Goal: Submit feedback/report problem: Submit feedback/report problem

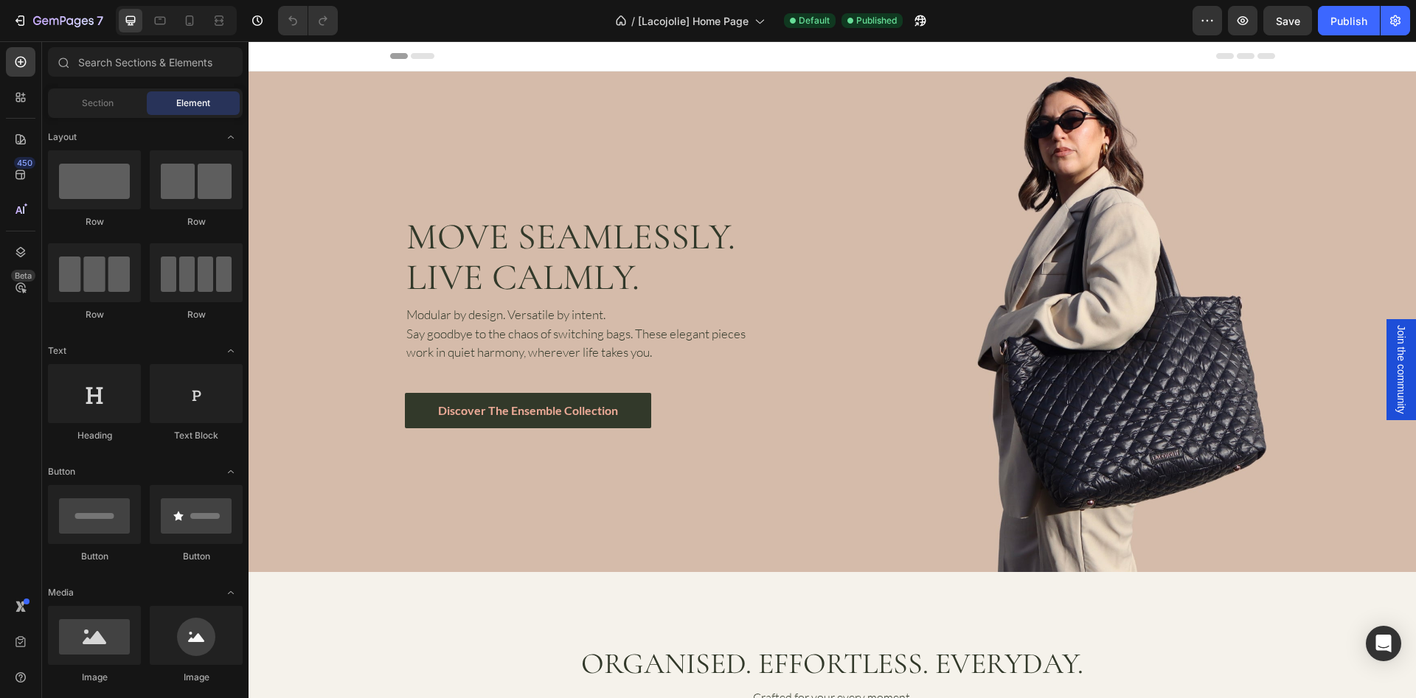
click at [1393, 379] on span "Join the community" at bounding box center [1400, 369] width 15 height 89
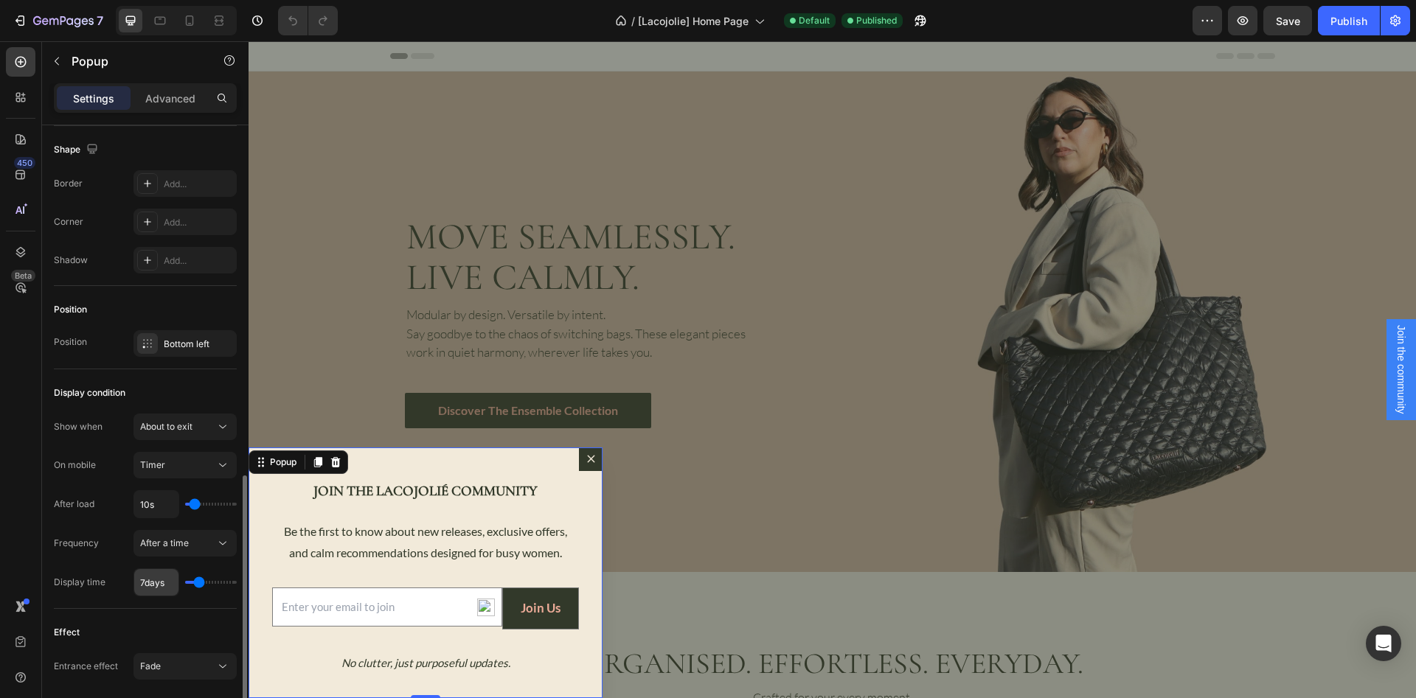
scroll to position [937, 0]
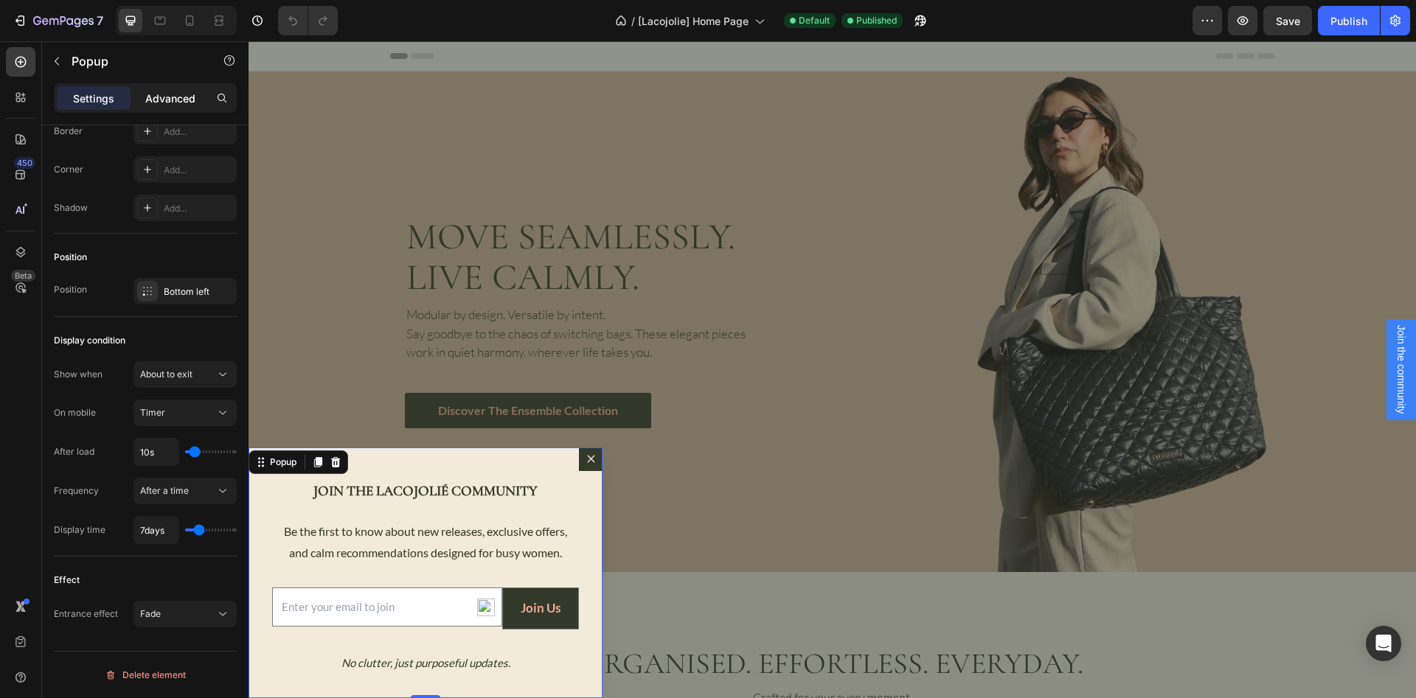
click at [179, 97] on p "Advanced" at bounding box center [170, 98] width 50 height 15
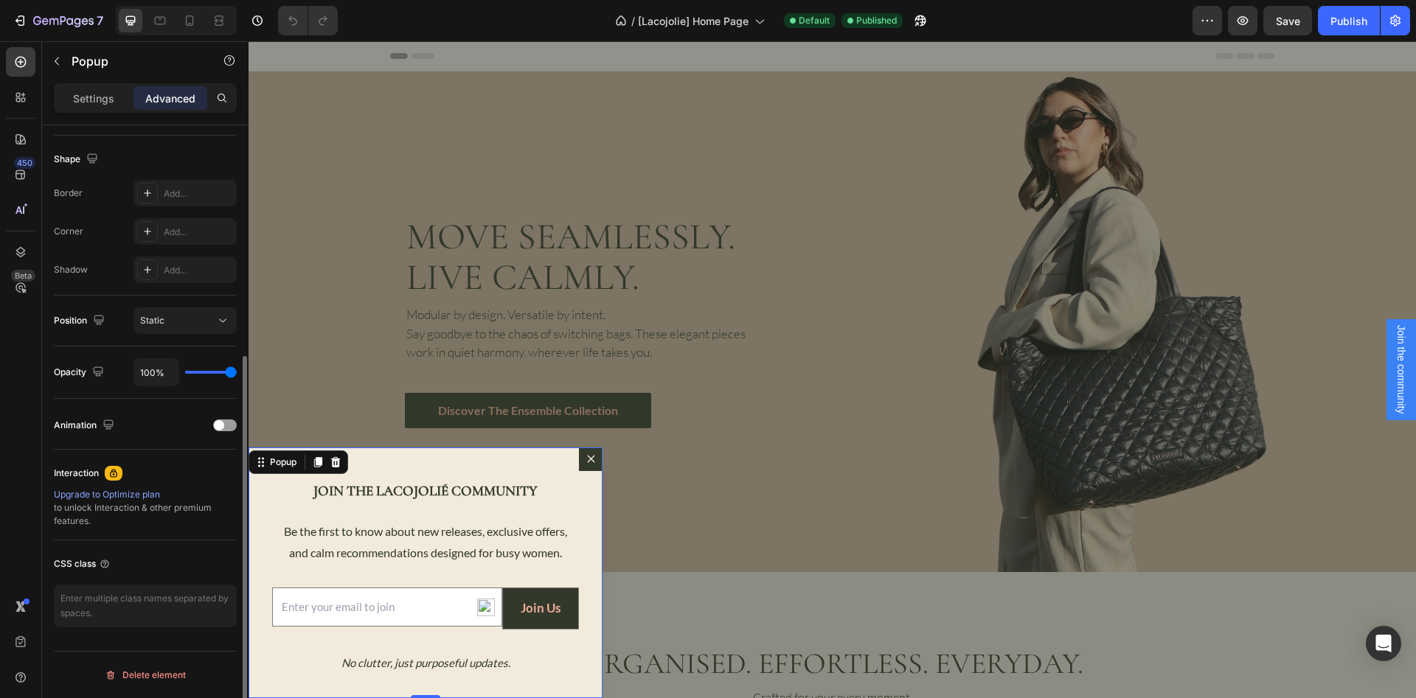
scroll to position [369, 0]
click at [38, 20] on icon "button" at bounding box center [63, 21] width 60 height 13
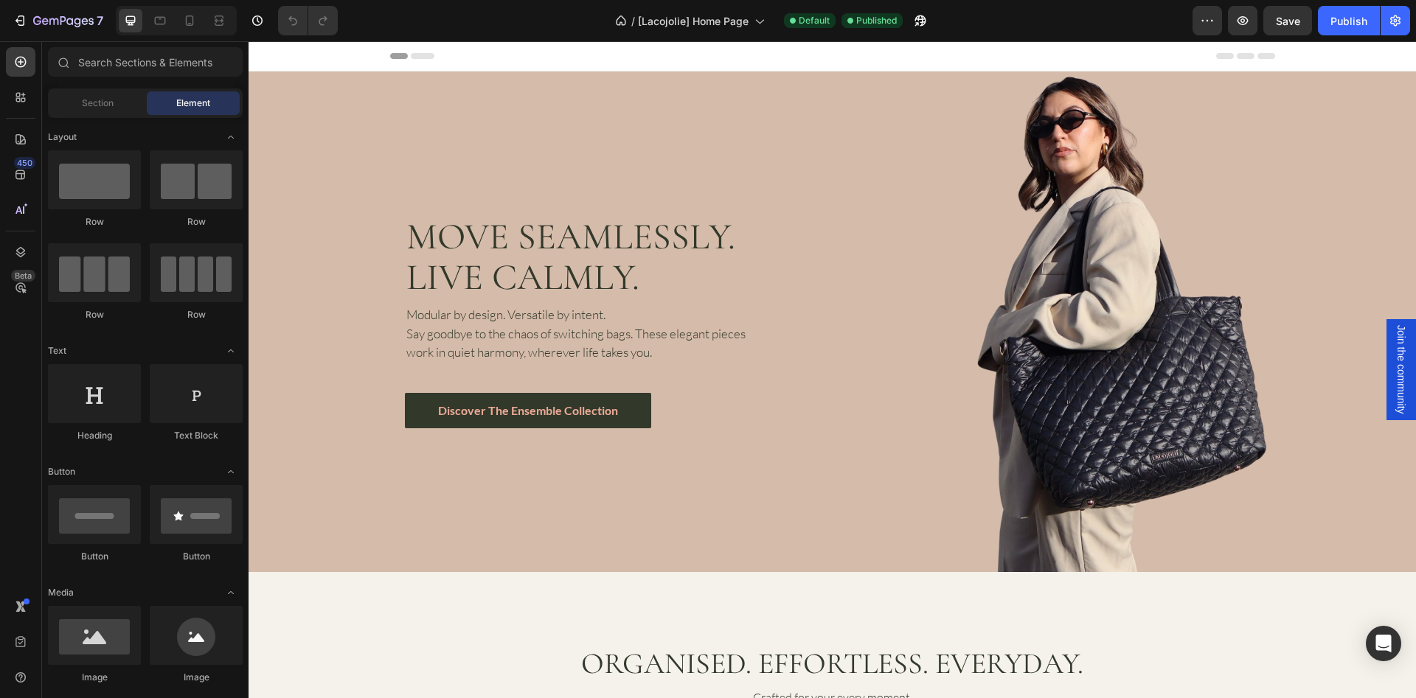
click at [1393, 373] on span "Join the community" at bounding box center [1400, 369] width 15 height 89
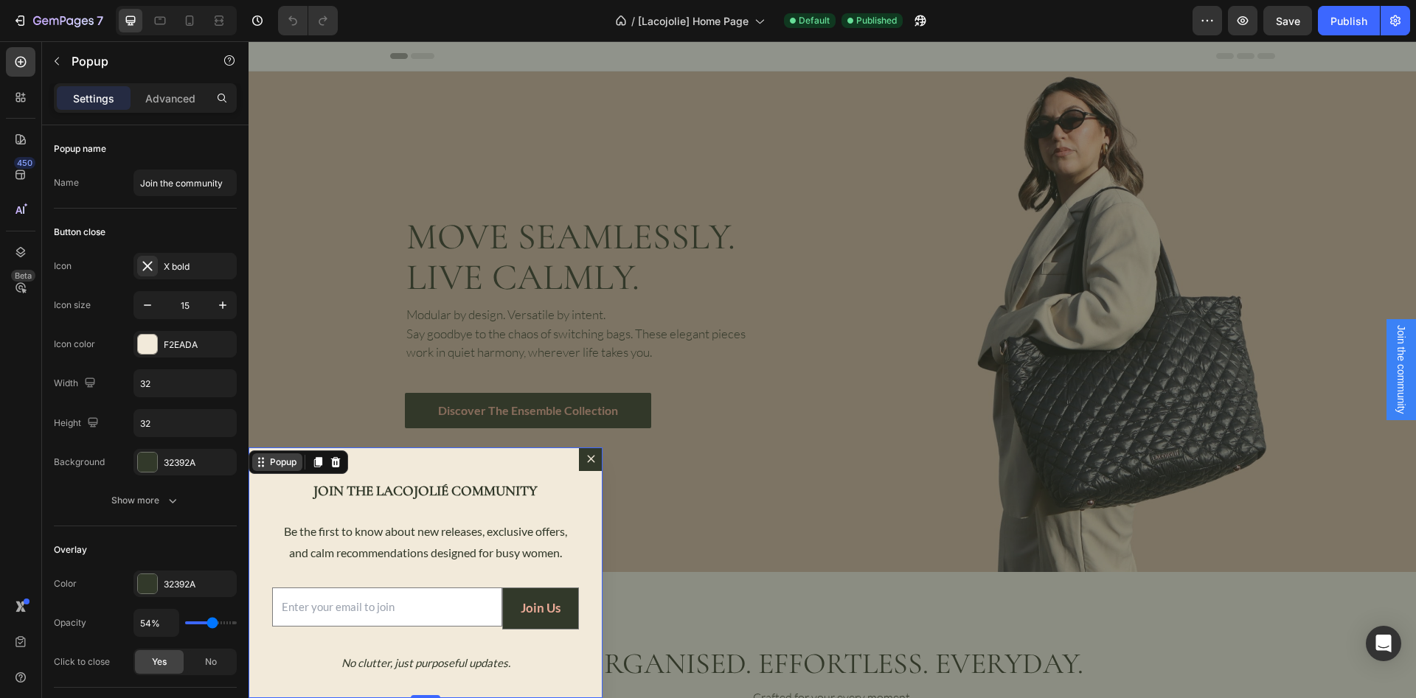
click at [267, 470] on div "Popup" at bounding box center [277, 462] width 50 height 18
click at [271, 565] on div "JOIN THE LACOJOLIÉ COMMUNITY Heading Be the first to know about new releases, e…" at bounding box center [425, 573] width 354 height 251
click at [316, 605] on input "Dialog body" at bounding box center [387, 607] width 230 height 39
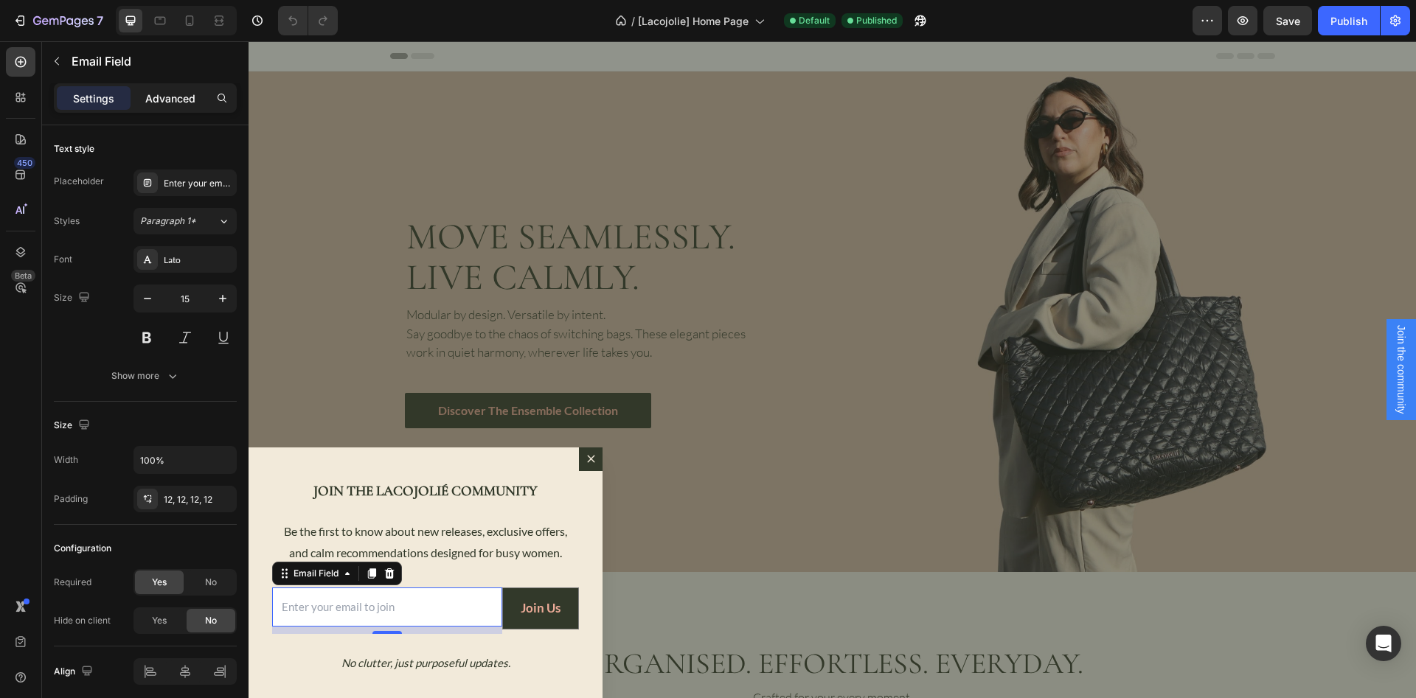
drag, startPoint x: 187, startPoint y: 94, endPoint x: 184, endPoint y: 105, distance: 10.6
click at [187, 94] on p "Advanced" at bounding box center [170, 98] width 50 height 15
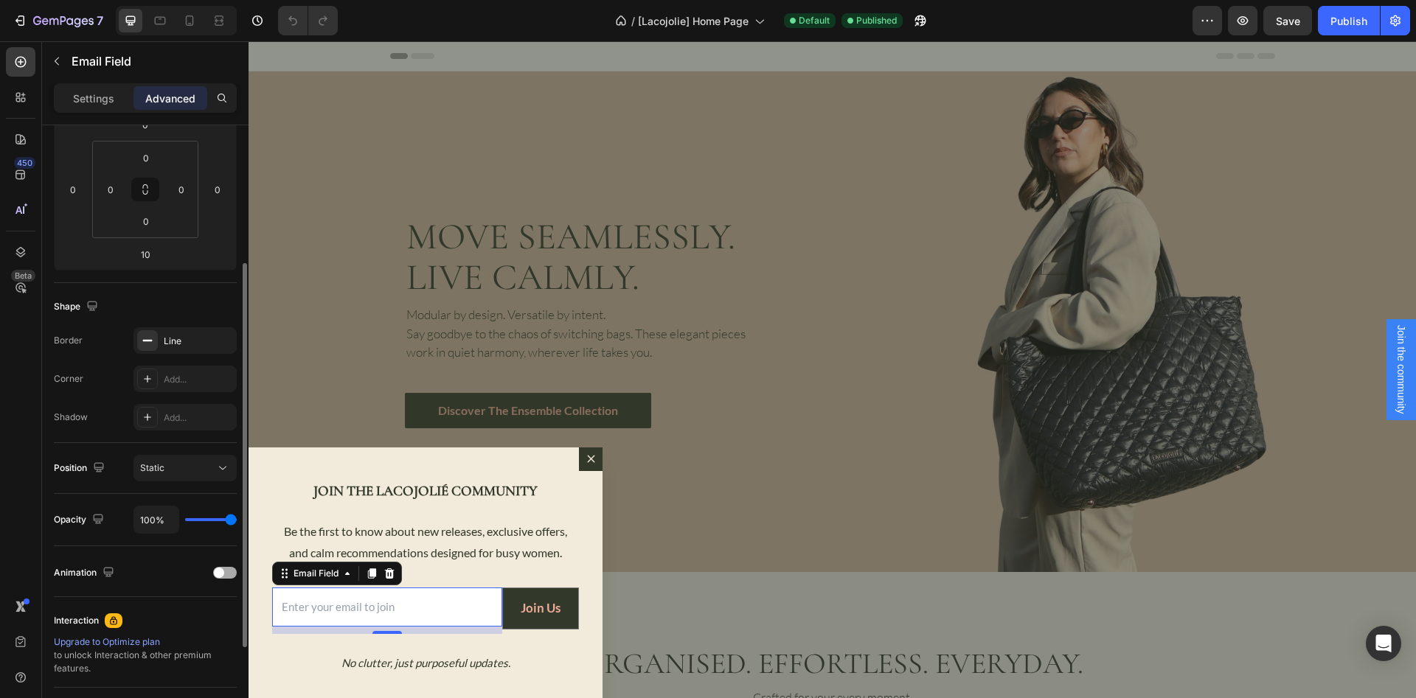
scroll to position [369, 0]
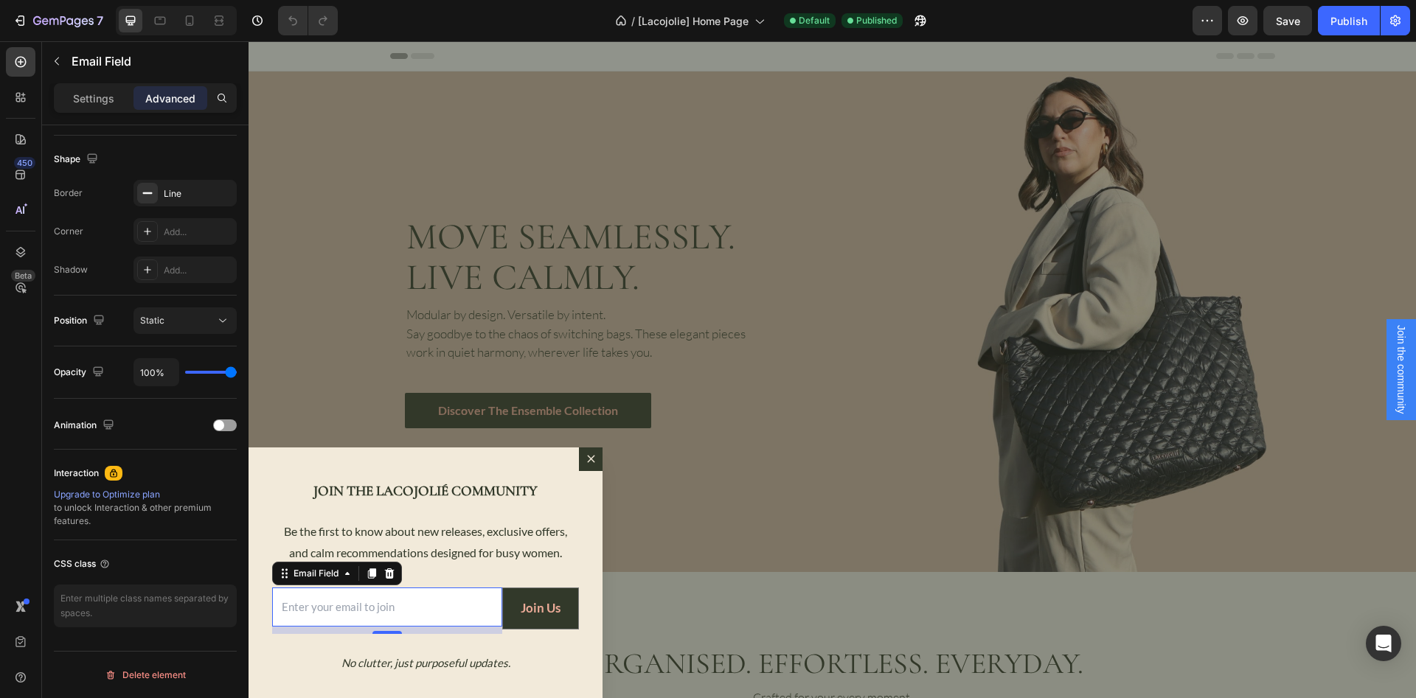
click at [670, 556] on div "Backdrop" at bounding box center [831, 369] width 1167 height 657
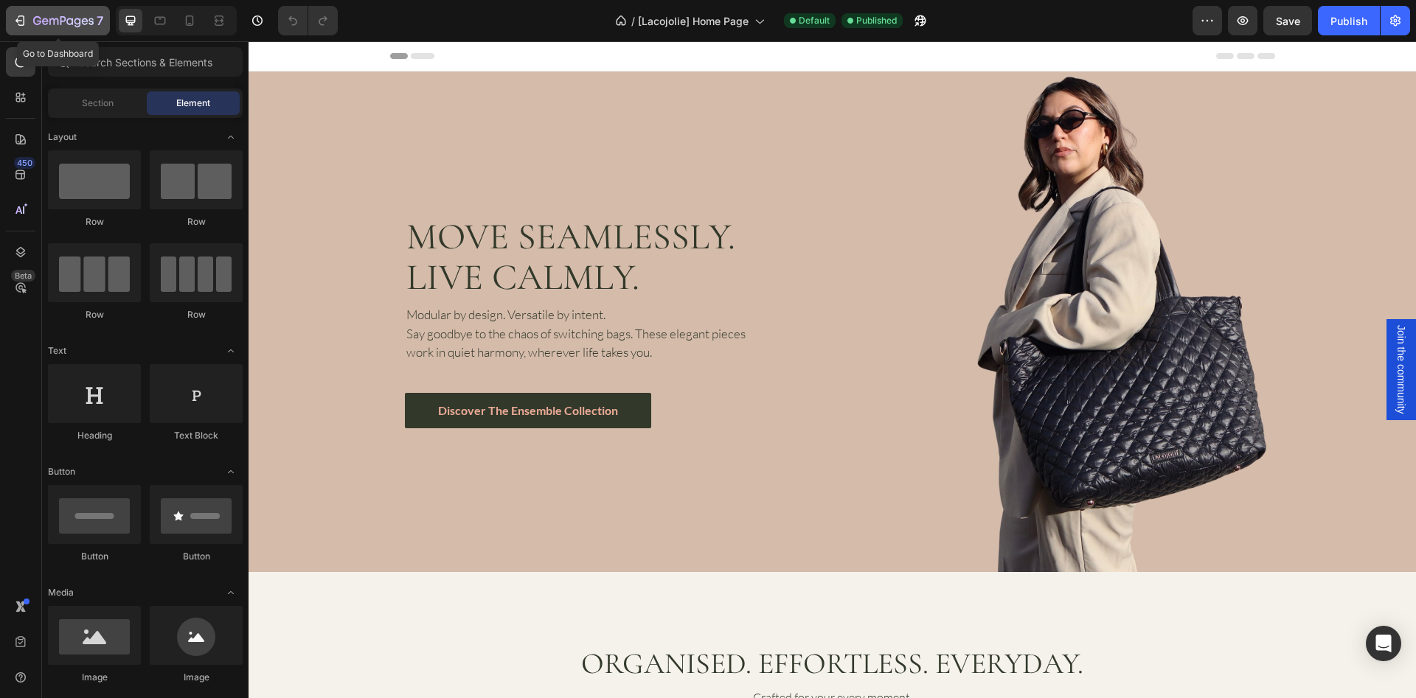
click at [37, 20] on icon "button" at bounding box center [63, 21] width 60 height 13
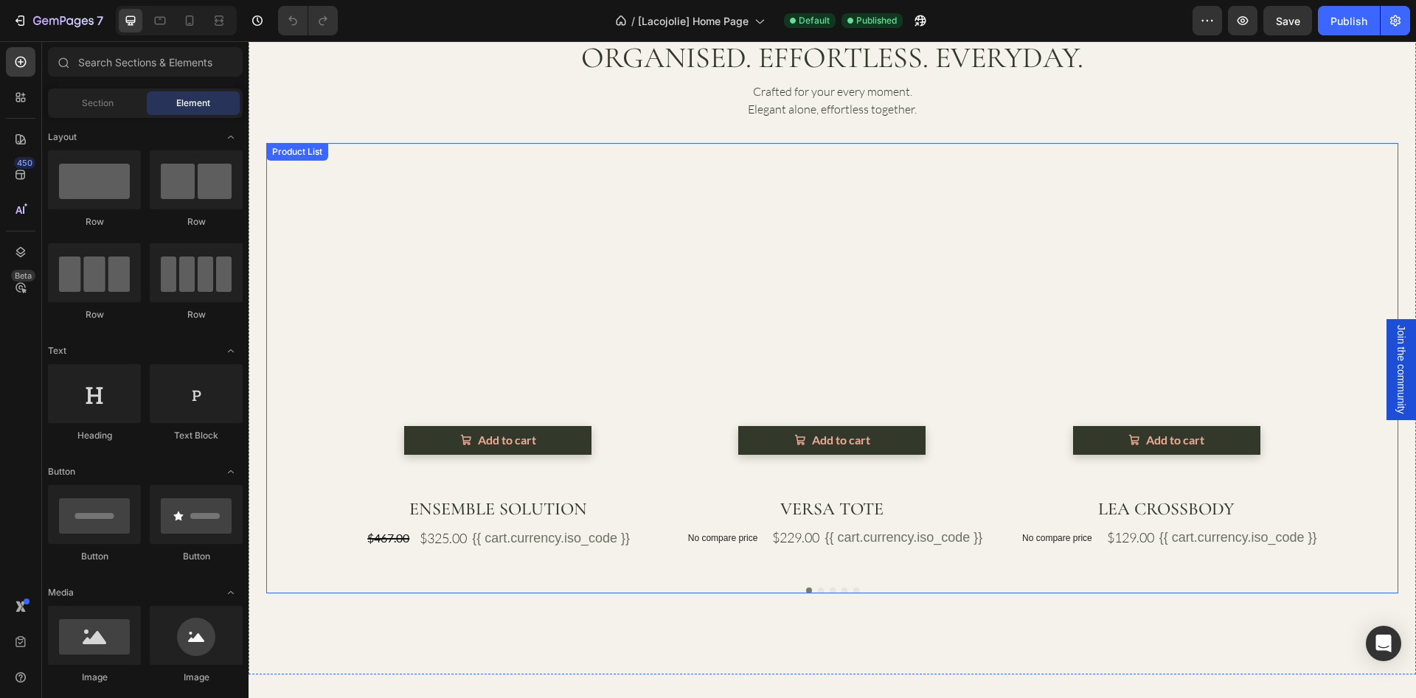
scroll to position [664, 0]
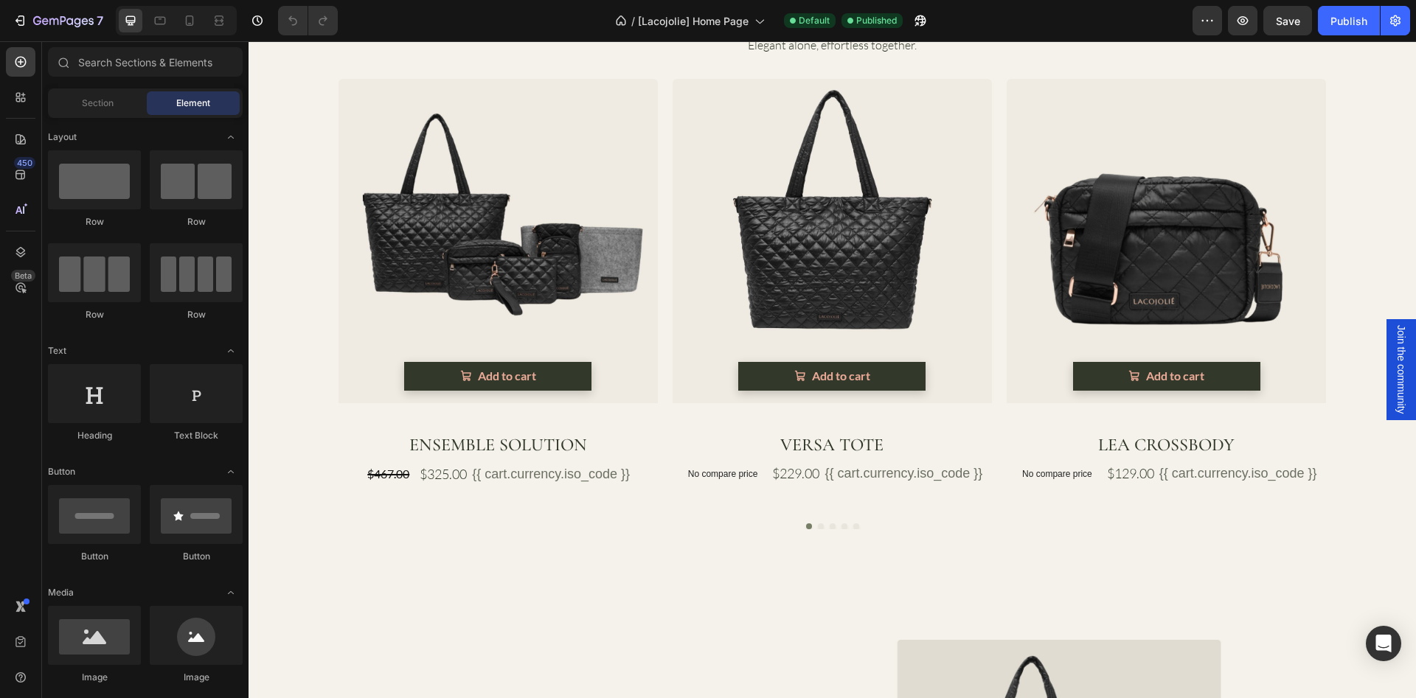
click at [1393, 365] on span "Join the community" at bounding box center [1400, 369] width 15 height 89
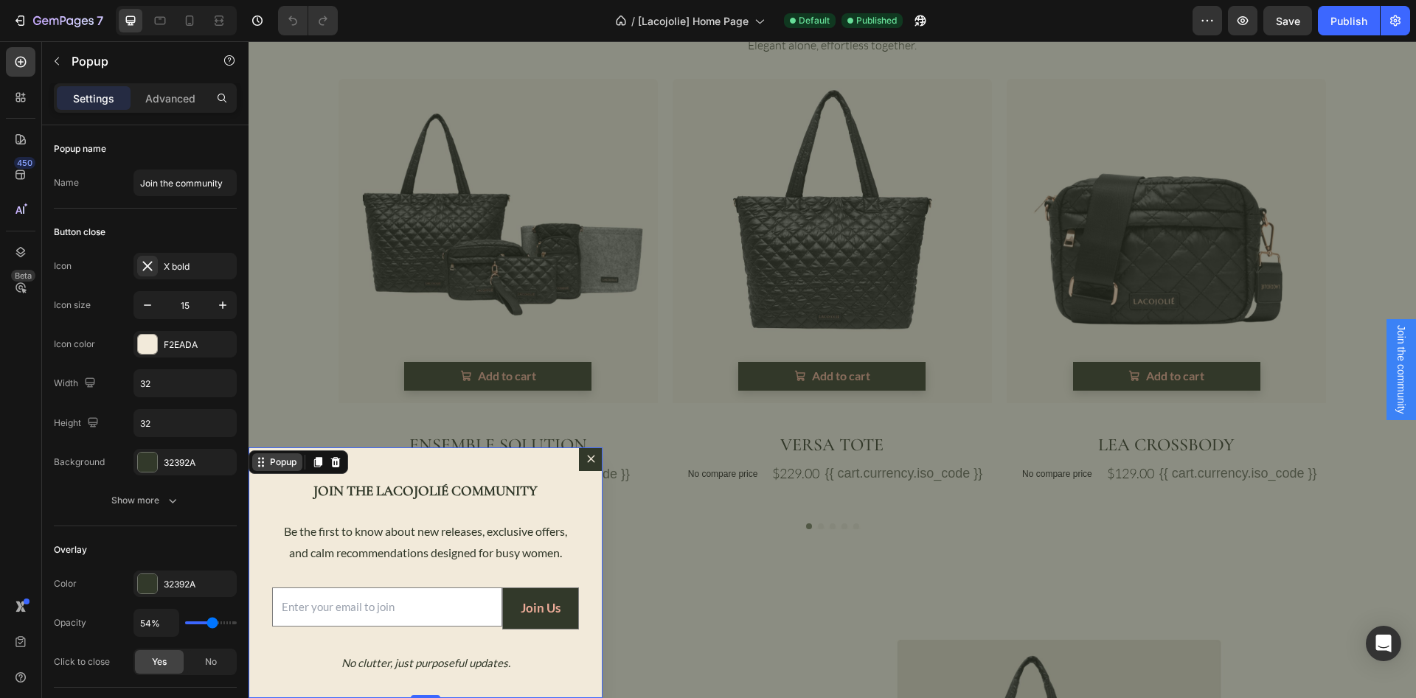
click at [263, 468] on div "Popup" at bounding box center [277, 462] width 50 height 18
click at [271, 470] on div "Popup" at bounding box center [277, 462] width 50 height 18
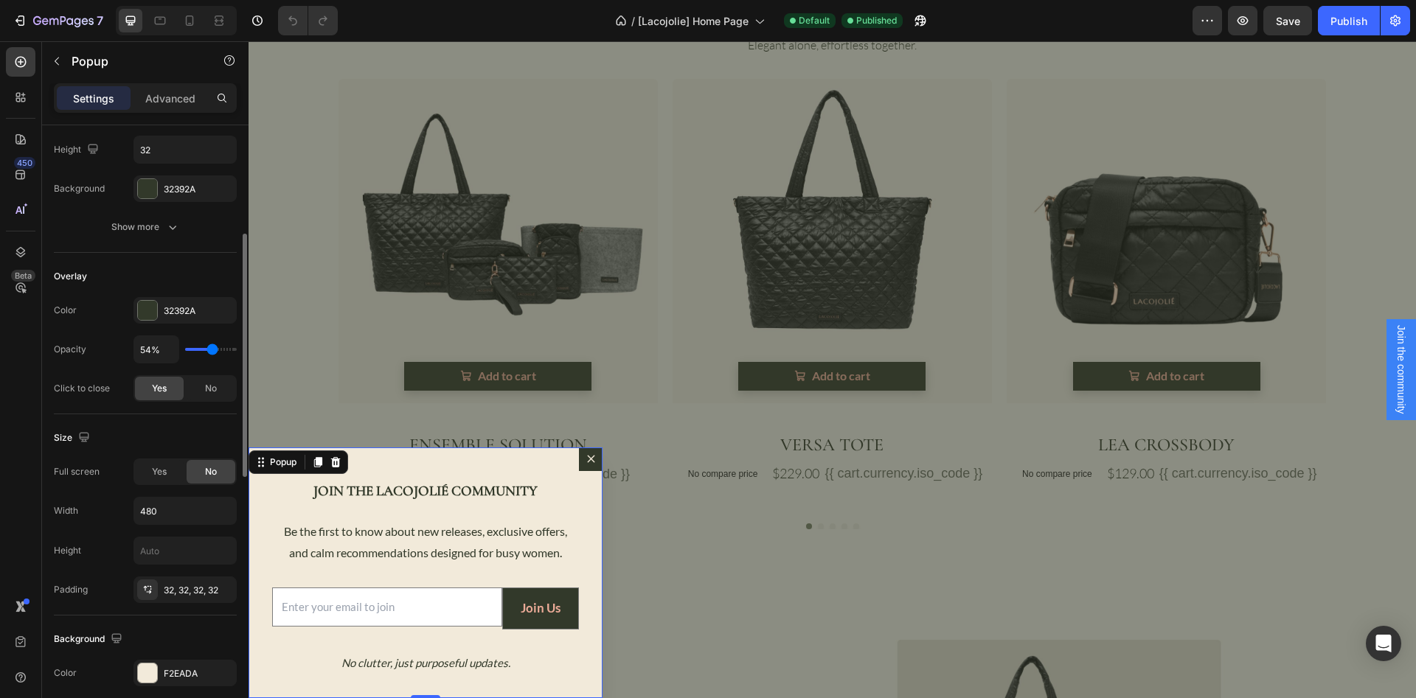
scroll to position [0, 0]
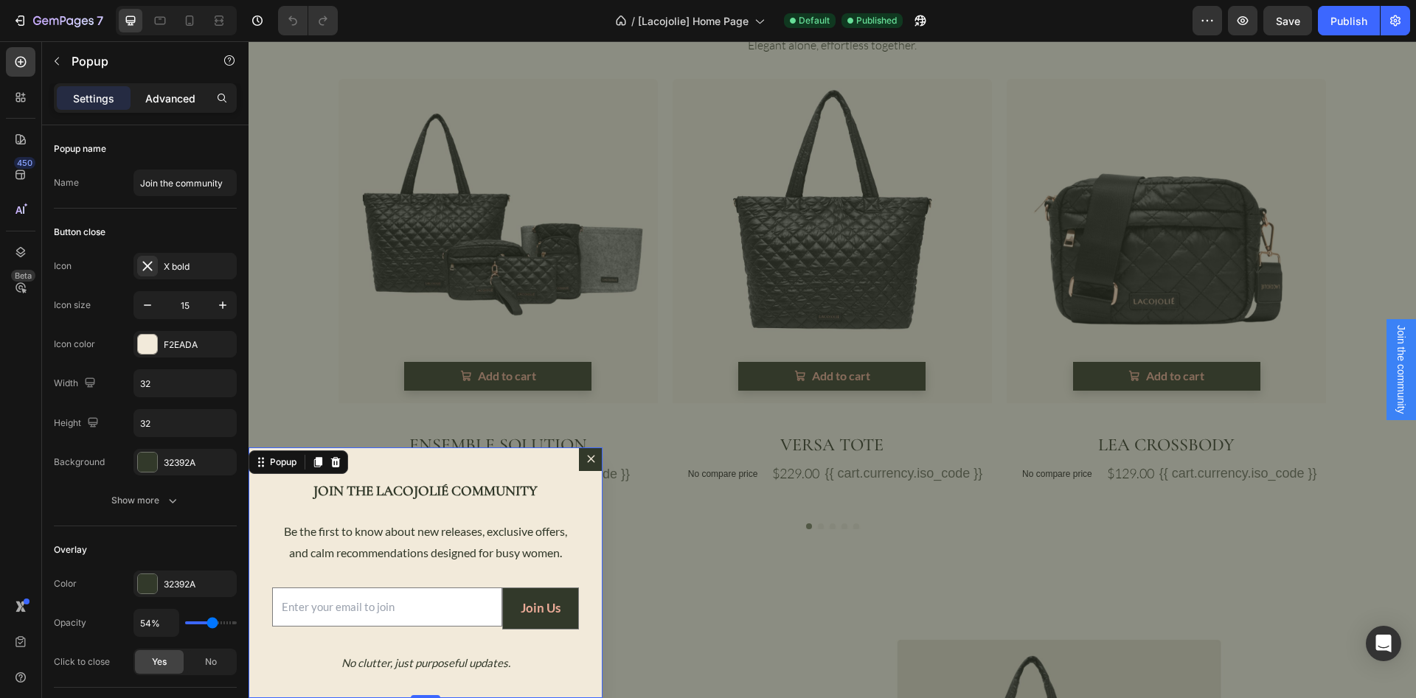
click at [159, 98] on p "Advanced" at bounding box center [170, 98] width 50 height 15
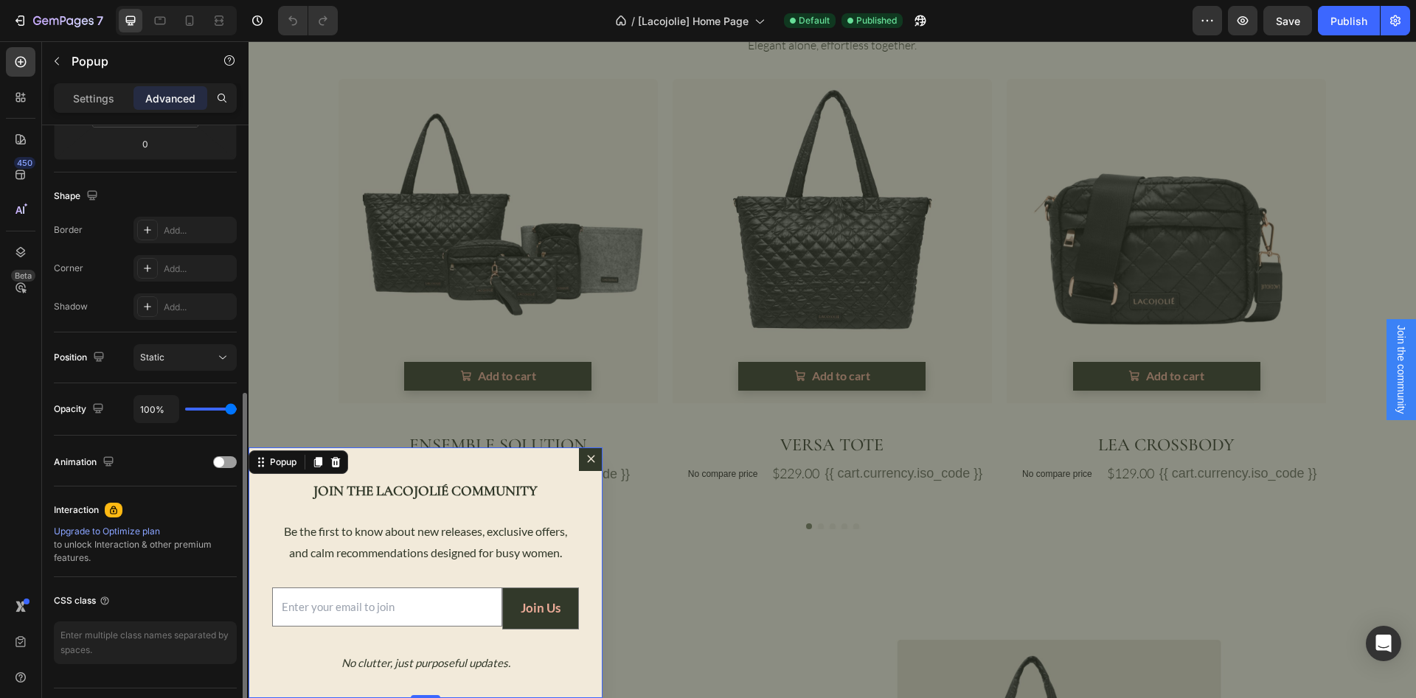
scroll to position [369, 0]
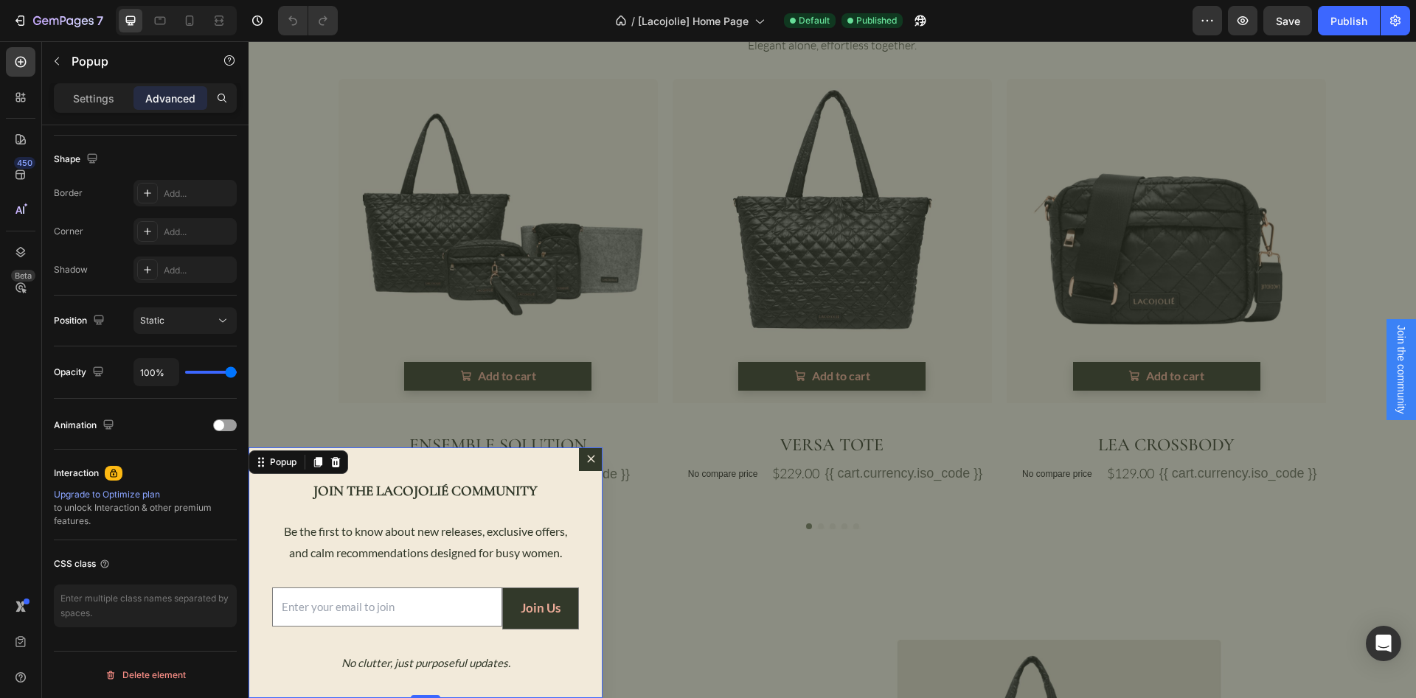
click at [1287, 605] on div "Backdrop" at bounding box center [831, 369] width 1167 height 657
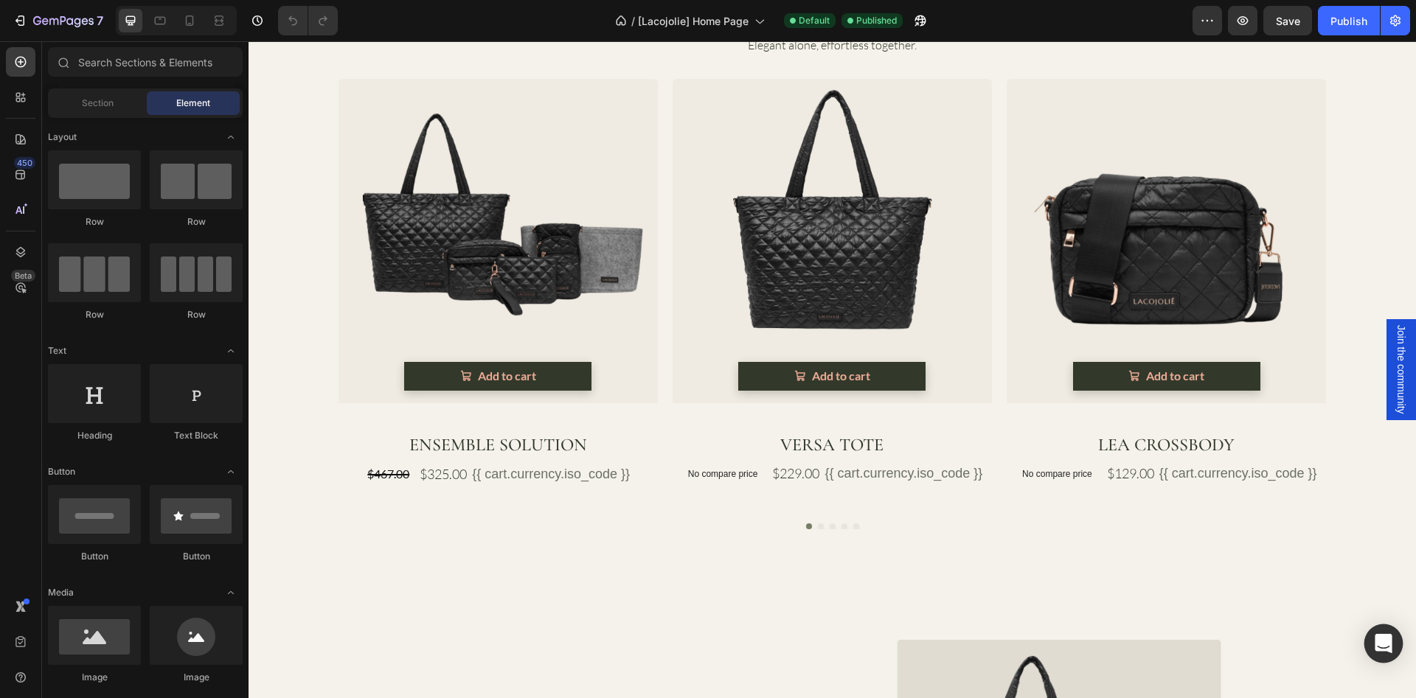
click at [1387, 641] on icon "Open Intercom Messenger" at bounding box center [1382, 643] width 17 height 19
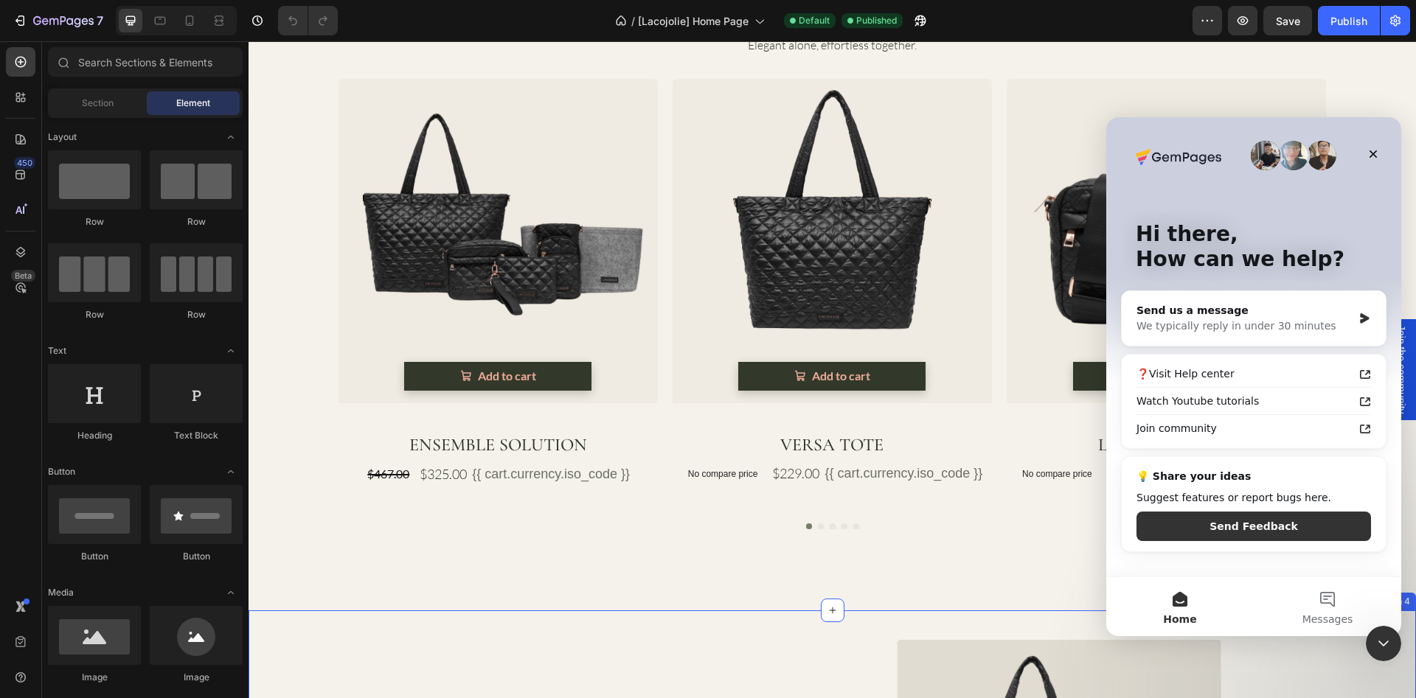
scroll to position [0, 0]
click at [1186, 310] on div "Send us a message" at bounding box center [1244, 310] width 216 height 15
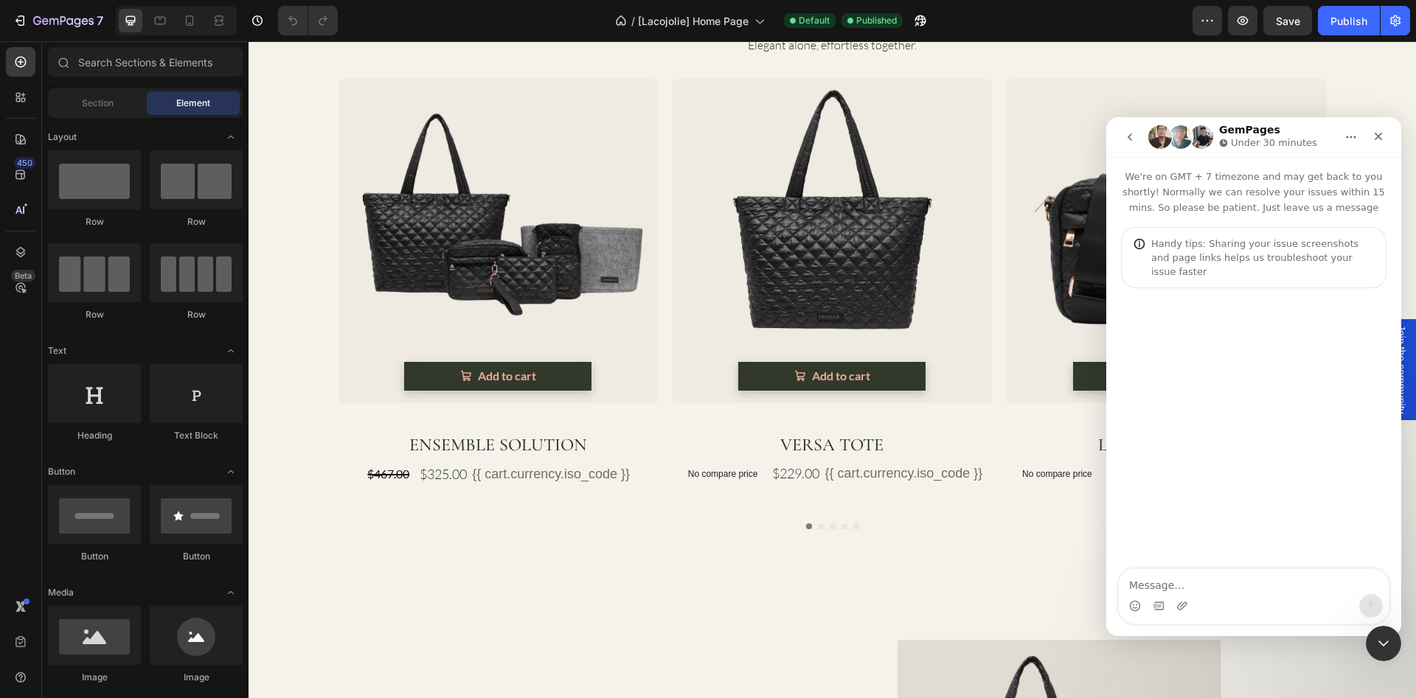
drag, startPoint x: 1242, startPoint y: 615, endPoint x: 1239, endPoint y: 605, distance: 9.8
click at [1242, 610] on div "Intercom messenger" at bounding box center [1253, 606] width 270 height 24
click at [1240, 580] on textarea "Message…" at bounding box center [1253, 581] width 270 height 25
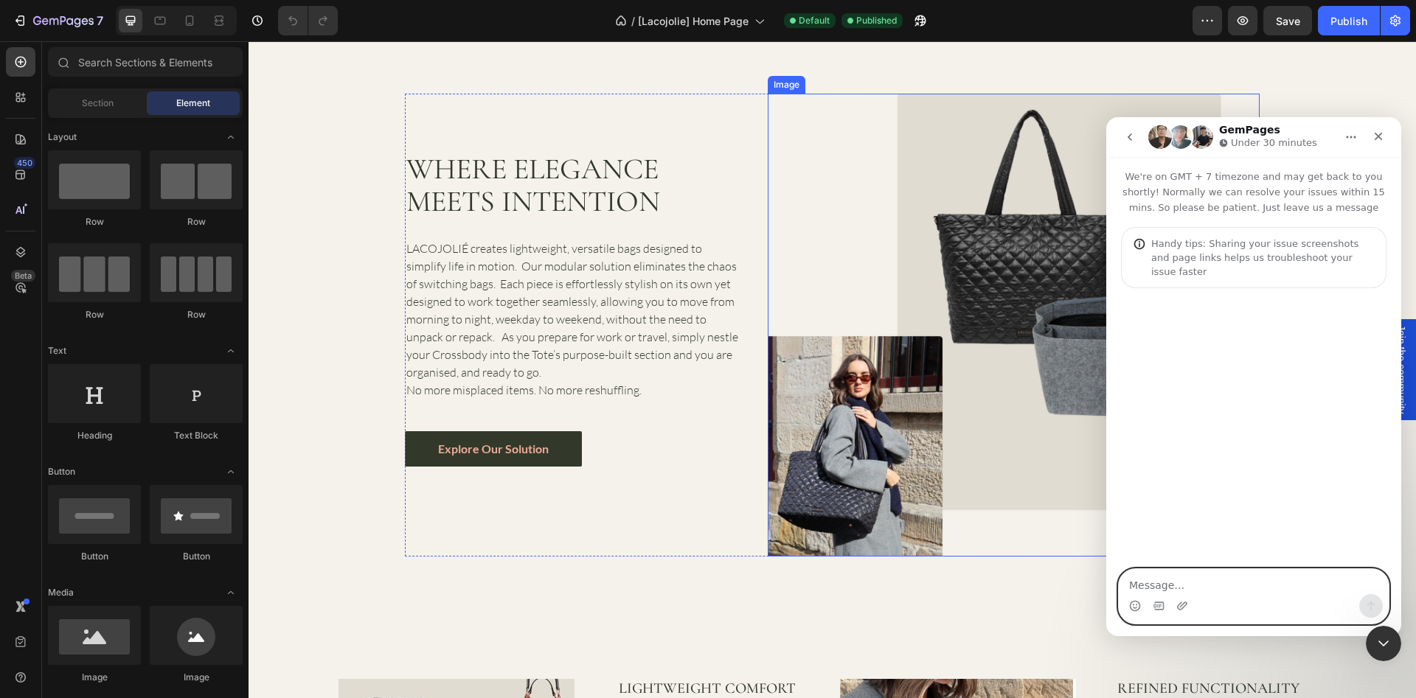
scroll to position [1327, 0]
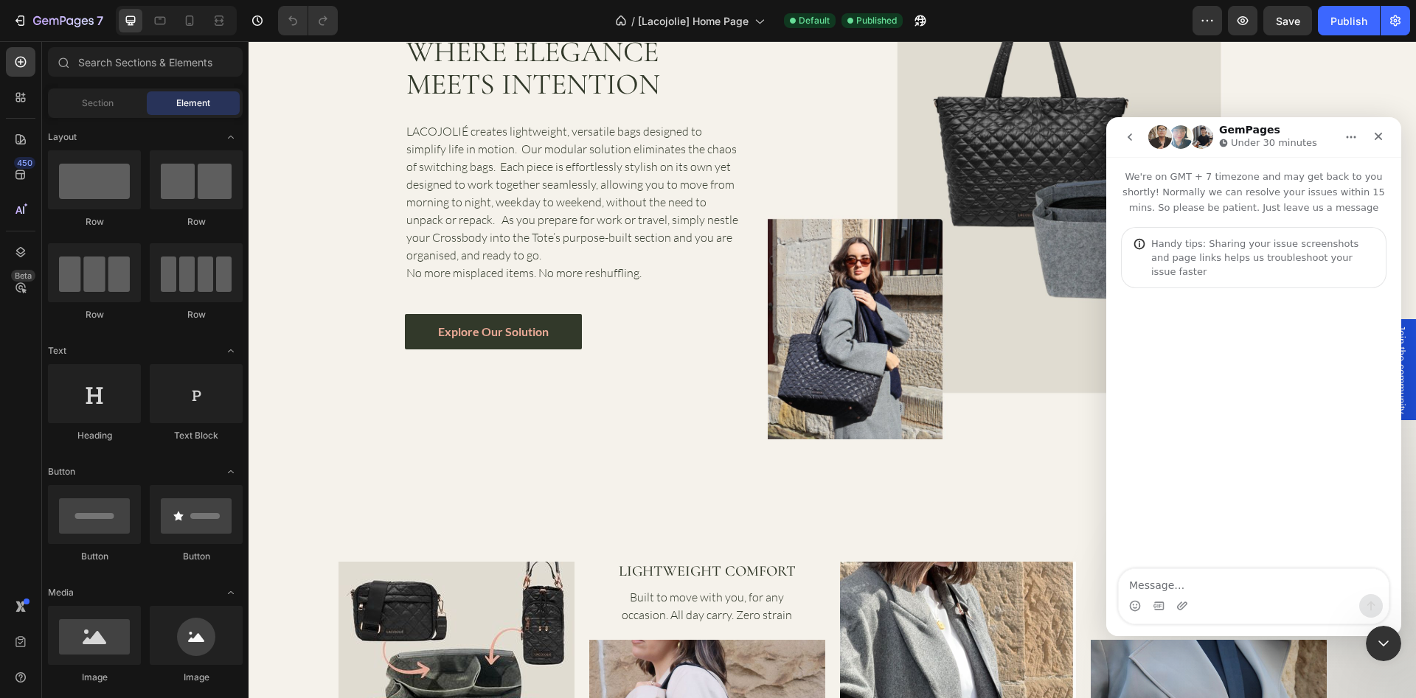
click at [1131, 141] on icon "go back" at bounding box center [1130, 137] width 12 height 12
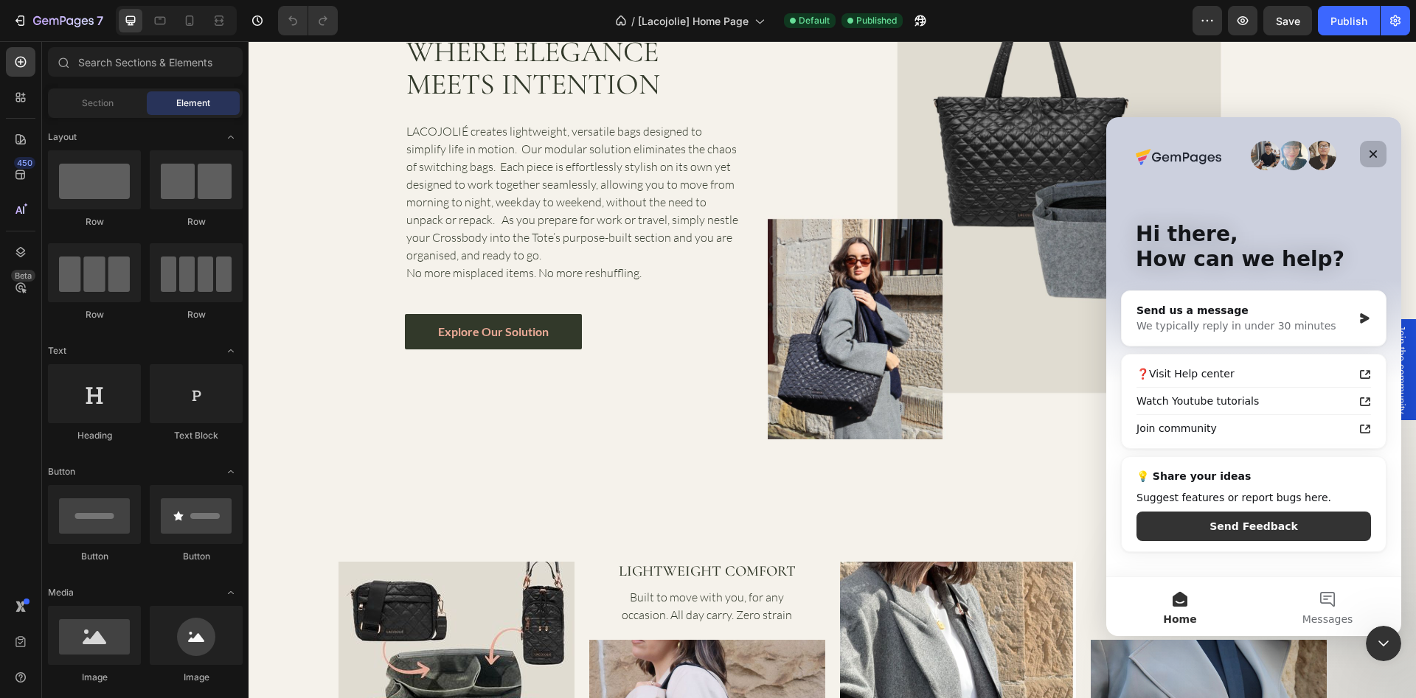
click at [1371, 156] on icon "Close" at bounding box center [1373, 154] width 12 height 12
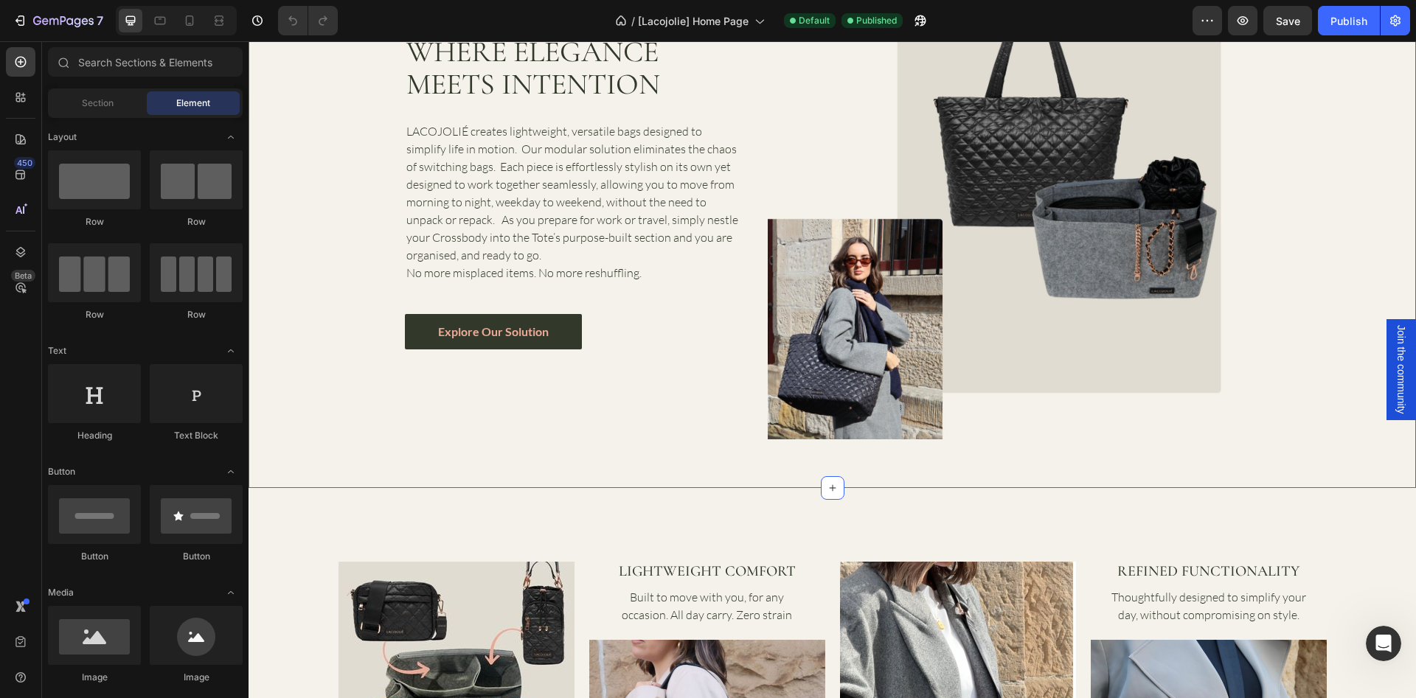
scroll to position [0, 0]
click at [1393, 366] on span "Join the community" at bounding box center [1400, 369] width 15 height 89
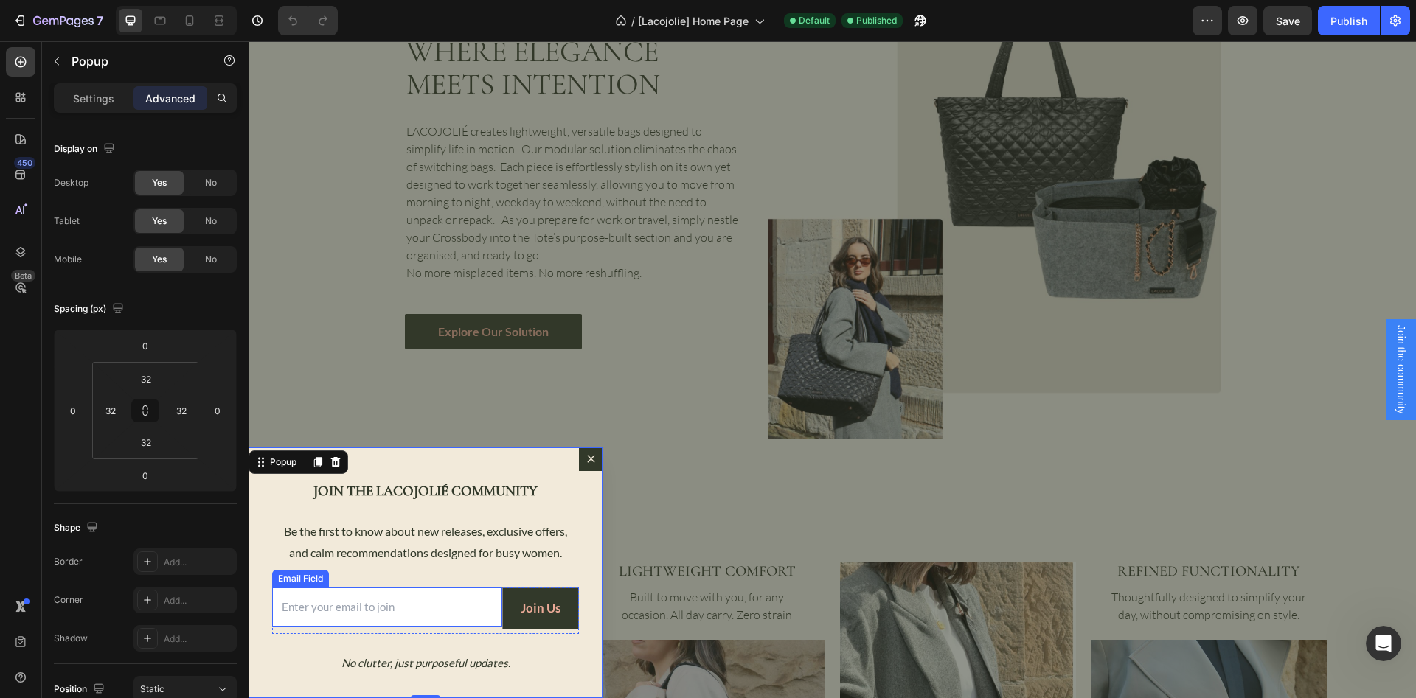
click at [415, 603] on input "Dialog body" at bounding box center [387, 607] width 230 height 39
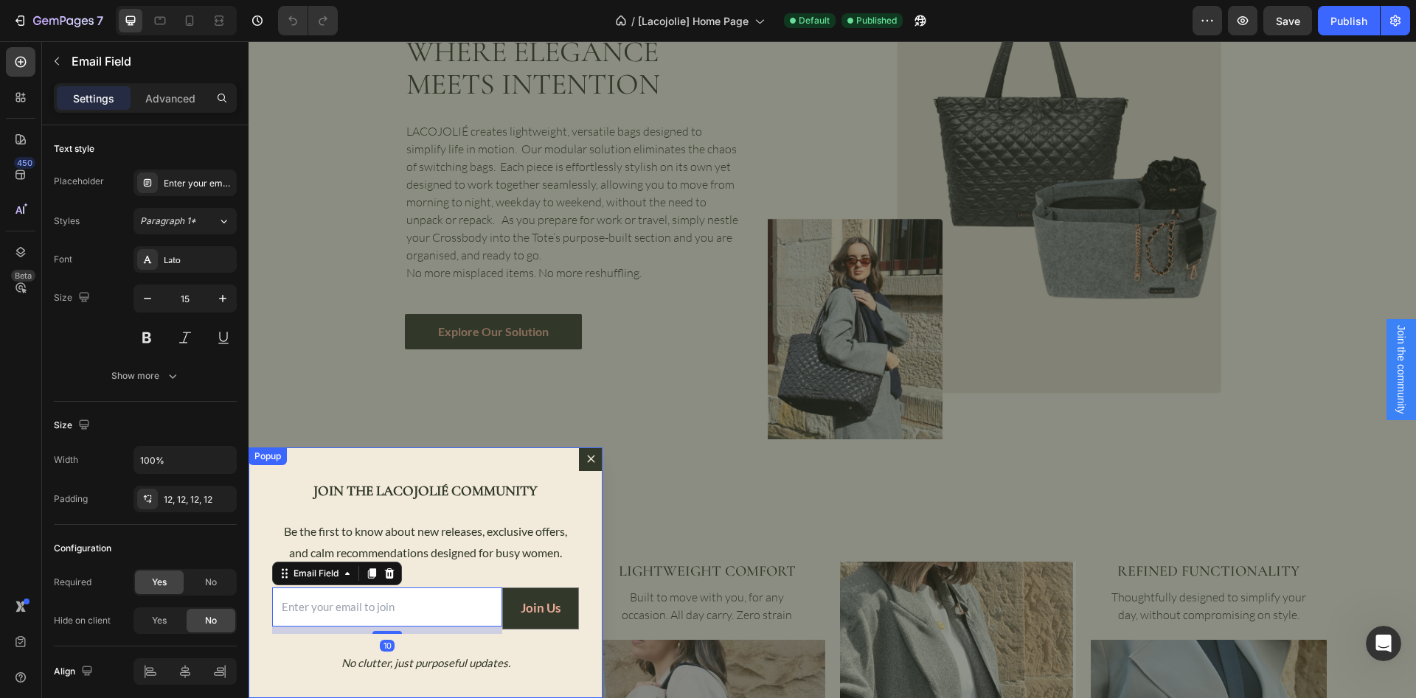
click at [288, 464] on div "JOIN THE LACOJOLIÉ COMMUNITY Heading Be the first to know about new releases, e…" at bounding box center [425, 573] width 354 height 251
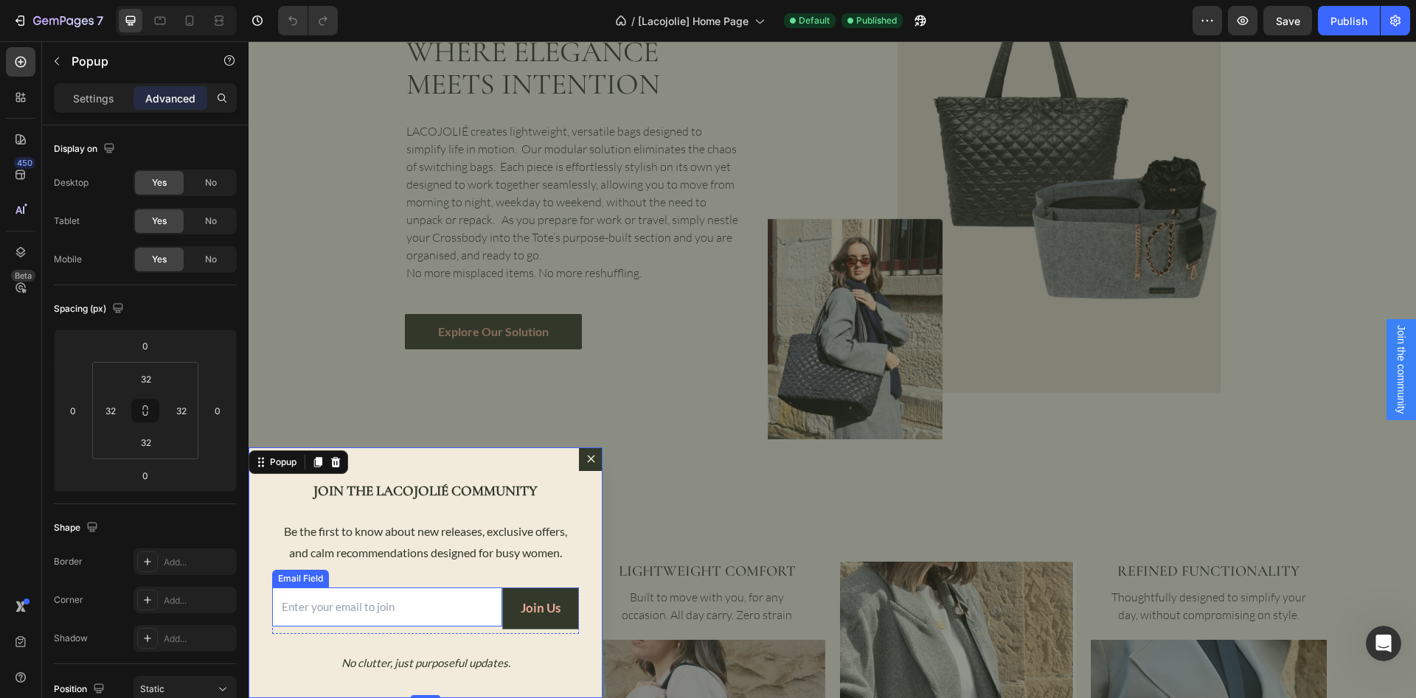
click at [440, 605] on input "Dialog body" at bounding box center [387, 607] width 230 height 39
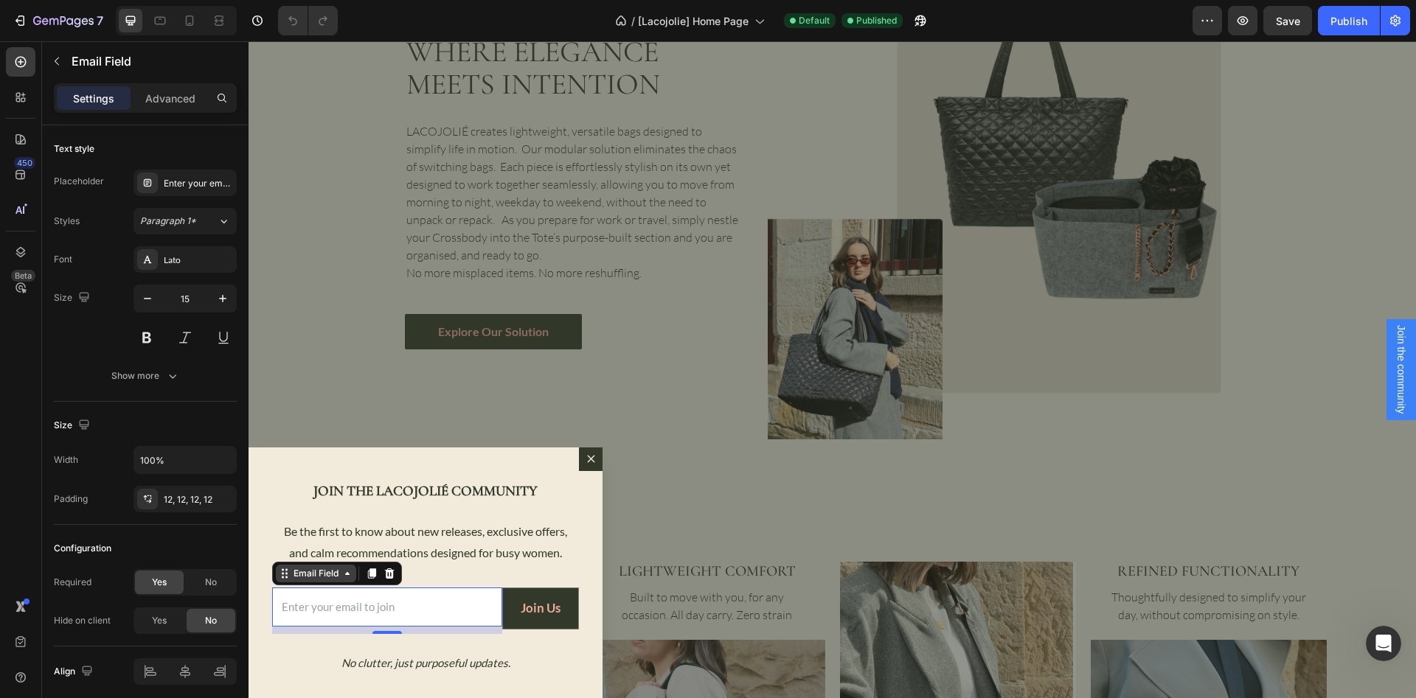
click at [291, 577] on div "Email Field" at bounding box center [315, 573] width 51 height 13
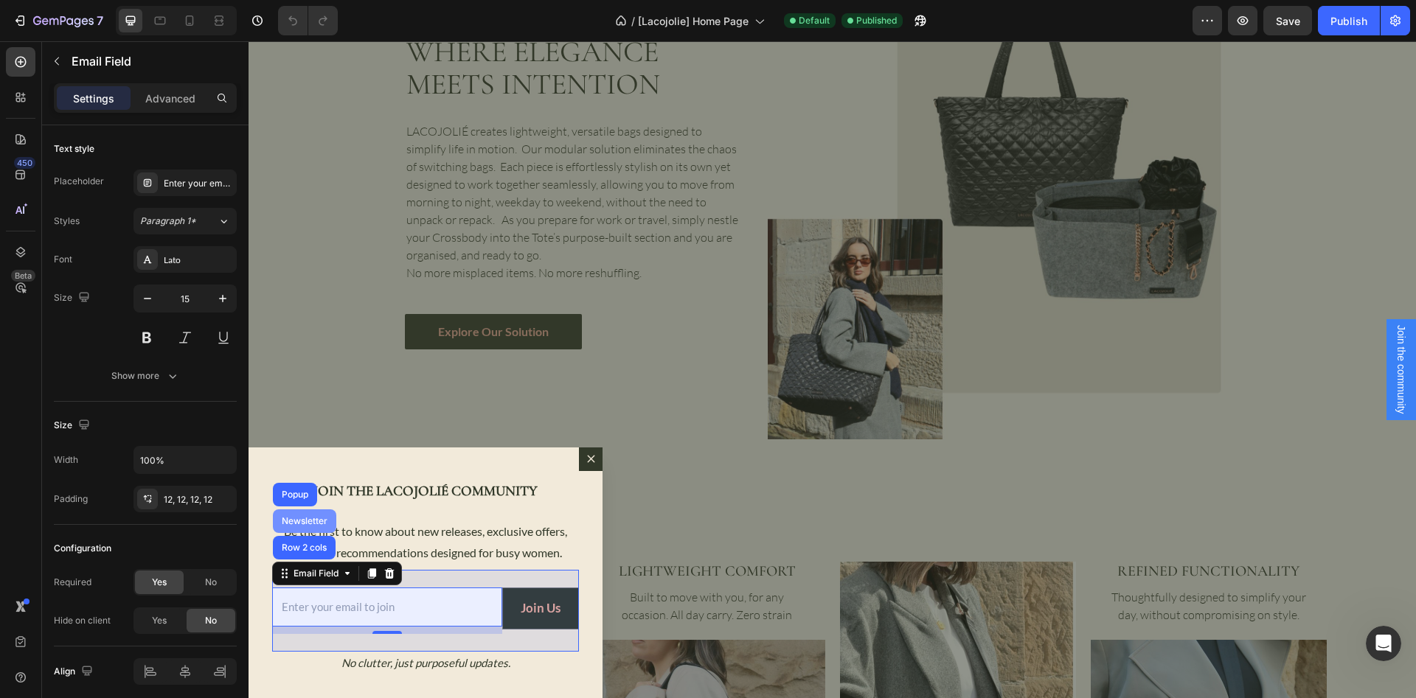
click at [299, 521] on div "Newsletter" at bounding box center [305, 521] width 52 height 9
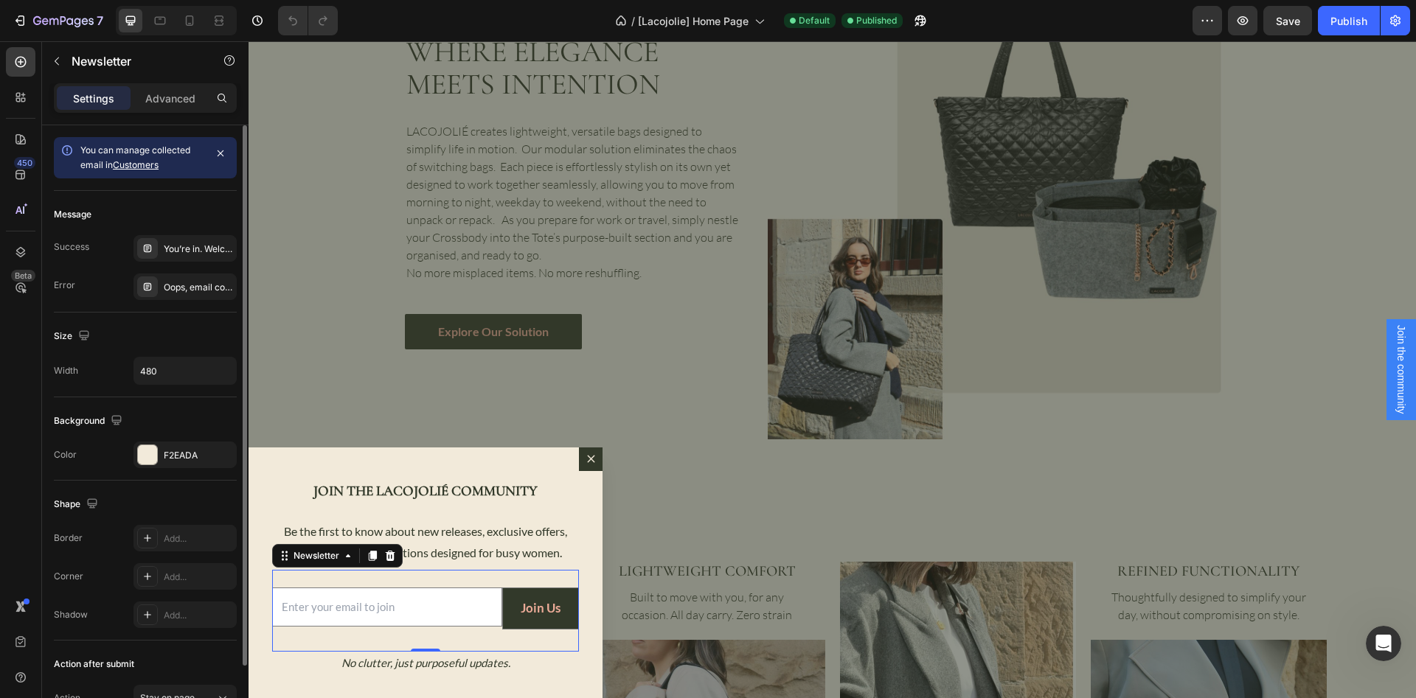
click at [144, 162] on link "Customers" at bounding box center [136, 164] width 46 height 11
click at [66, 148] on icon at bounding box center [67, 150] width 15 height 15
click at [175, 97] on p "Advanced" at bounding box center [170, 98] width 50 height 15
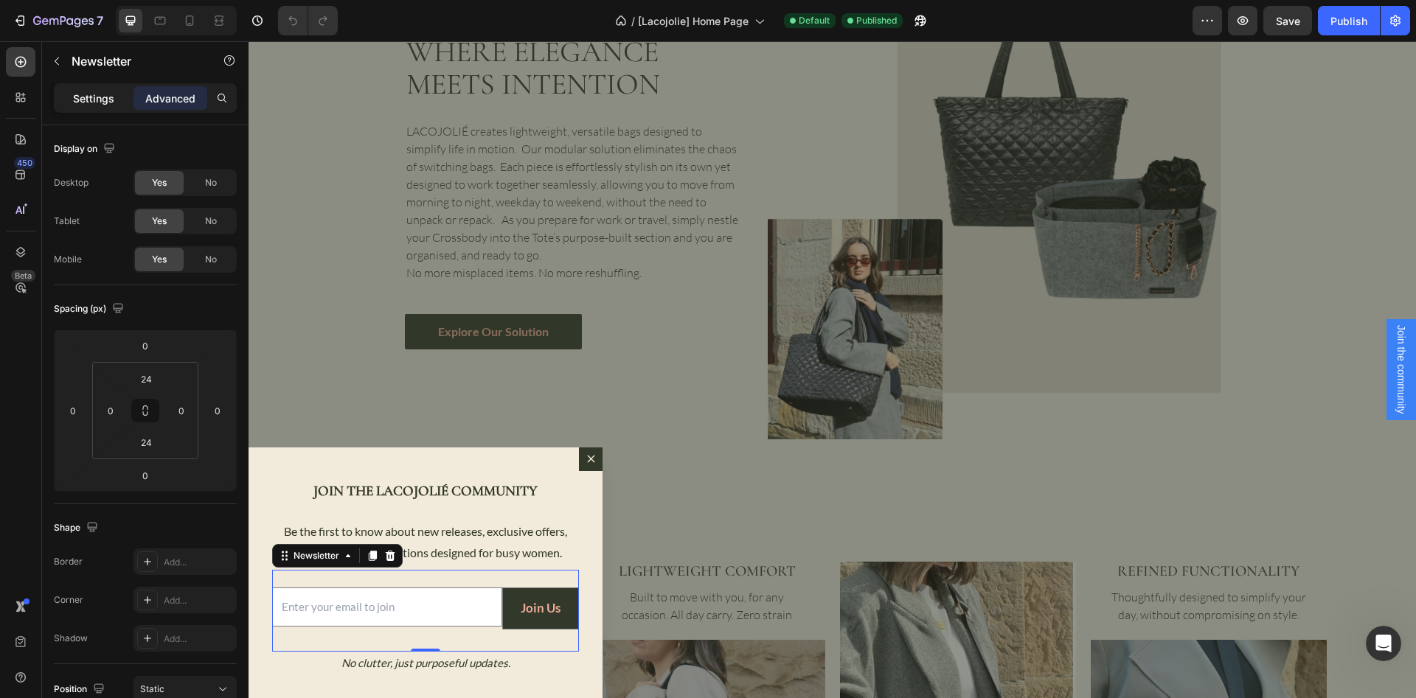
click at [93, 94] on p "Settings" at bounding box center [93, 98] width 41 height 15
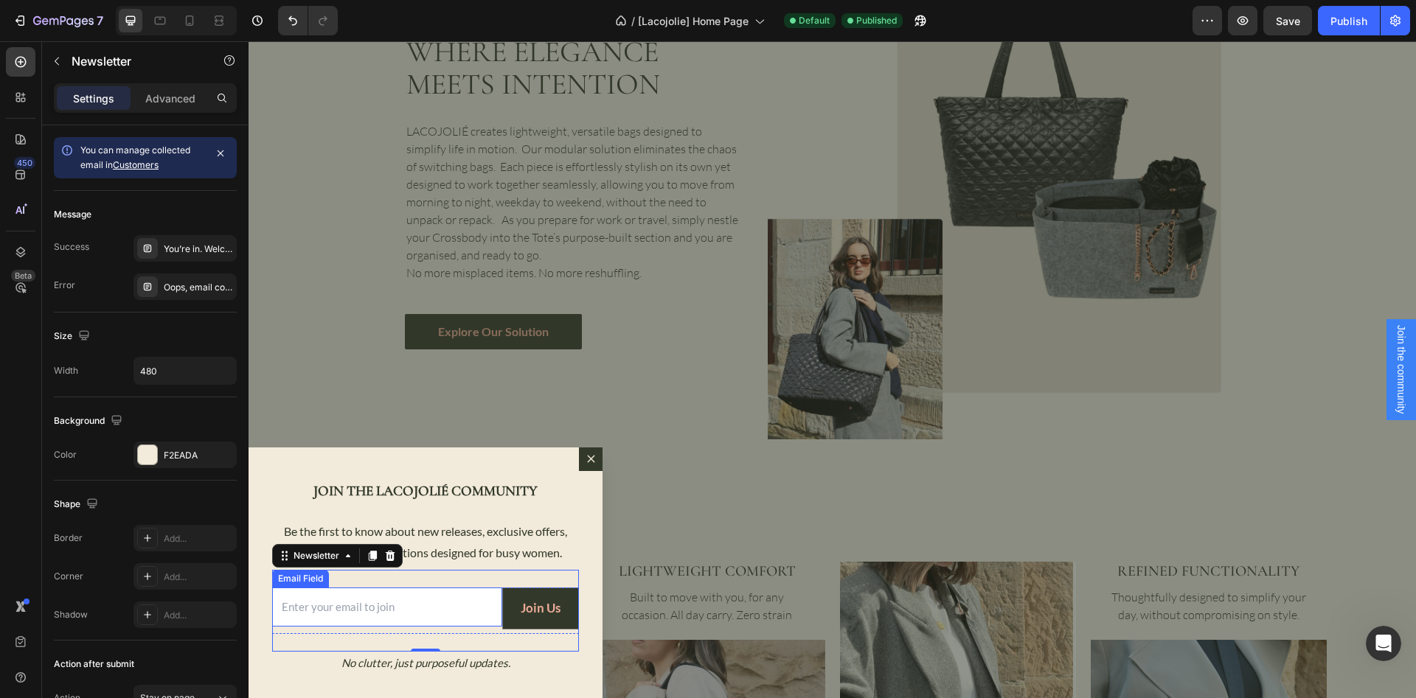
click at [355, 606] on input "Dialog body" at bounding box center [387, 607] width 230 height 39
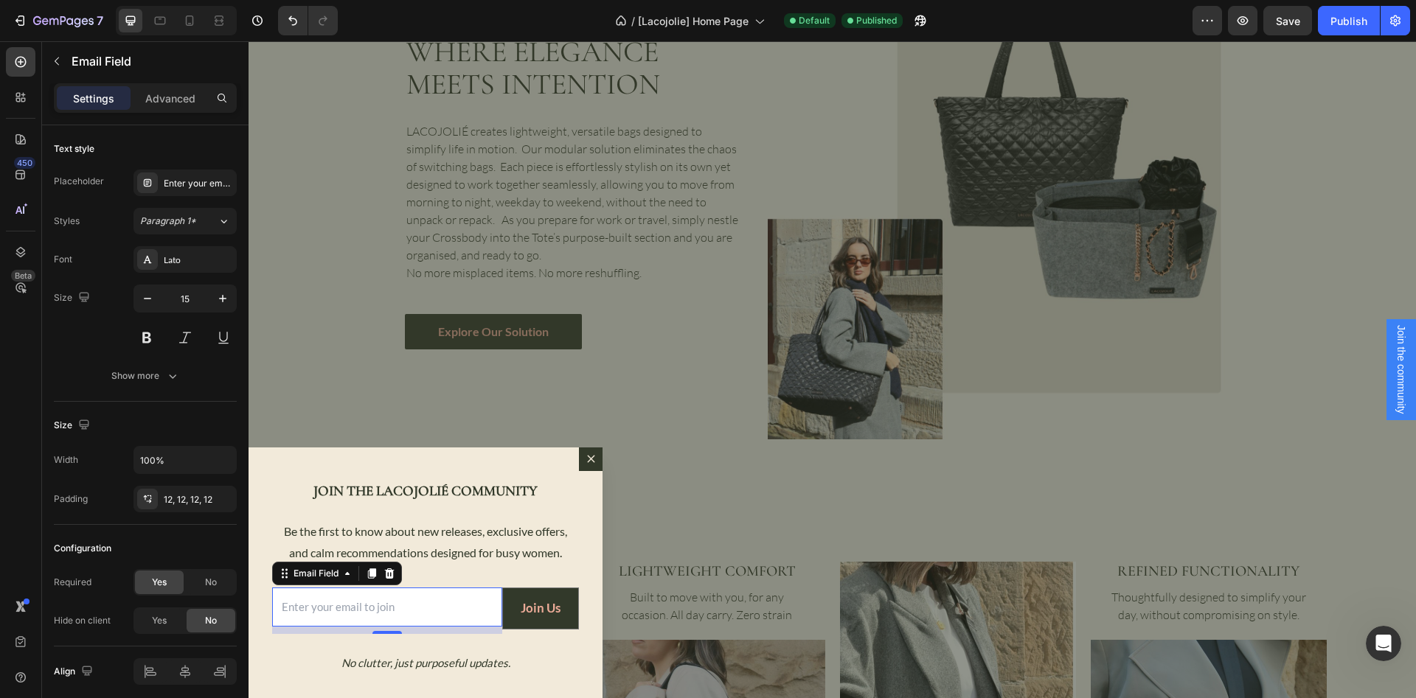
click at [107, 99] on p "Settings" at bounding box center [93, 98] width 41 height 15
click at [159, 94] on p "Advanced" at bounding box center [170, 98] width 50 height 15
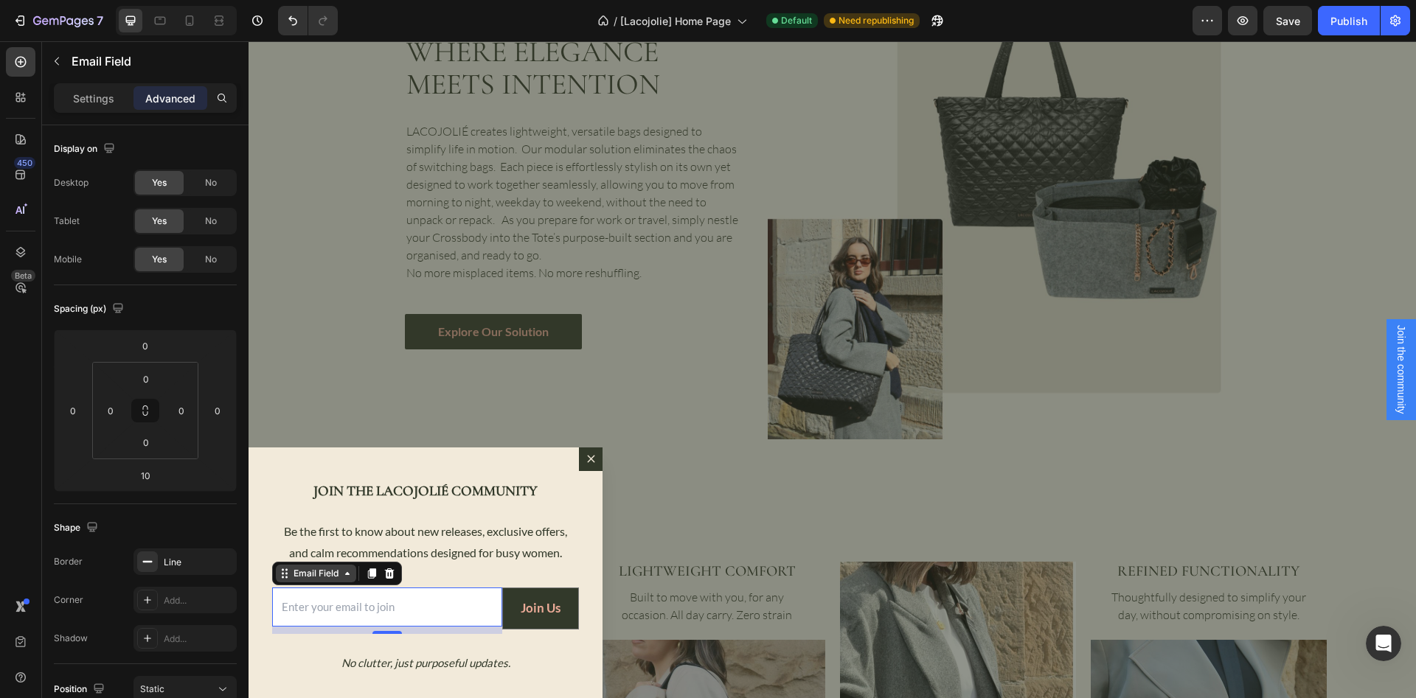
click at [297, 577] on div "Email Field" at bounding box center [315, 573] width 51 height 13
click at [302, 584] on div "Email Field Row 2 cols Newsletter Popup" at bounding box center [337, 574] width 130 height 24
click at [302, 578] on div "Email Field" at bounding box center [315, 573] width 51 height 13
click at [302, 579] on div "Email Field" at bounding box center [315, 573] width 51 height 13
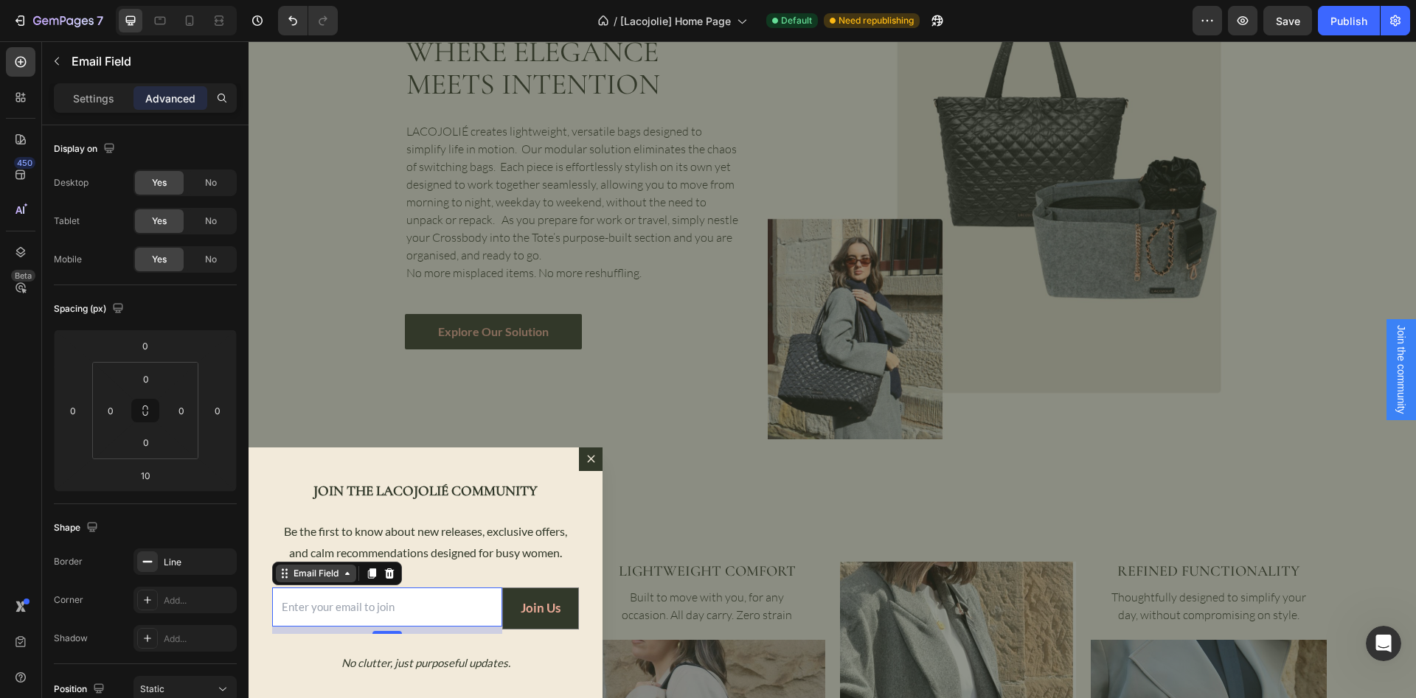
click at [303, 579] on div "Email Field" at bounding box center [315, 573] width 51 height 13
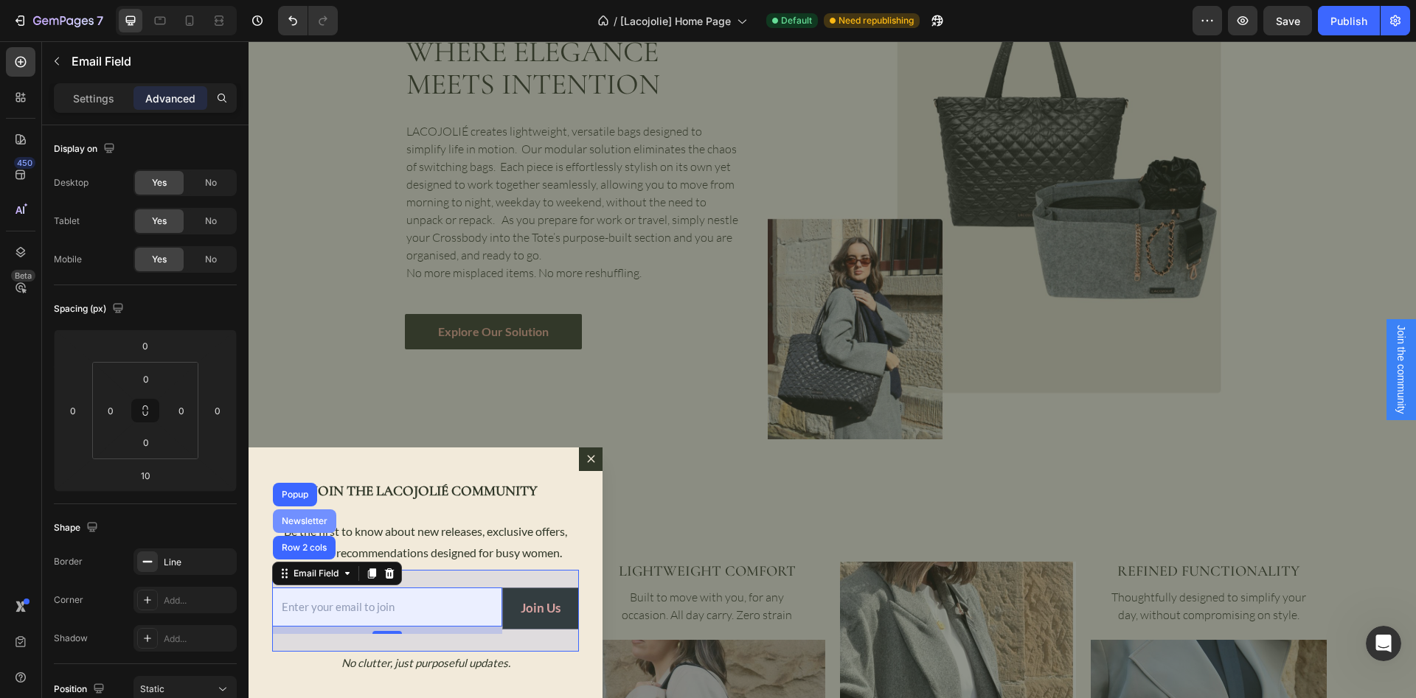
click at [289, 519] on div "Newsletter" at bounding box center [305, 521] width 52 height 9
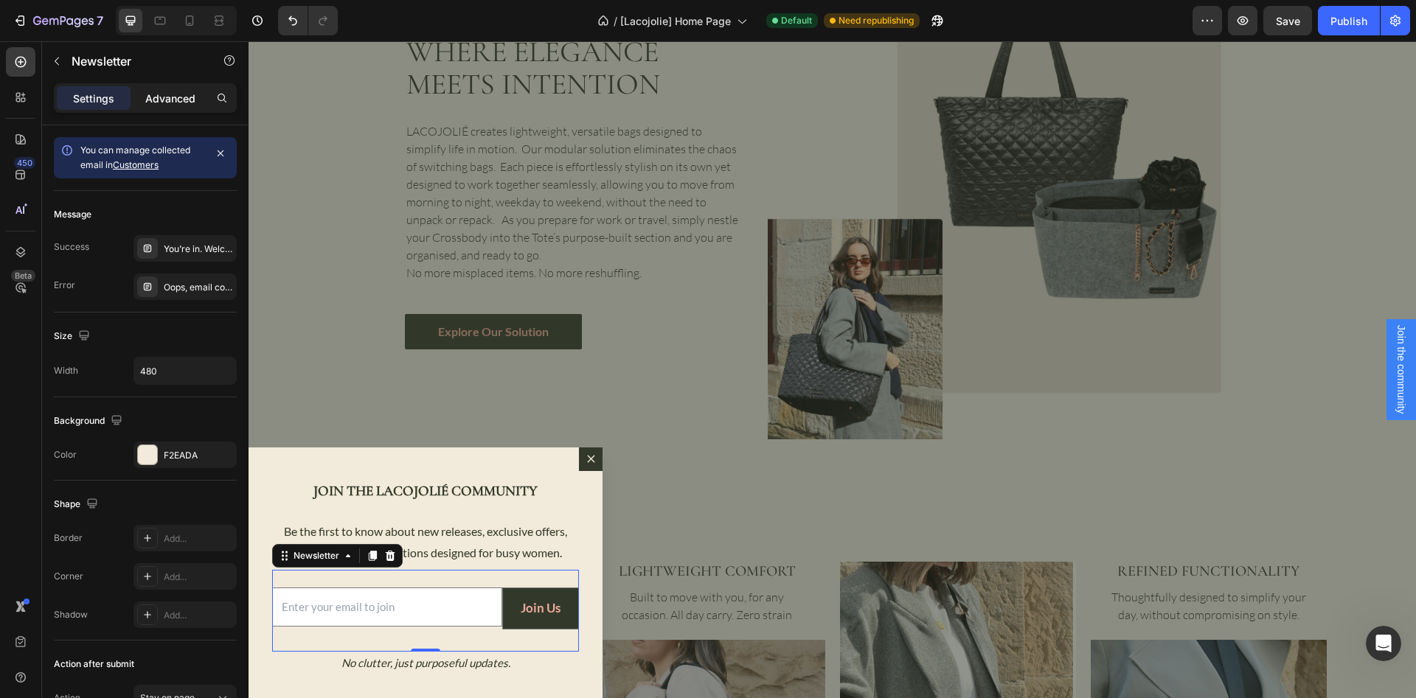
click at [166, 98] on p "Advanced" at bounding box center [170, 98] width 50 height 15
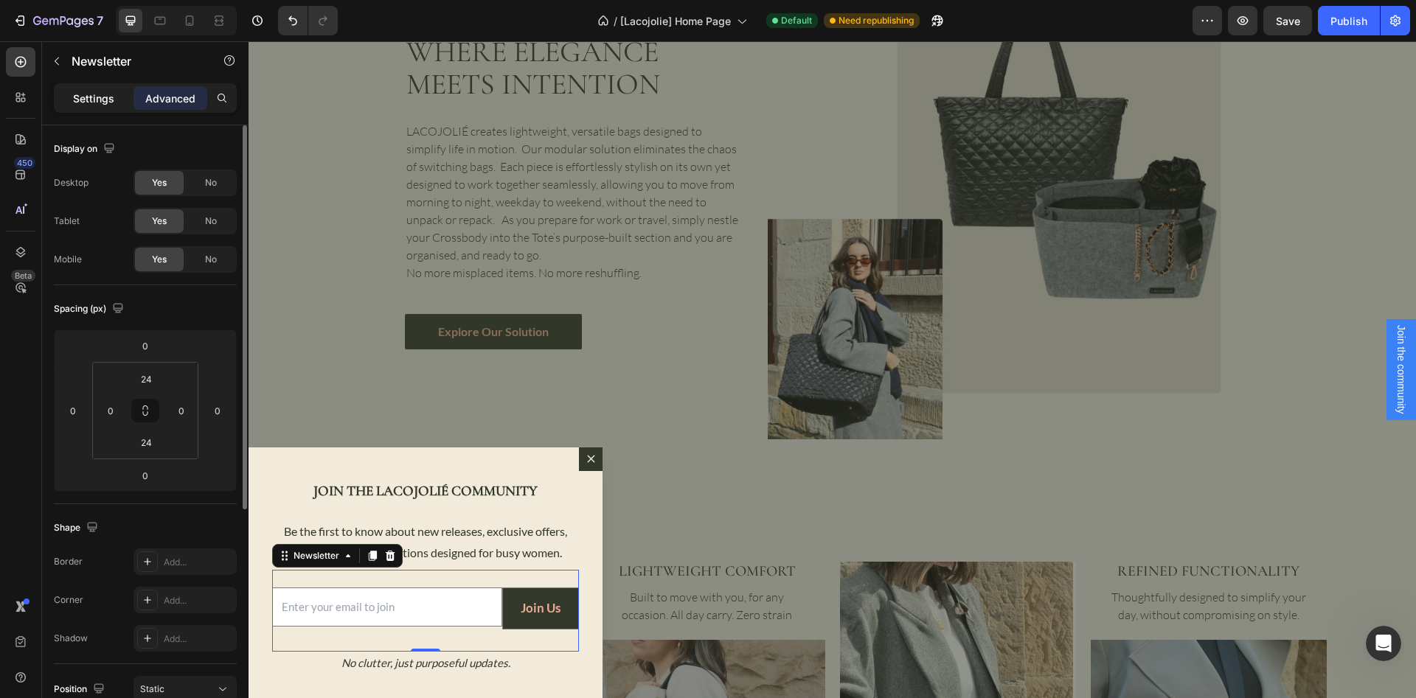
click at [100, 97] on p "Settings" at bounding box center [93, 98] width 41 height 15
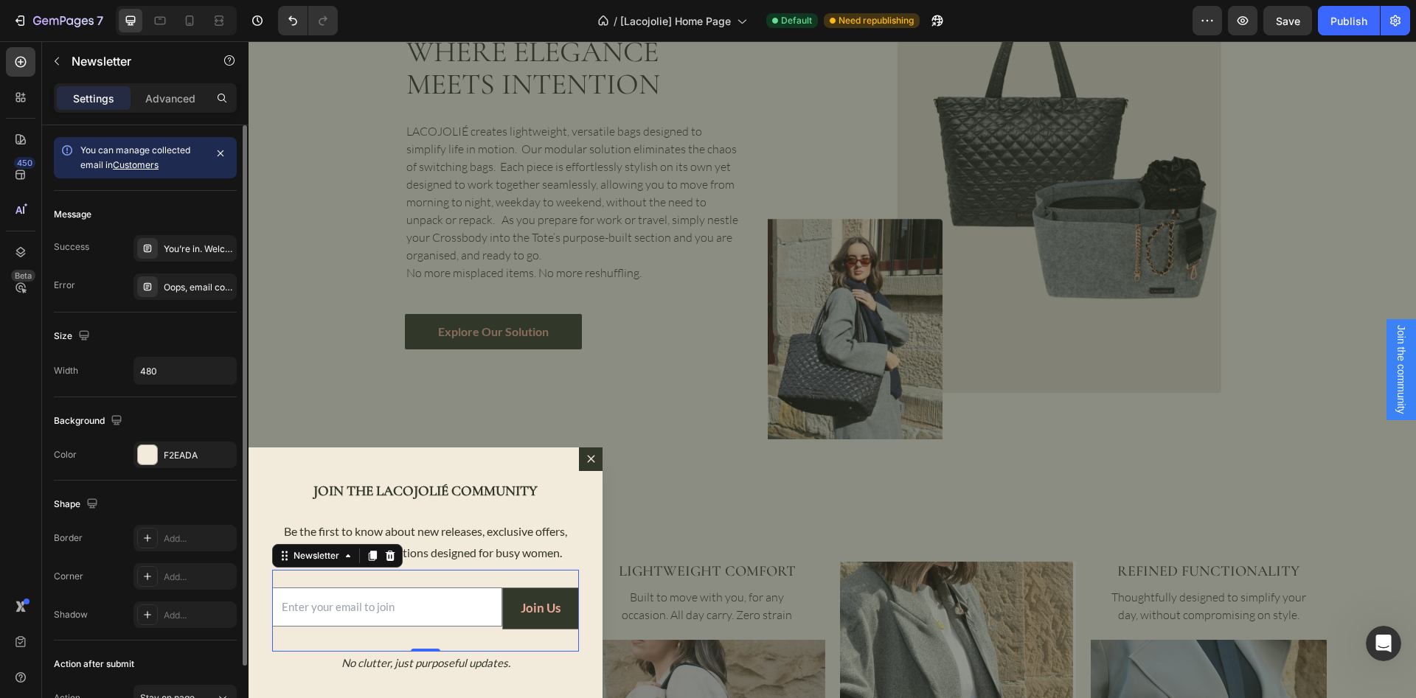
click at [140, 166] on link "Customers" at bounding box center [136, 164] width 46 height 11
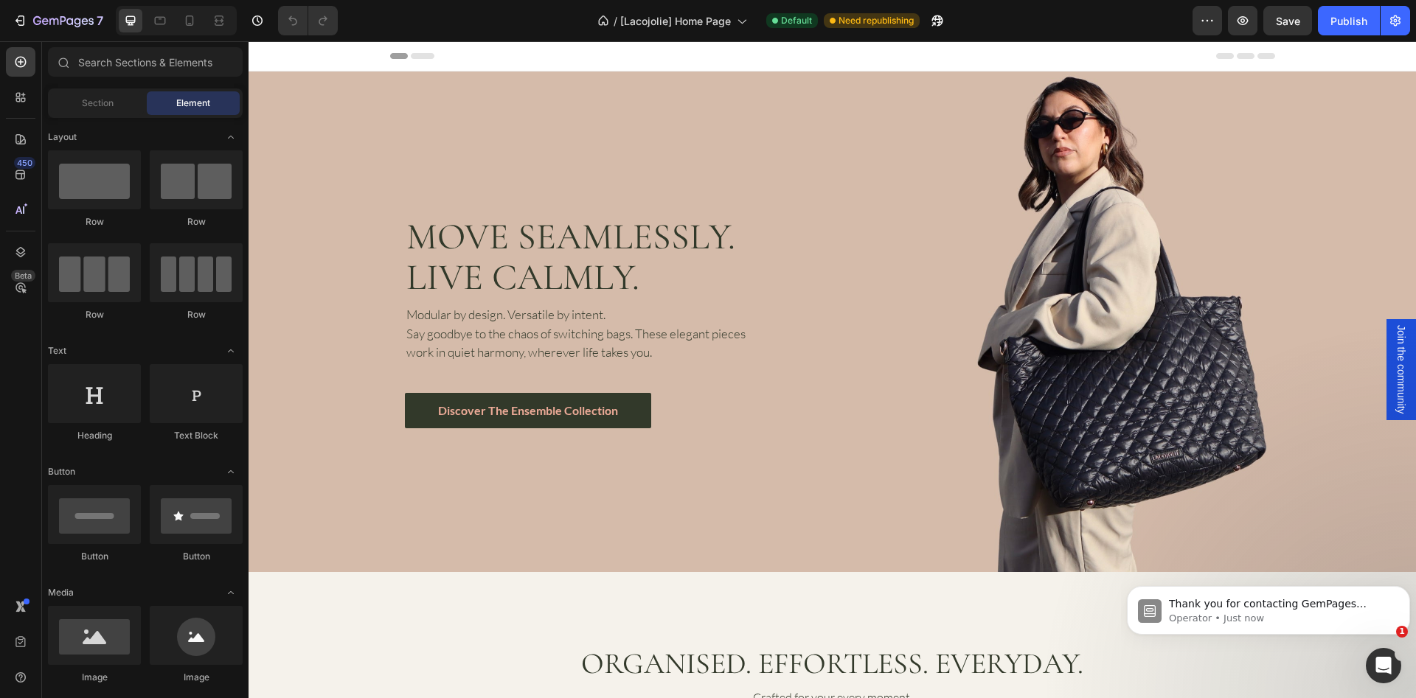
click at [1393, 389] on span "Join the community" at bounding box center [1400, 369] width 15 height 89
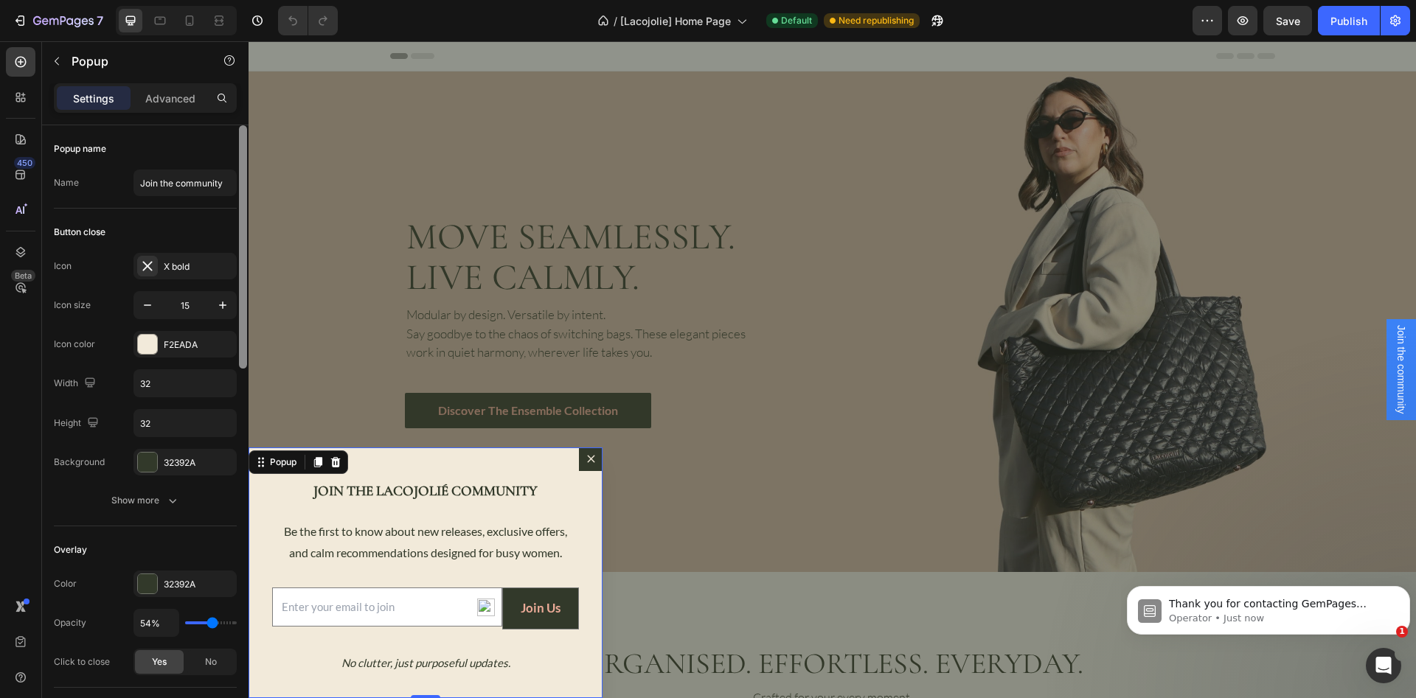
click at [239, 267] on div at bounding box center [243, 246] width 8 height 243
click at [184, 19] on icon at bounding box center [189, 20] width 15 height 15
type input "100%"
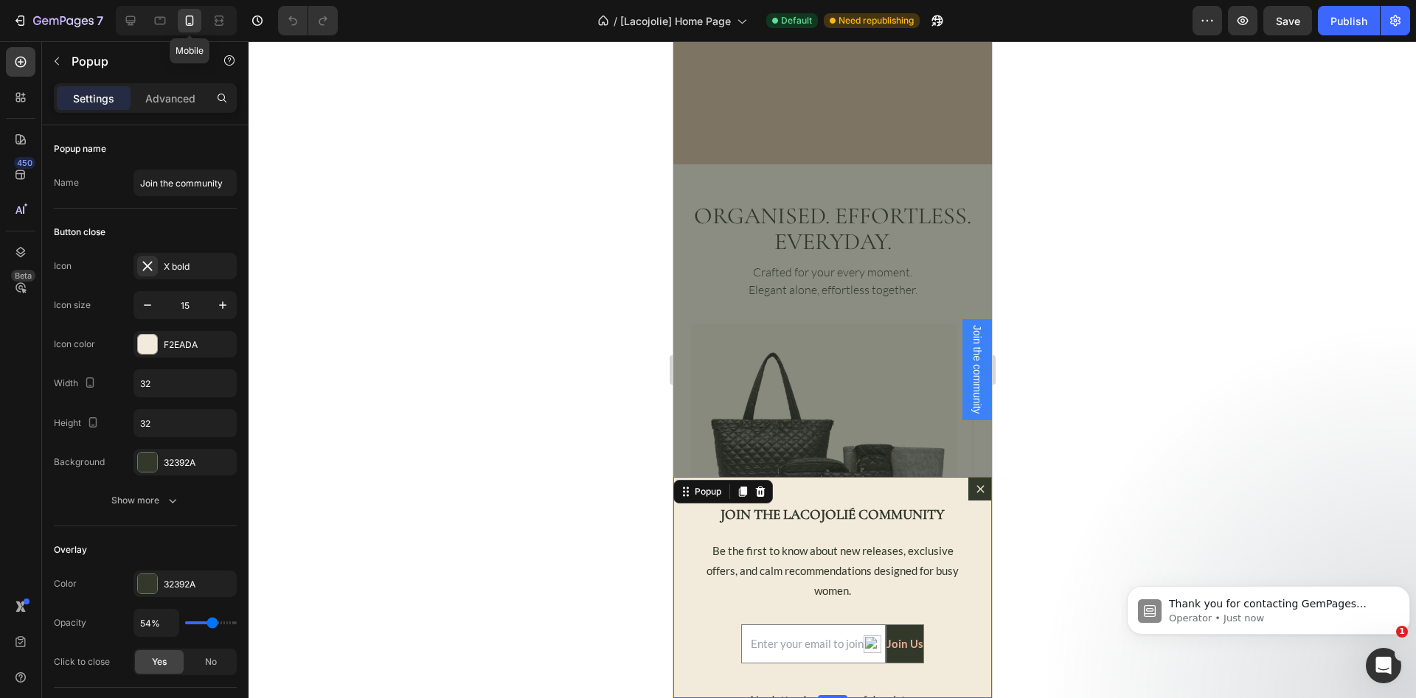
scroll to position [384, 0]
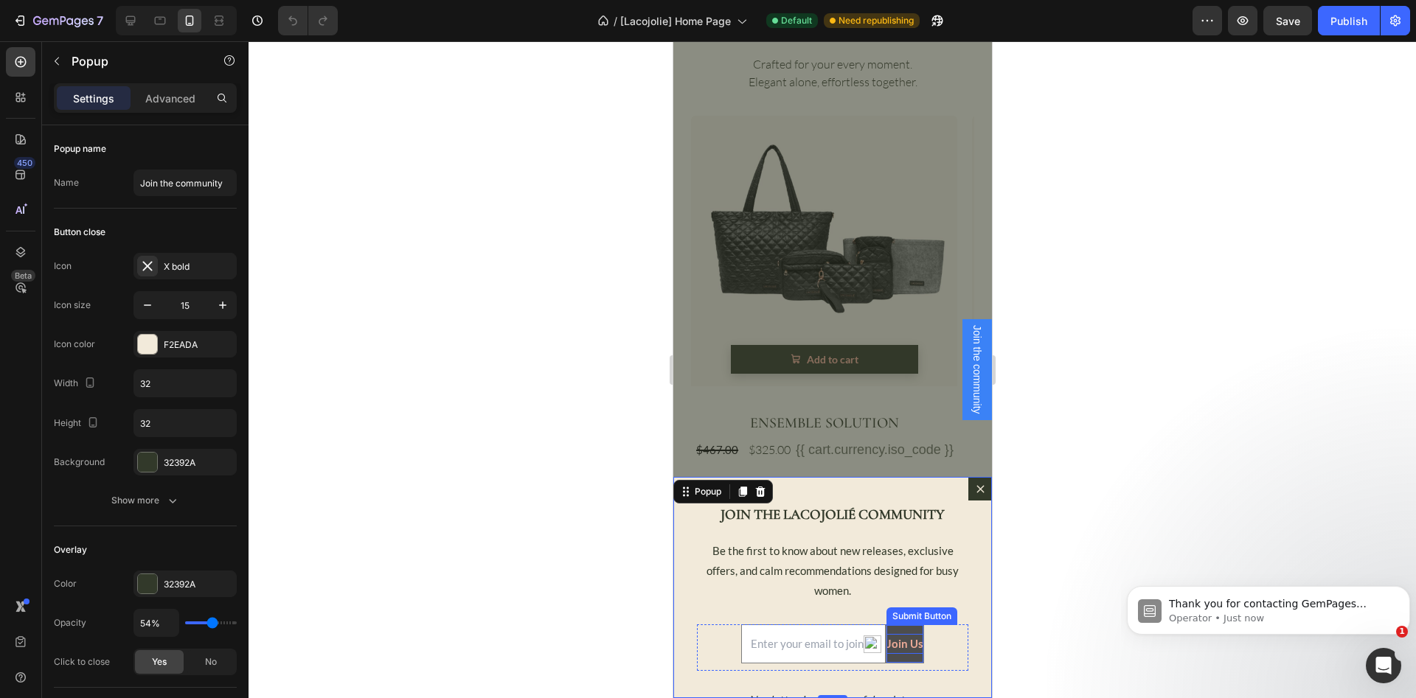
click at [891, 636] on div "Join Us" at bounding box center [903, 644] width 37 height 20
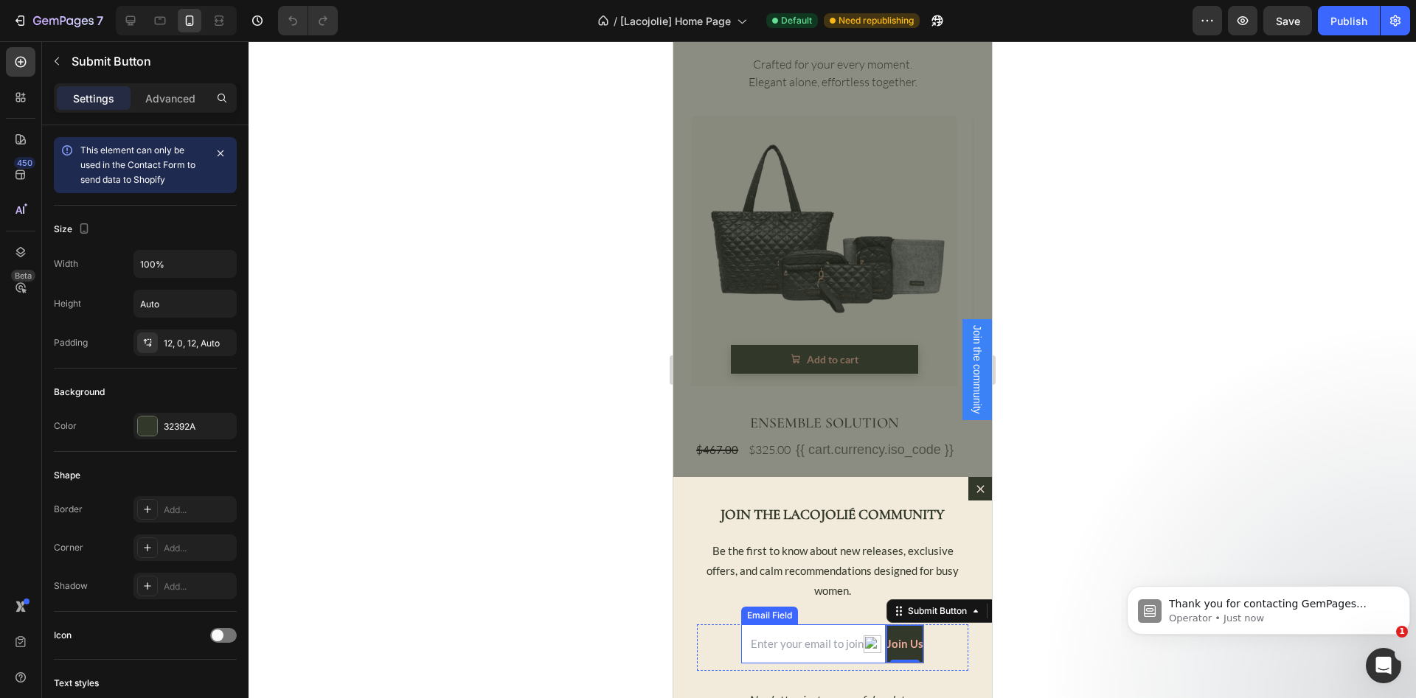
click at [740, 634] on input "Dialog body" at bounding box center [812, 643] width 145 height 39
click at [692, 509] on div "JOIN THE LACOJOLIÉ COMMUNITY Heading Be the first to know about new releases, e…" at bounding box center [831, 587] width 319 height 221
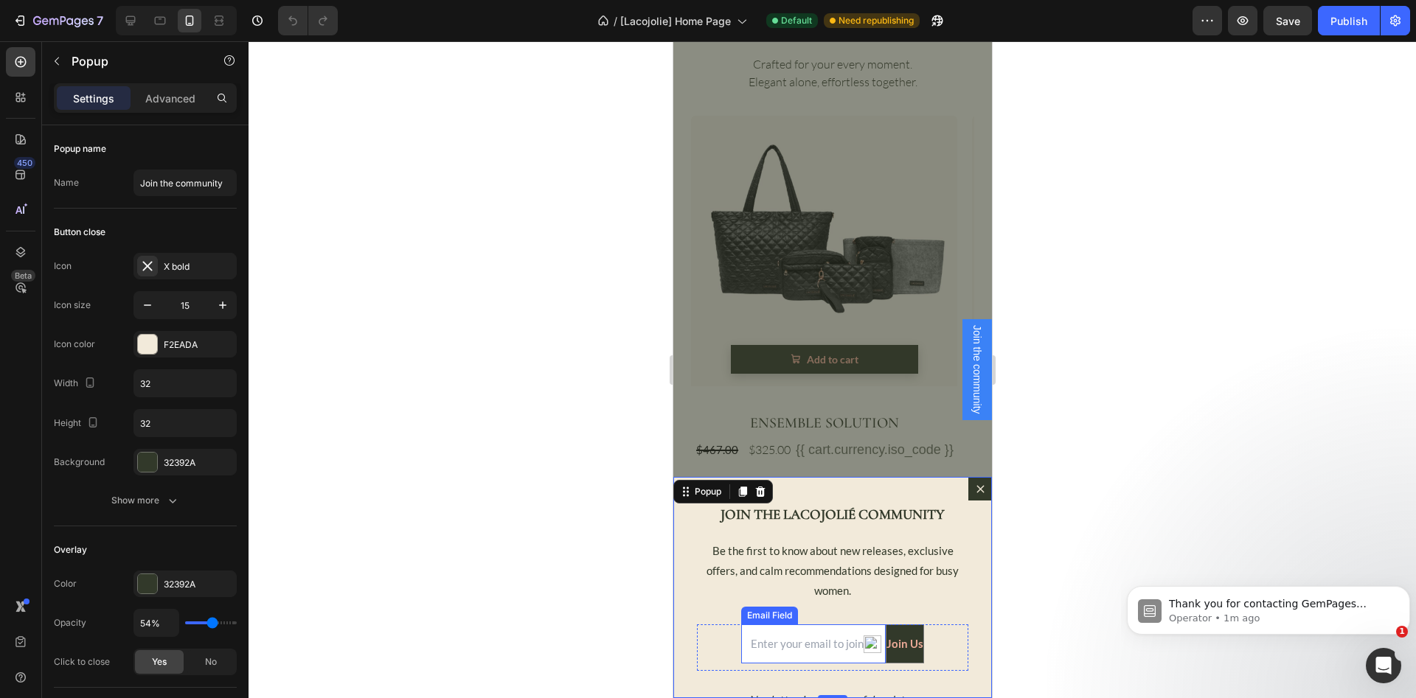
click at [740, 635] on input "Dialog body" at bounding box center [812, 643] width 145 height 39
click at [712, 636] on div "Email Field Join Us Submit Button Row" at bounding box center [831, 647] width 271 height 46
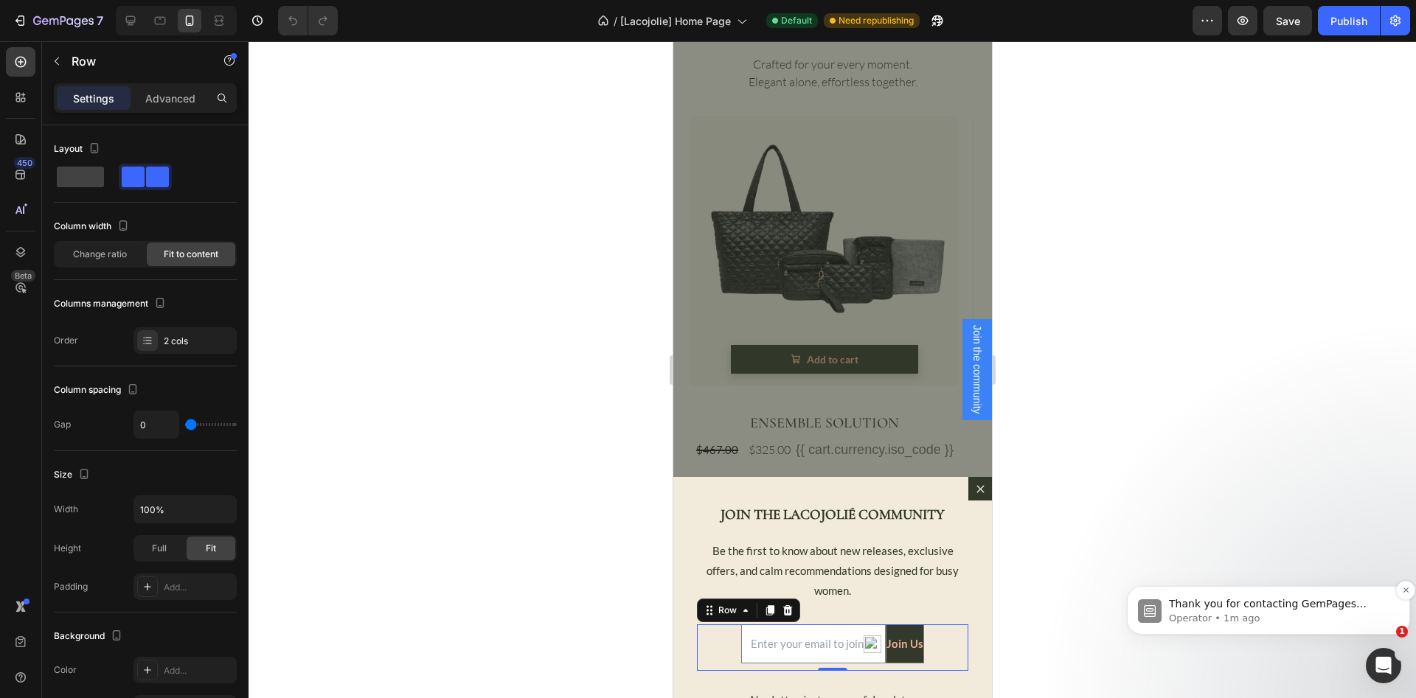
click at [1301, 616] on p "Operator • 1m ago" at bounding box center [1280, 618] width 223 height 13
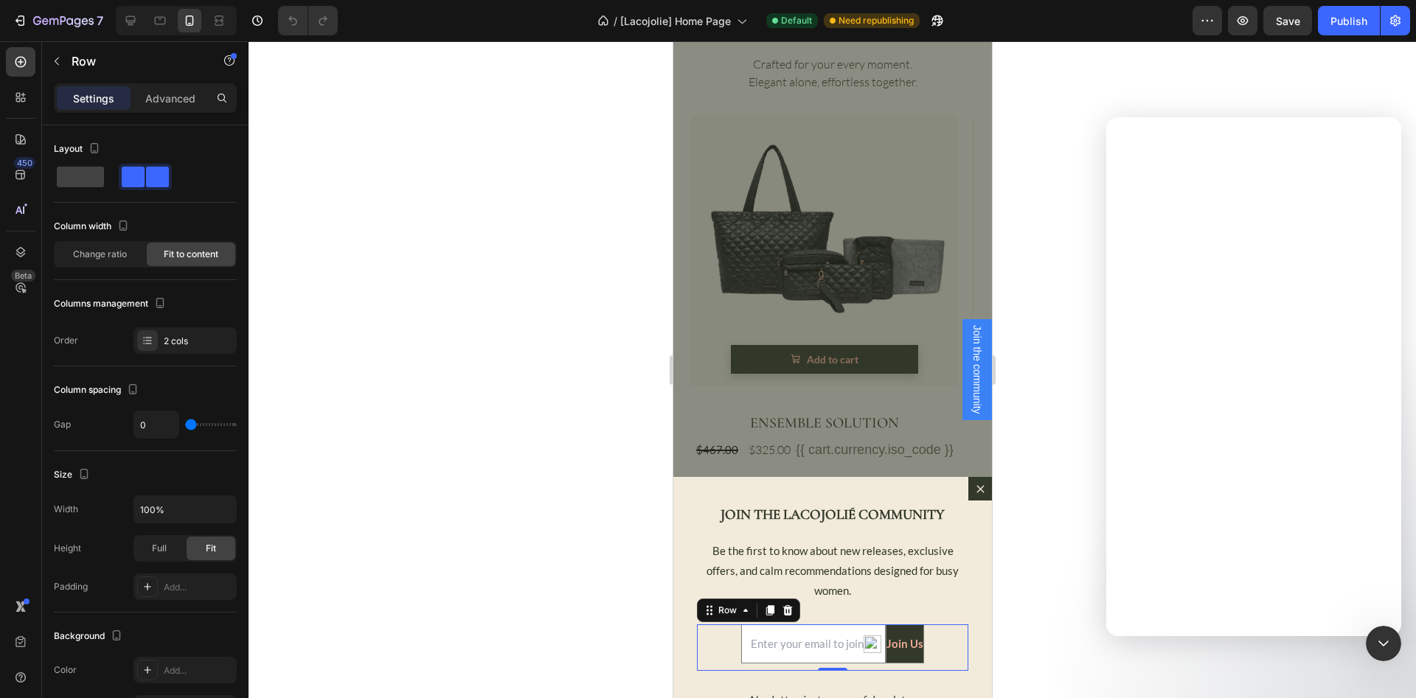
scroll to position [0, 0]
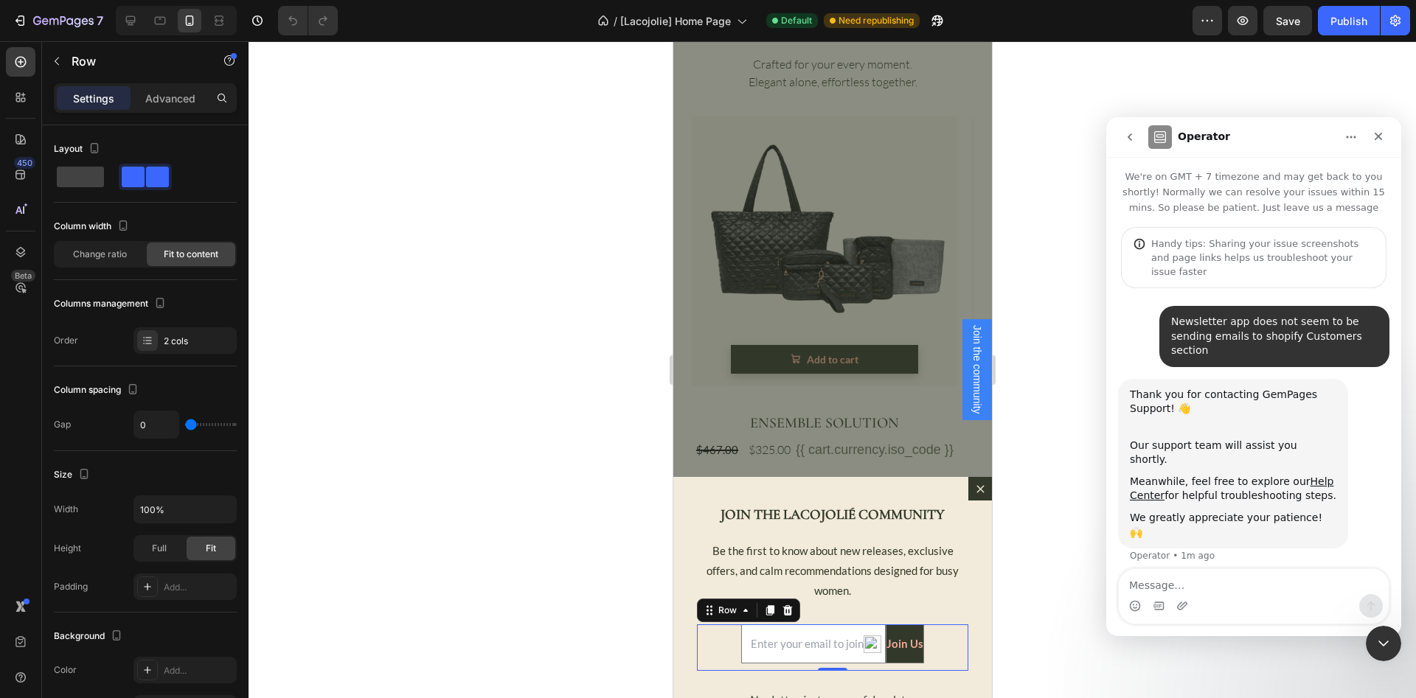
click at [1263, 596] on div "Intercom messenger" at bounding box center [1253, 606] width 270 height 24
click at [889, 641] on div "Join Us" at bounding box center [903, 644] width 37 height 20
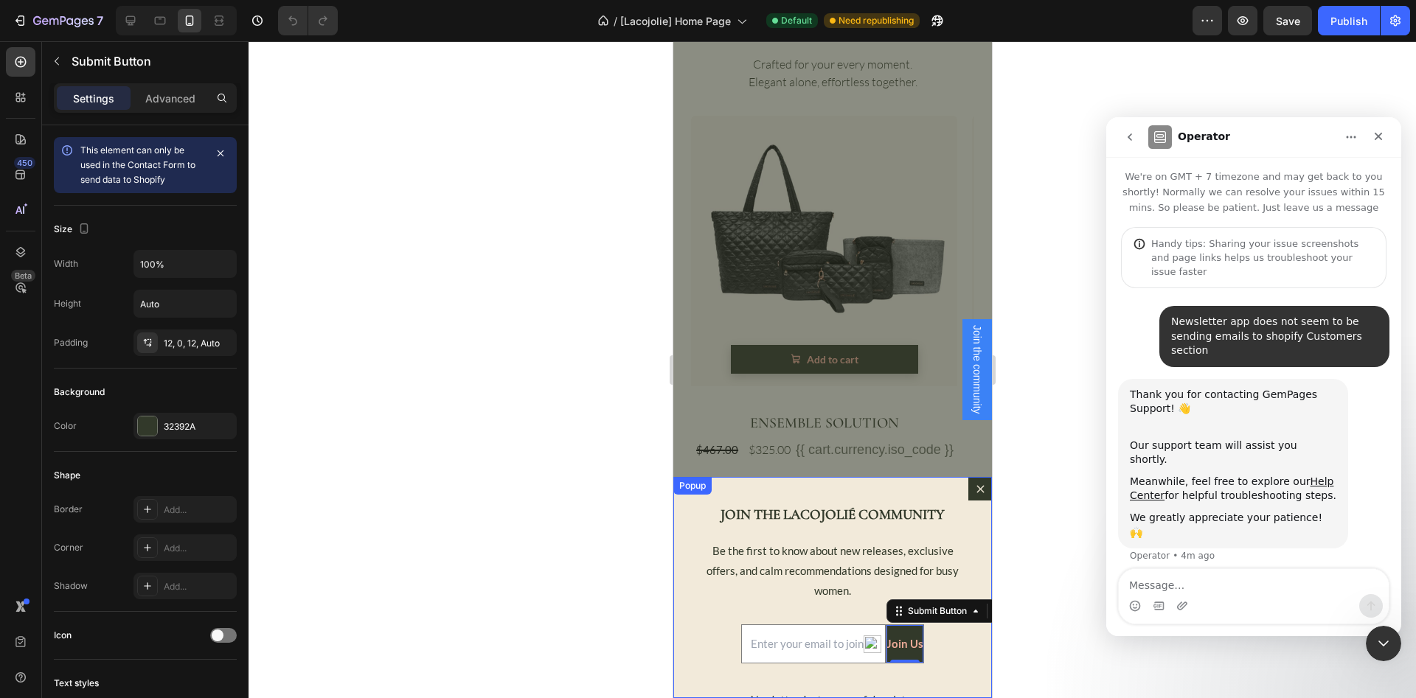
click at [734, 494] on div "JOIN THE LACOJOLIÉ COMMUNITY Heading Be the first to know about new releases, e…" at bounding box center [831, 587] width 319 height 221
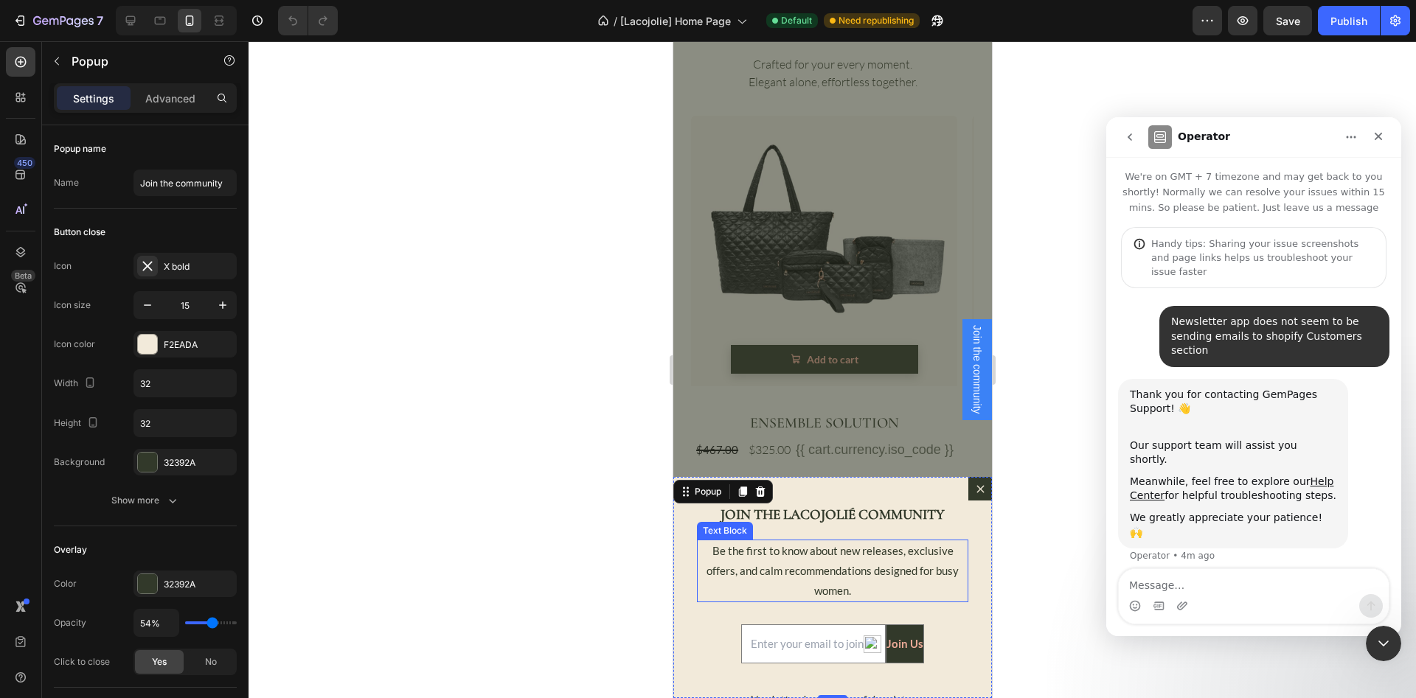
click at [706, 579] on p "Be the first to know about new releases, exclusive offers, and calm recommendat…" at bounding box center [831, 571] width 268 height 60
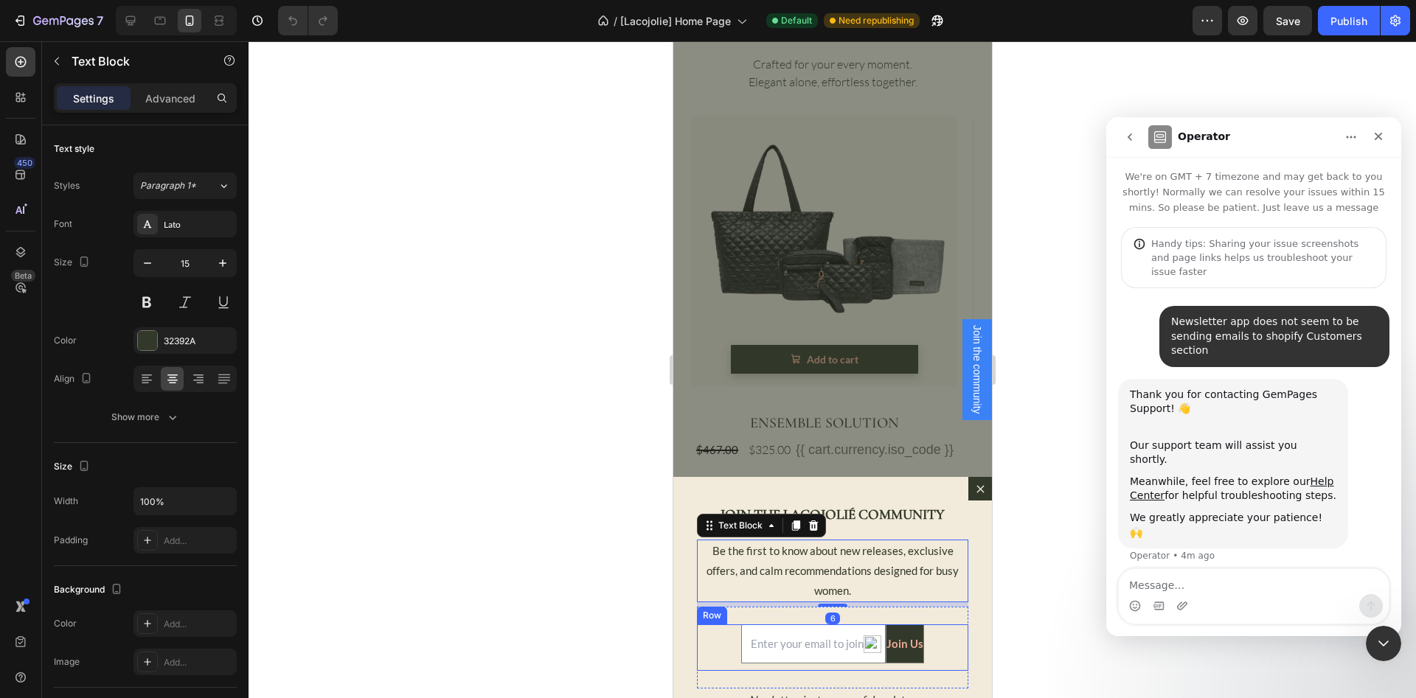
click at [697, 625] on div "Email Field Join Us Submit Button Row" at bounding box center [831, 647] width 271 height 46
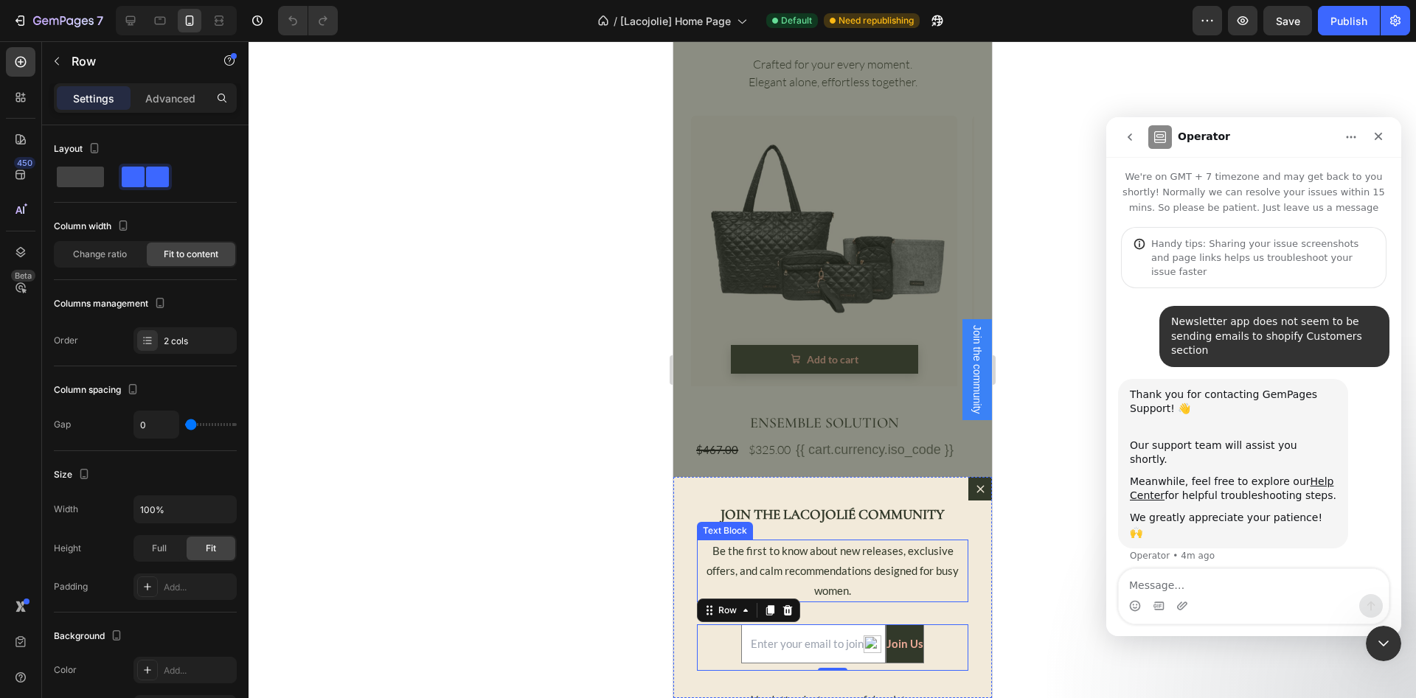
scroll to position [37, 0]
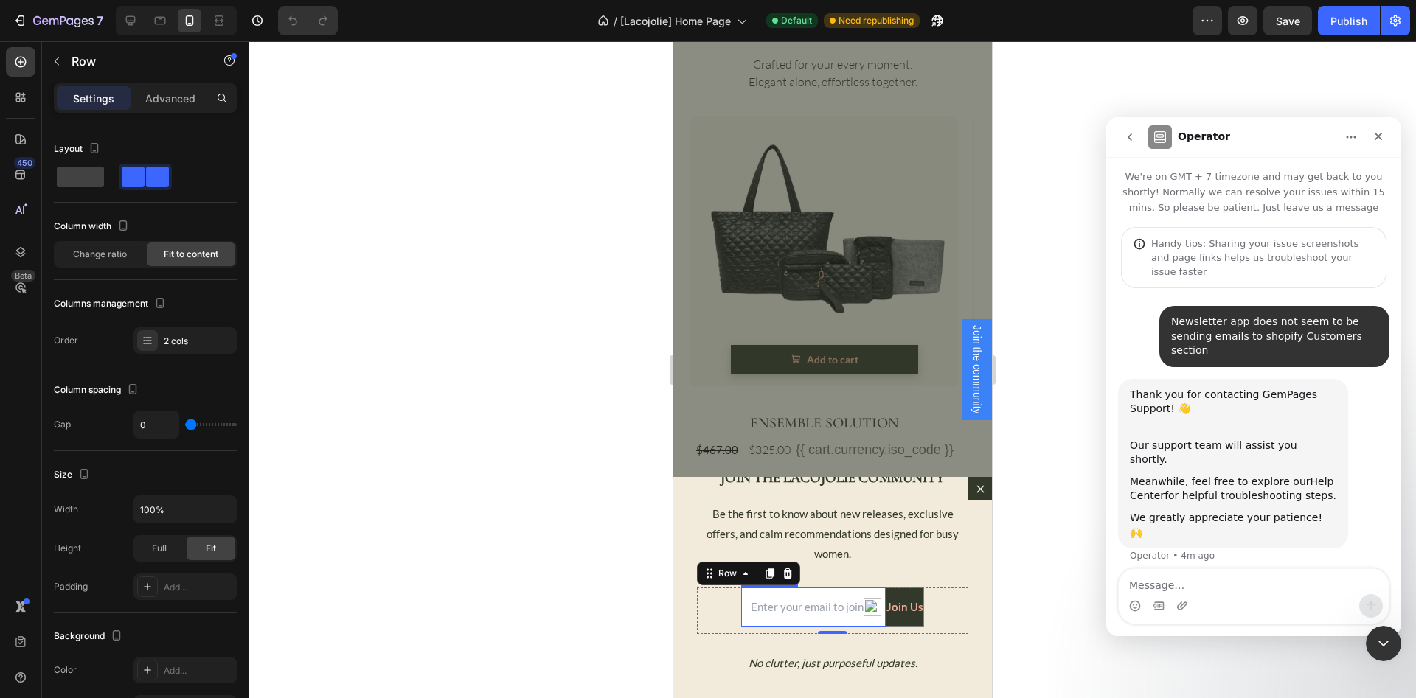
click at [751, 602] on input "Dialog body" at bounding box center [812, 607] width 145 height 39
click at [706, 608] on div "Email Field Join Us Submit Button Row 0" at bounding box center [831, 611] width 271 height 46
click at [706, 532] on p "Be the first to know about new releases, exclusive offers, and calm recommendat…" at bounding box center [831, 534] width 268 height 60
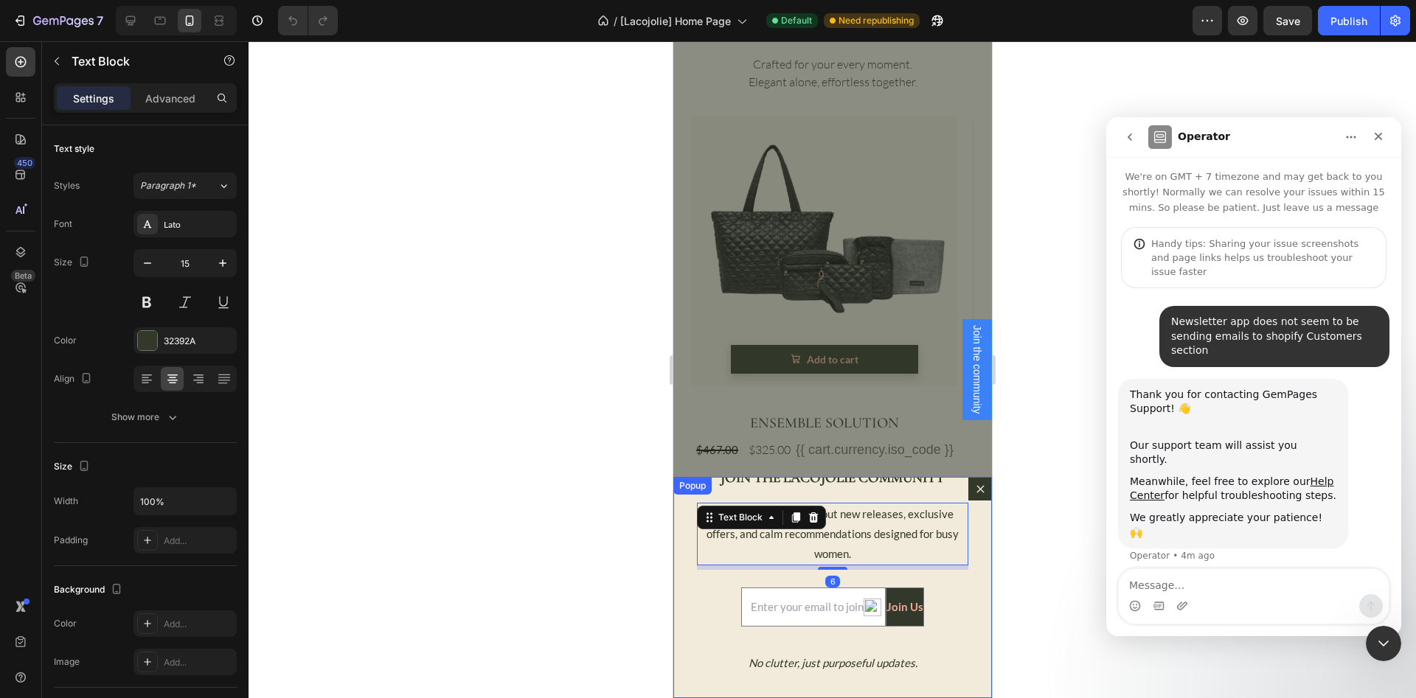
click at [692, 521] on div "JOIN THE LACOJOLIÉ COMMUNITY Heading Be the first to know about new releases, e…" at bounding box center [831, 587] width 319 height 221
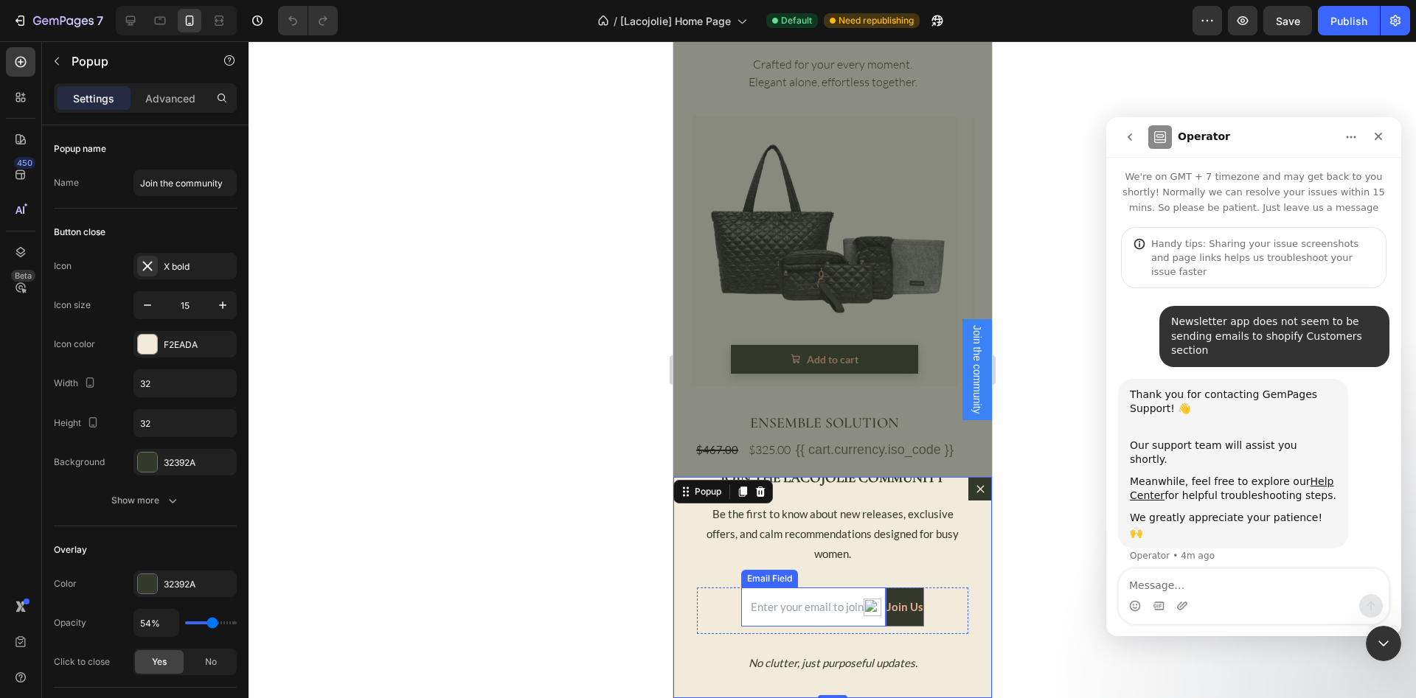
click at [747, 610] on input "Dialog body" at bounding box center [812, 607] width 145 height 39
click at [789, 610] on input "Dialog body" at bounding box center [812, 607] width 145 height 39
click at [714, 604] on div "Email Field Join Us Submit Button Row" at bounding box center [831, 611] width 271 height 46
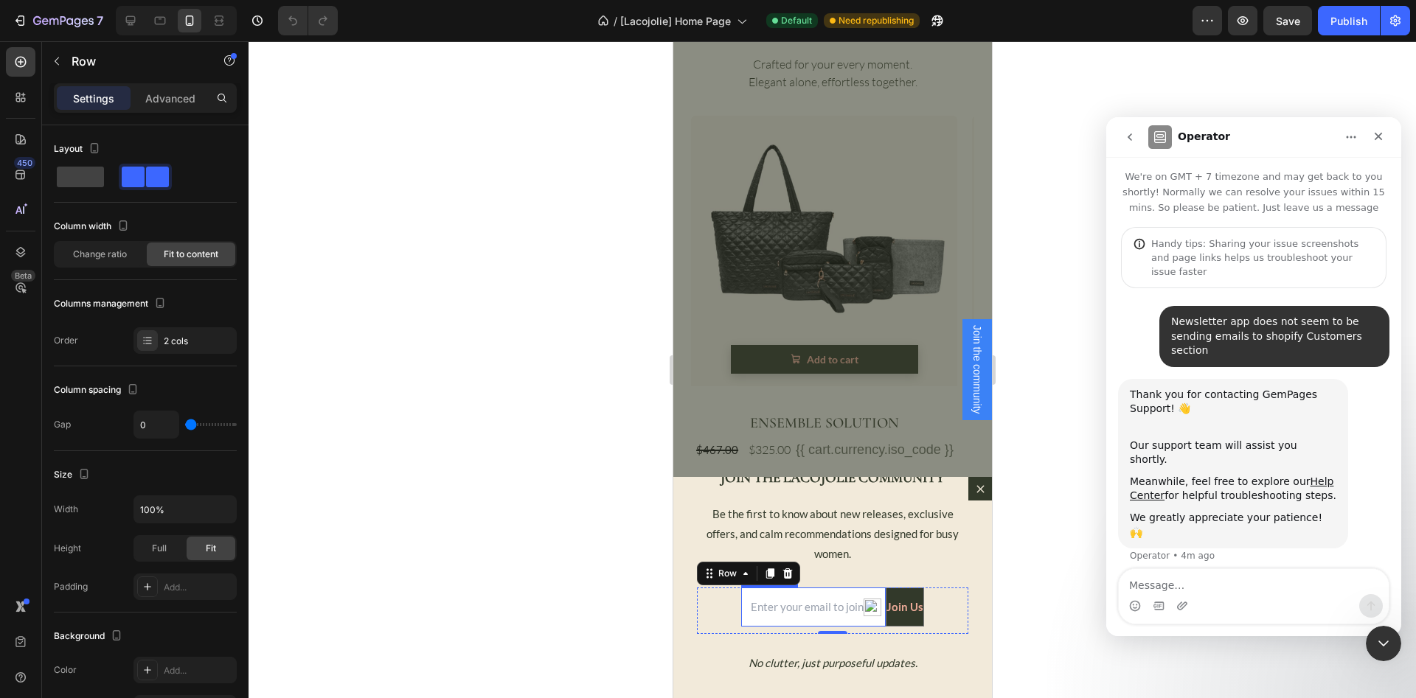
click at [741, 603] on input "Dialog body" at bounding box center [812, 607] width 145 height 39
click at [766, 606] on input "Dialog body" at bounding box center [812, 607] width 145 height 39
click at [782, 607] on input "Dialog body" at bounding box center [812, 607] width 145 height 39
click at [803, 606] on input "Dialog body" at bounding box center [812, 607] width 145 height 39
click at [717, 610] on div "Email Field Join Us Submit Button Row 0" at bounding box center [831, 611] width 271 height 46
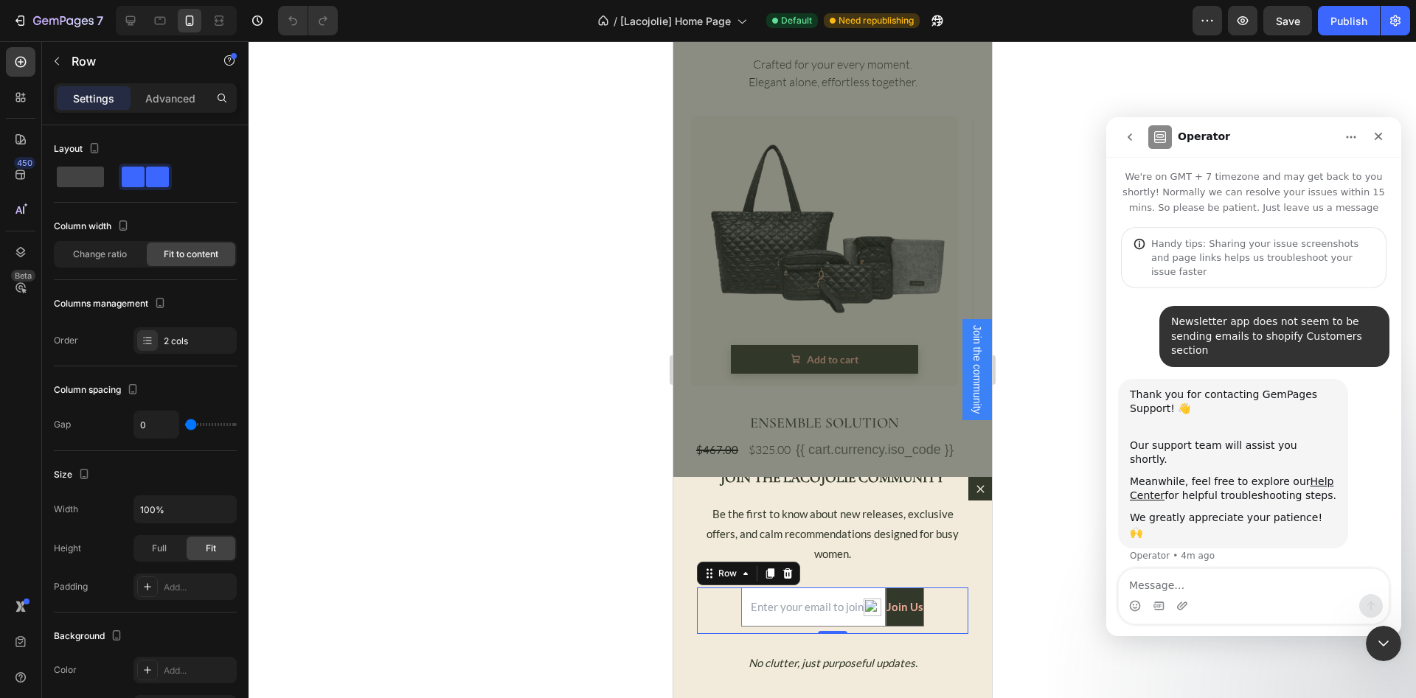
click at [720, 647] on div "Email Field Join Us Submit Button Row 0 Newsletter" at bounding box center [831, 611] width 271 height 82
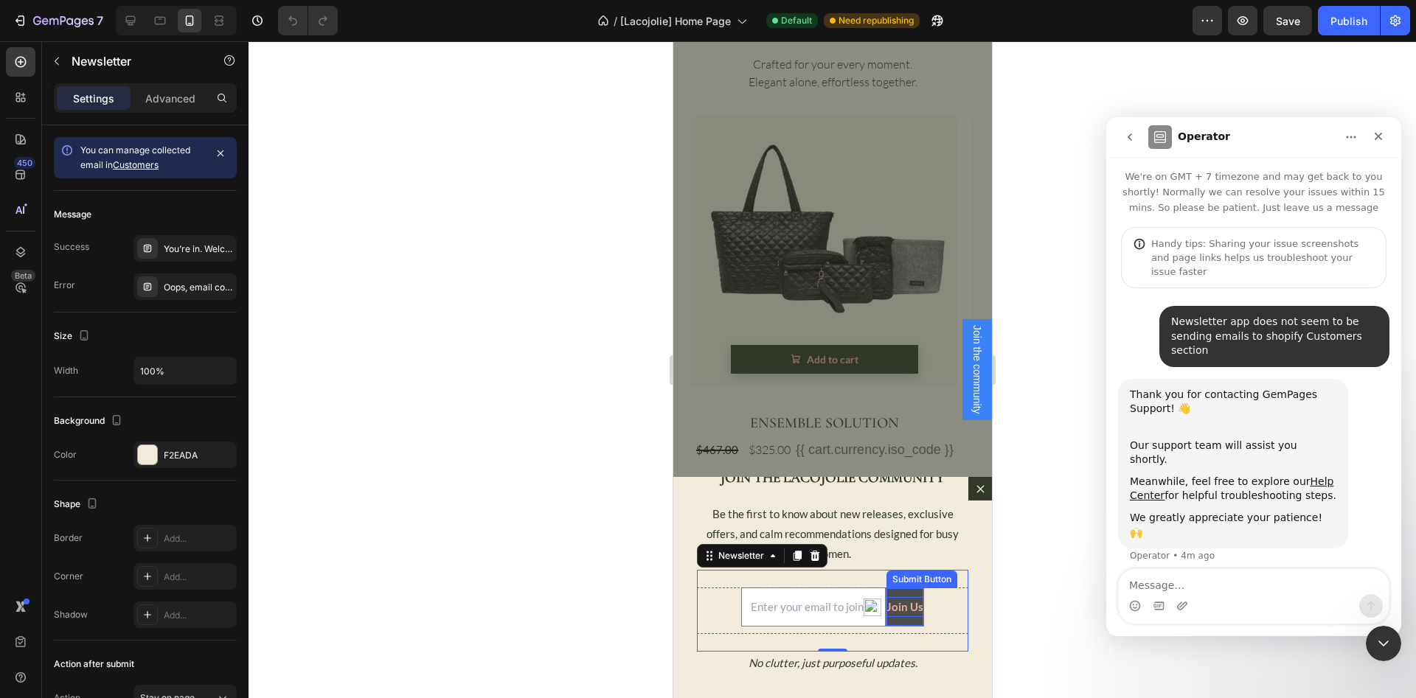
click at [892, 610] on div "Join Us" at bounding box center [903, 607] width 37 height 20
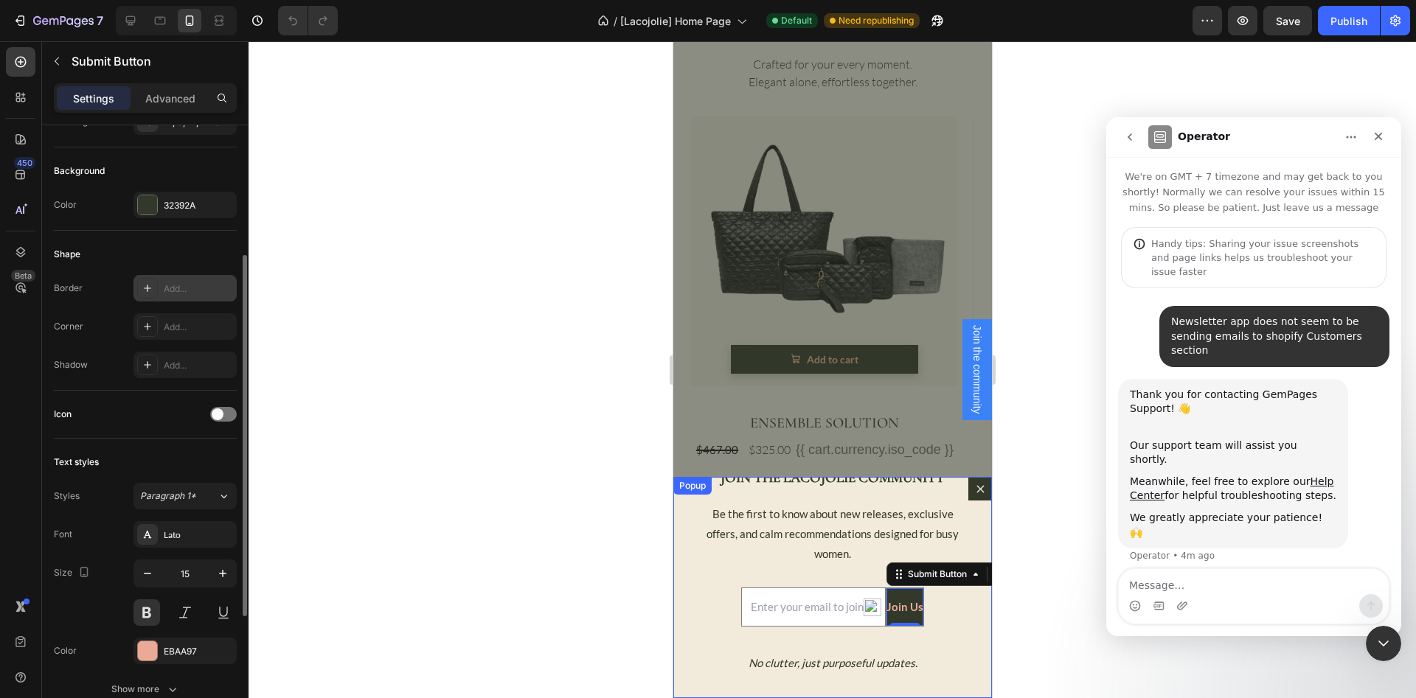
scroll to position [332, 0]
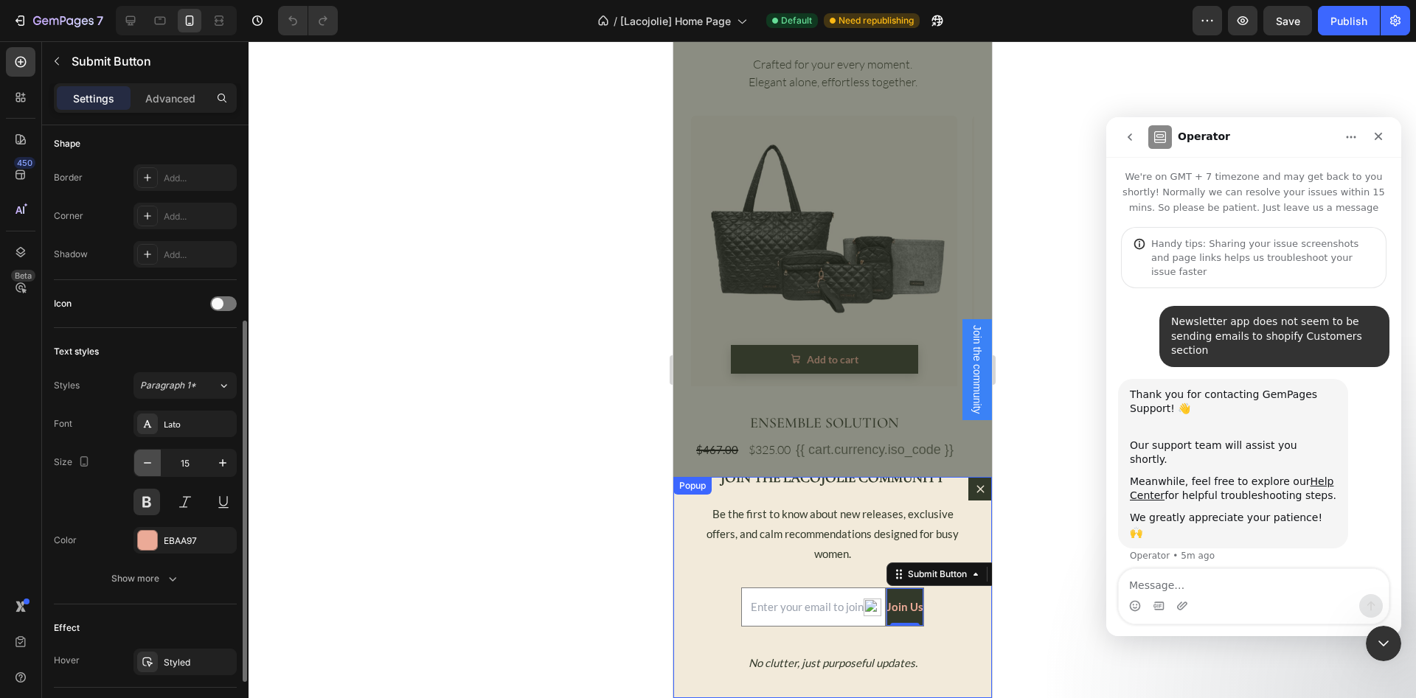
click at [147, 463] on icon "button" at bounding box center [147, 462] width 7 height 1
click at [145, 463] on icon "button" at bounding box center [147, 462] width 7 height 1
click at [220, 459] on icon "button" at bounding box center [222, 463] width 15 height 15
type input "15"
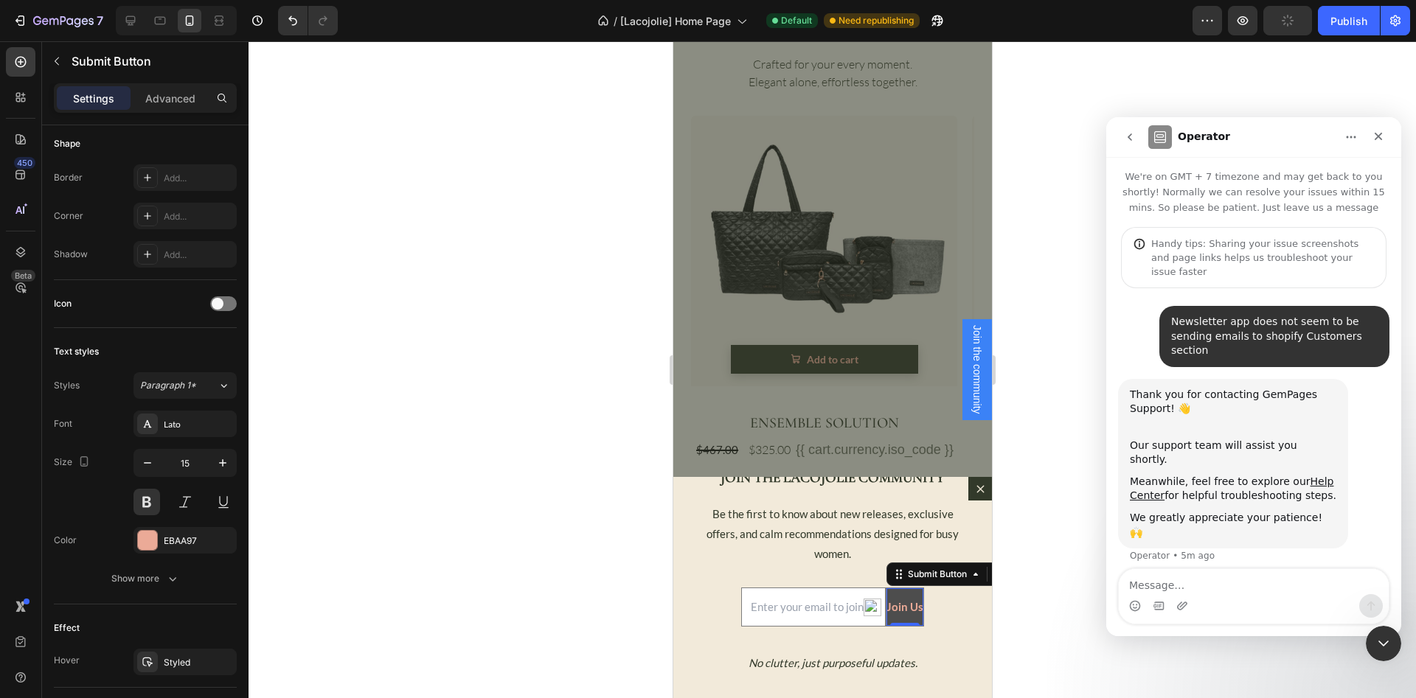
click at [896, 591] on button "Join Us" at bounding box center [903, 607] width 37 height 38
click at [711, 596] on div "Email Field Join Us Submit Button 0 Row" at bounding box center [831, 611] width 271 height 46
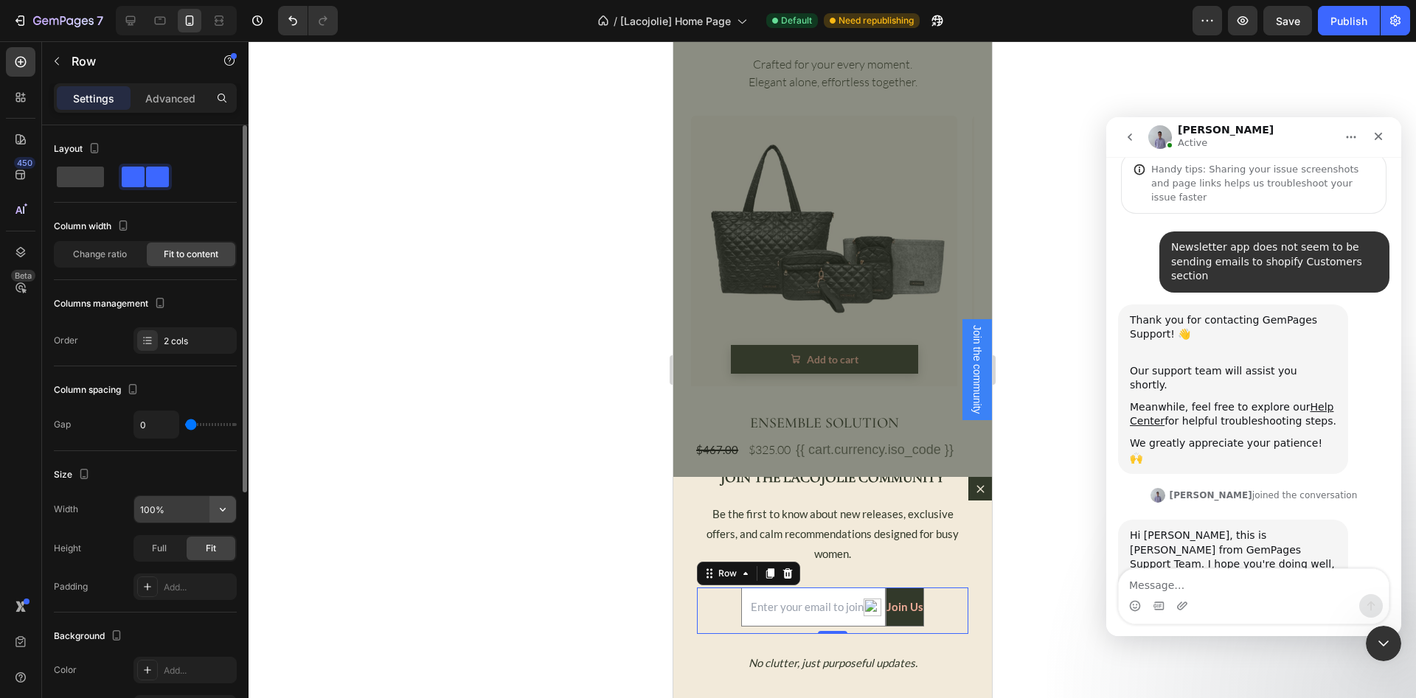
scroll to position [131, 0]
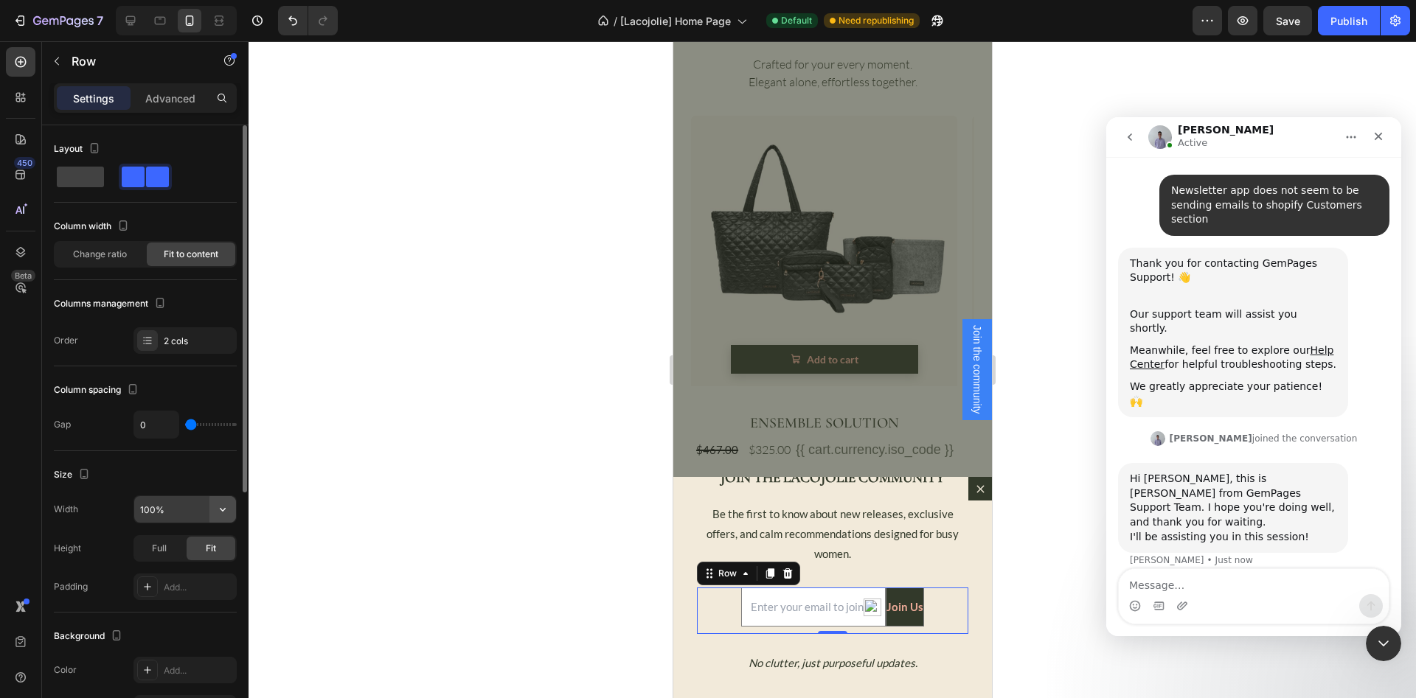
click at [223, 507] on icon "button" at bounding box center [222, 509] width 15 height 15
click at [1250, 594] on div "Intercom messenger" at bounding box center [1253, 606] width 270 height 24
click at [1191, 589] on textarea "Message…" at bounding box center [1253, 581] width 270 height 25
click at [770, 606] on input "Dialog body" at bounding box center [812, 607] width 145 height 39
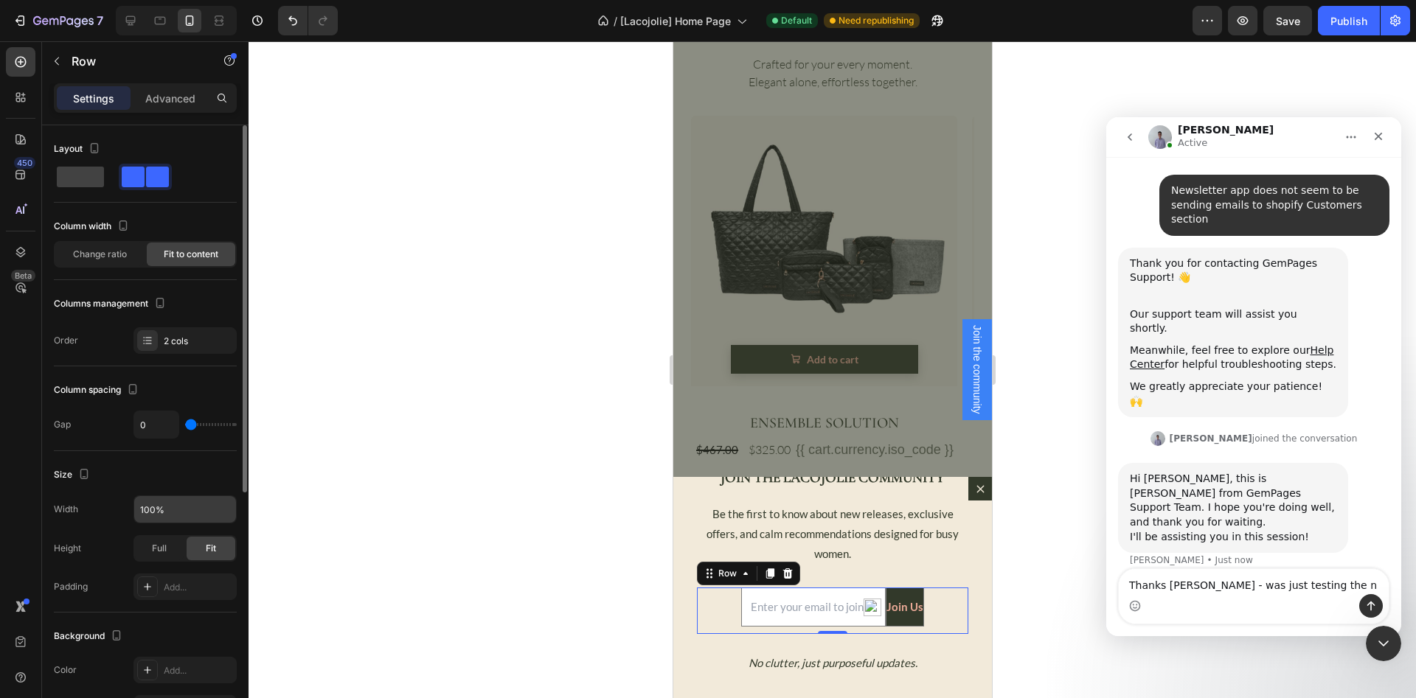
click at [573, 569] on div at bounding box center [831, 369] width 1167 height 657
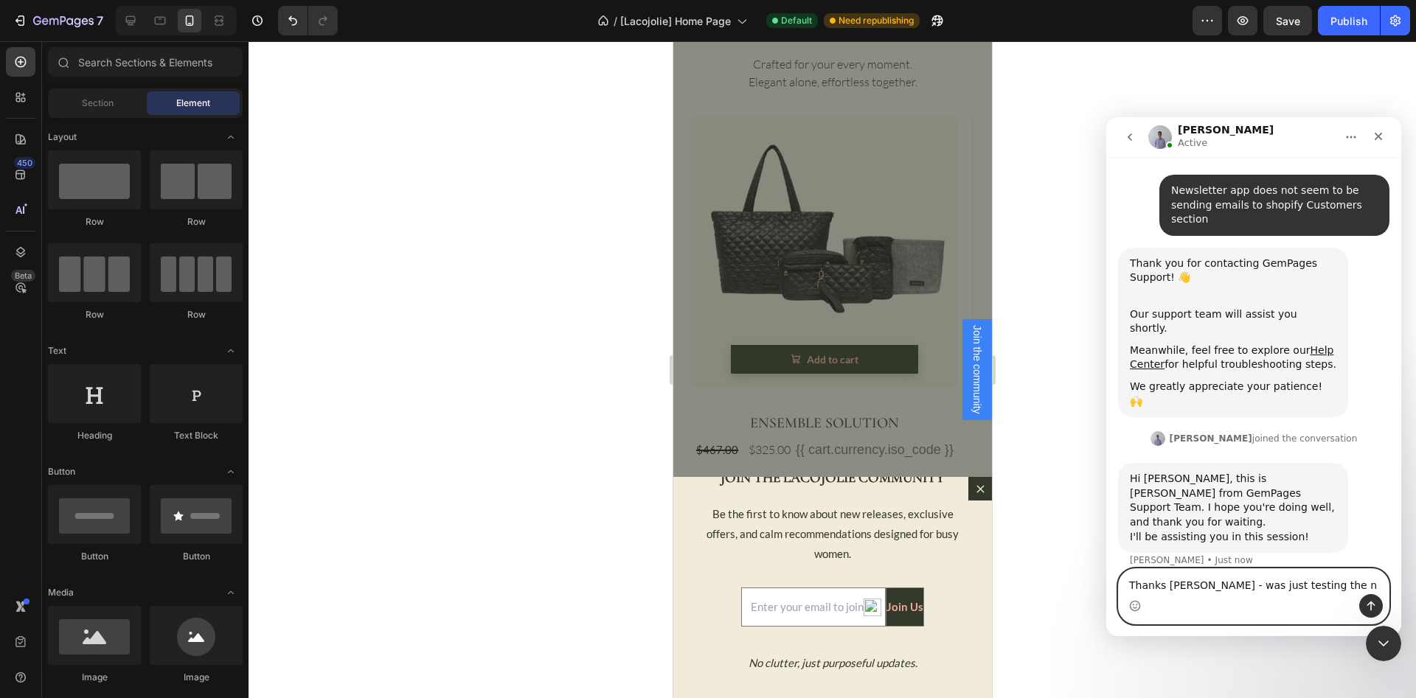
click at [1311, 583] on textarea "Thanks [PERSON_NAME] - was just testing the n" at bounding box center [1253, 581] width 270 height 25
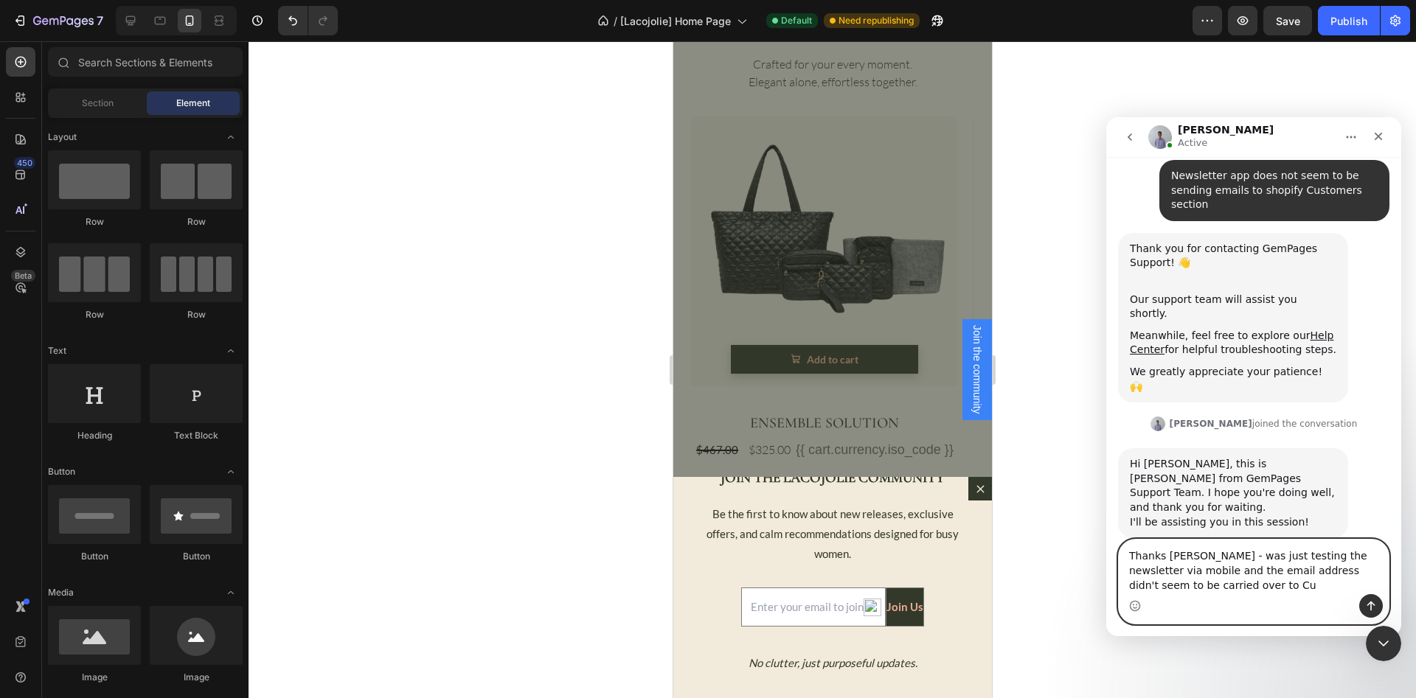
scroll to position [161, 0]
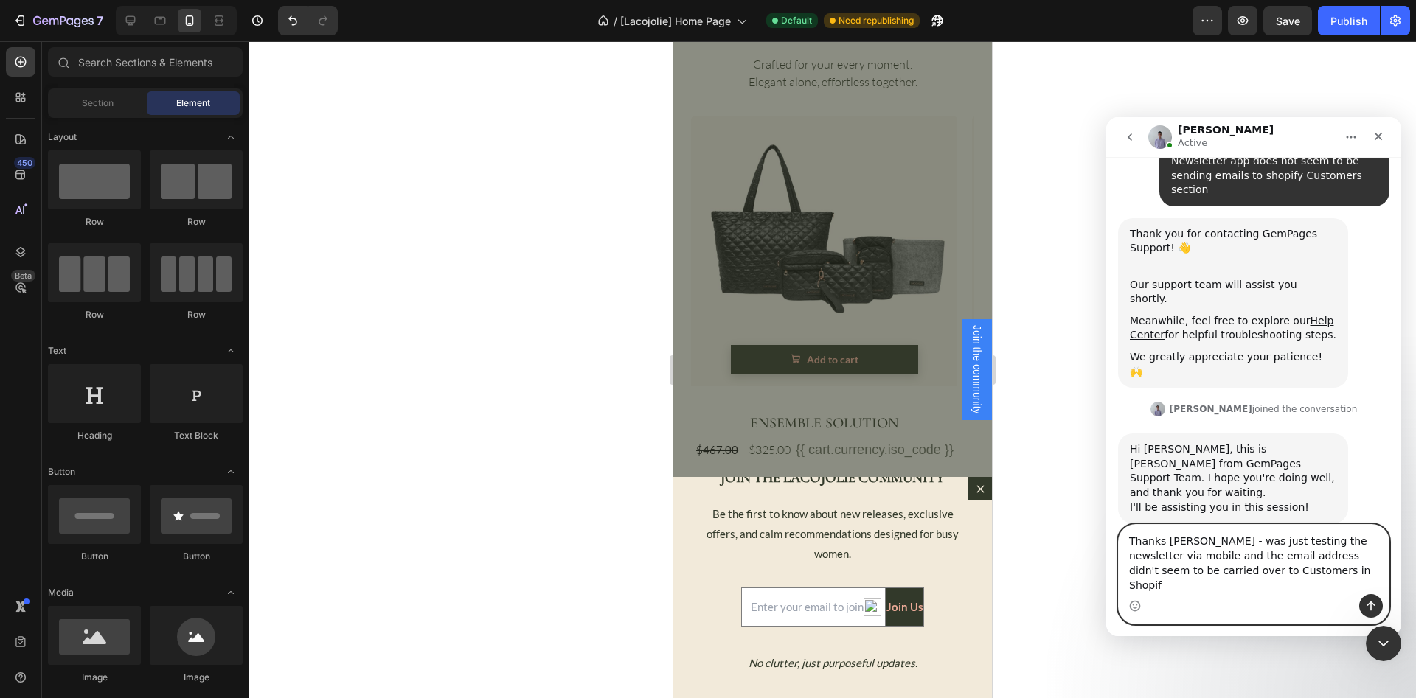
type textarea "Thanks [PERSON_NAME] - was just testing the newsletter via mobile and the email…"
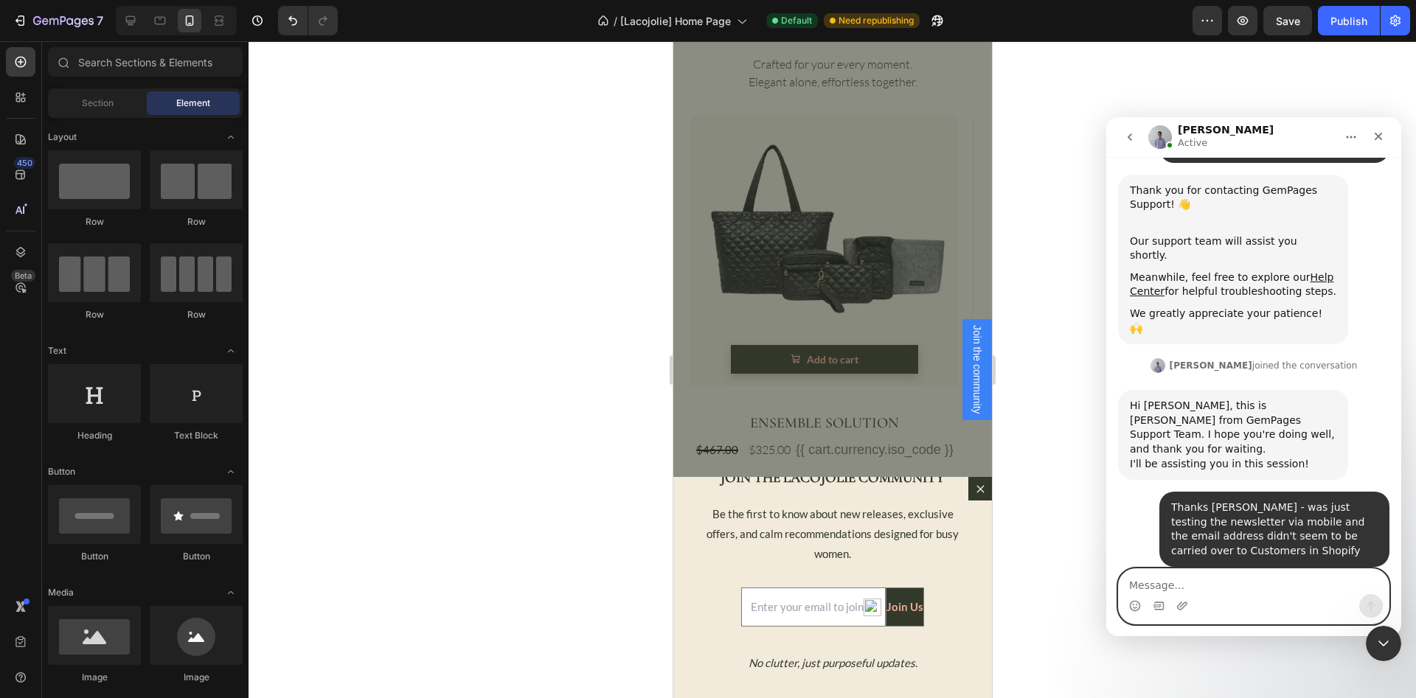
scroll to position [263, 0]
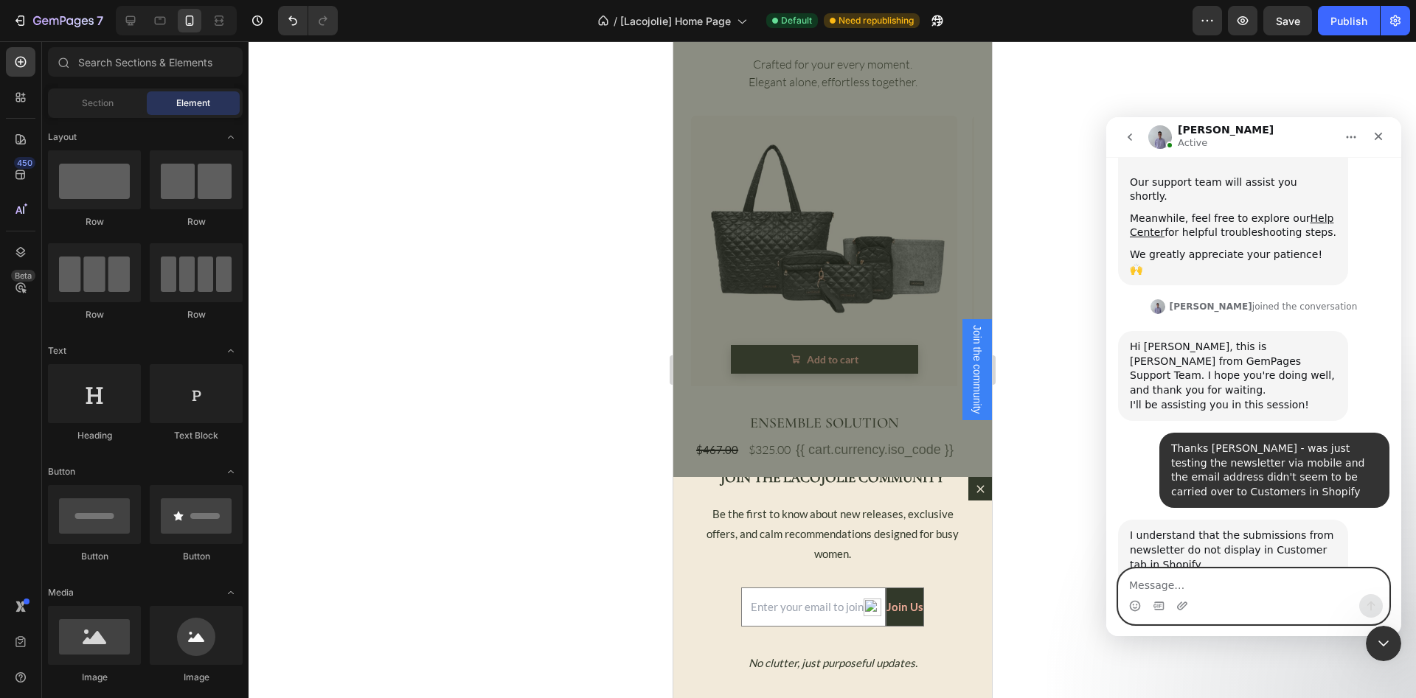
click at [1247, 593] on textarea "Message…" at bounding box center [1253, 581] width 270 height 25
type textarea "[DOMAIN_NAME]"
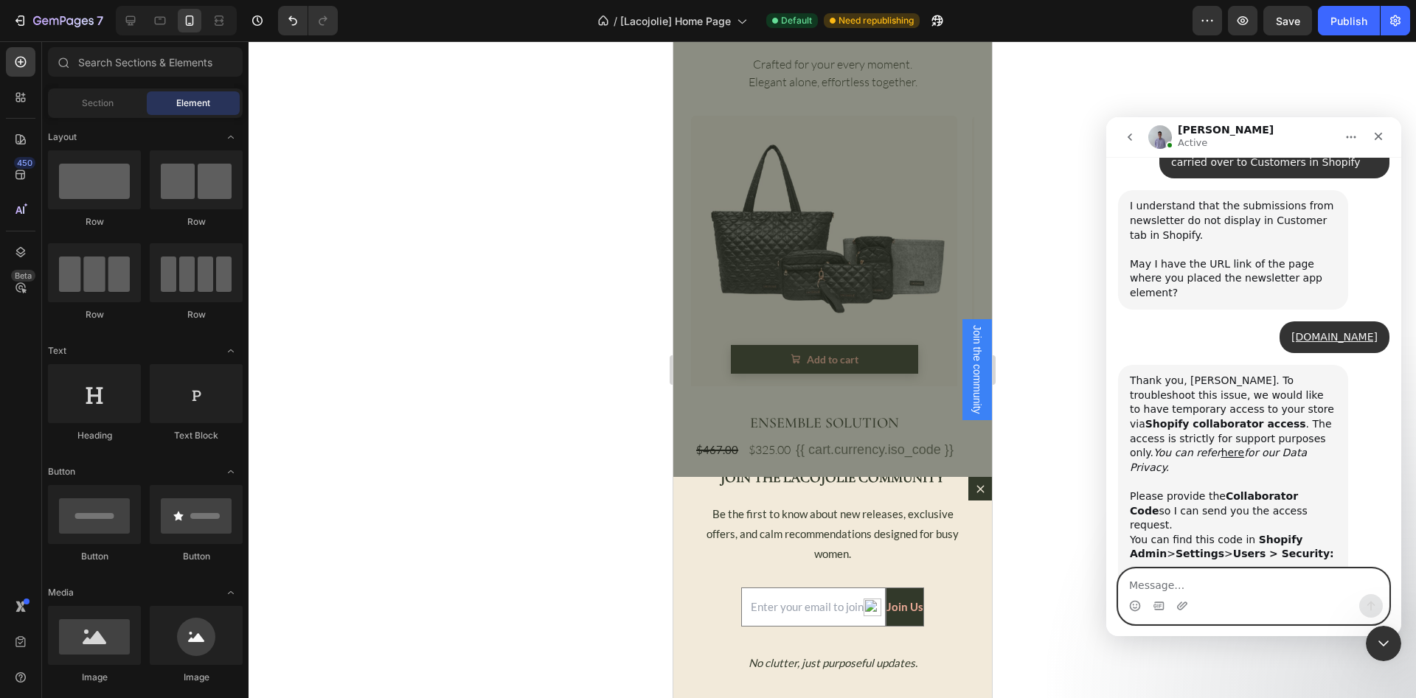
scroll to position [595, 0]
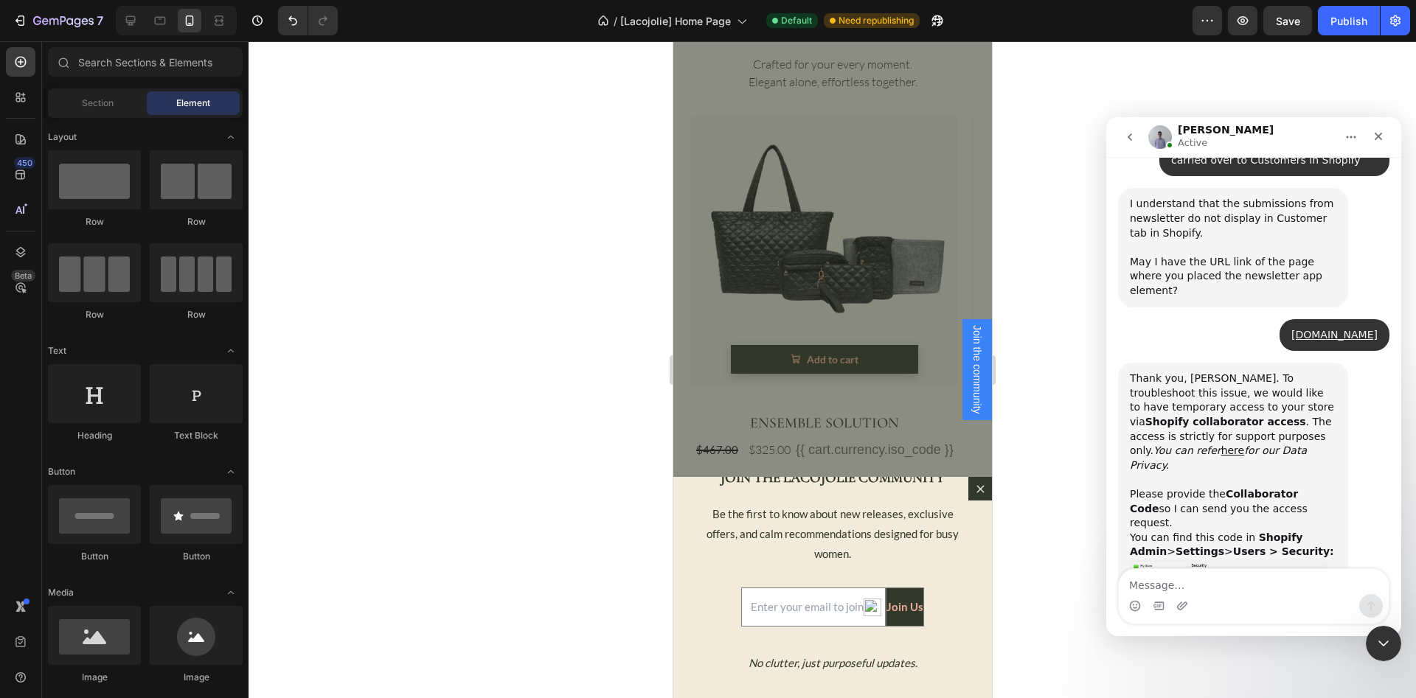
click at [528, 371] on div at bounding box center [831, 369] width 1167 height 657
click at [897, 557] on p "Be the first to know about new releases, exclusive offers, and calm recommendat…" at bounding box center [831, 534] width 268 height 60
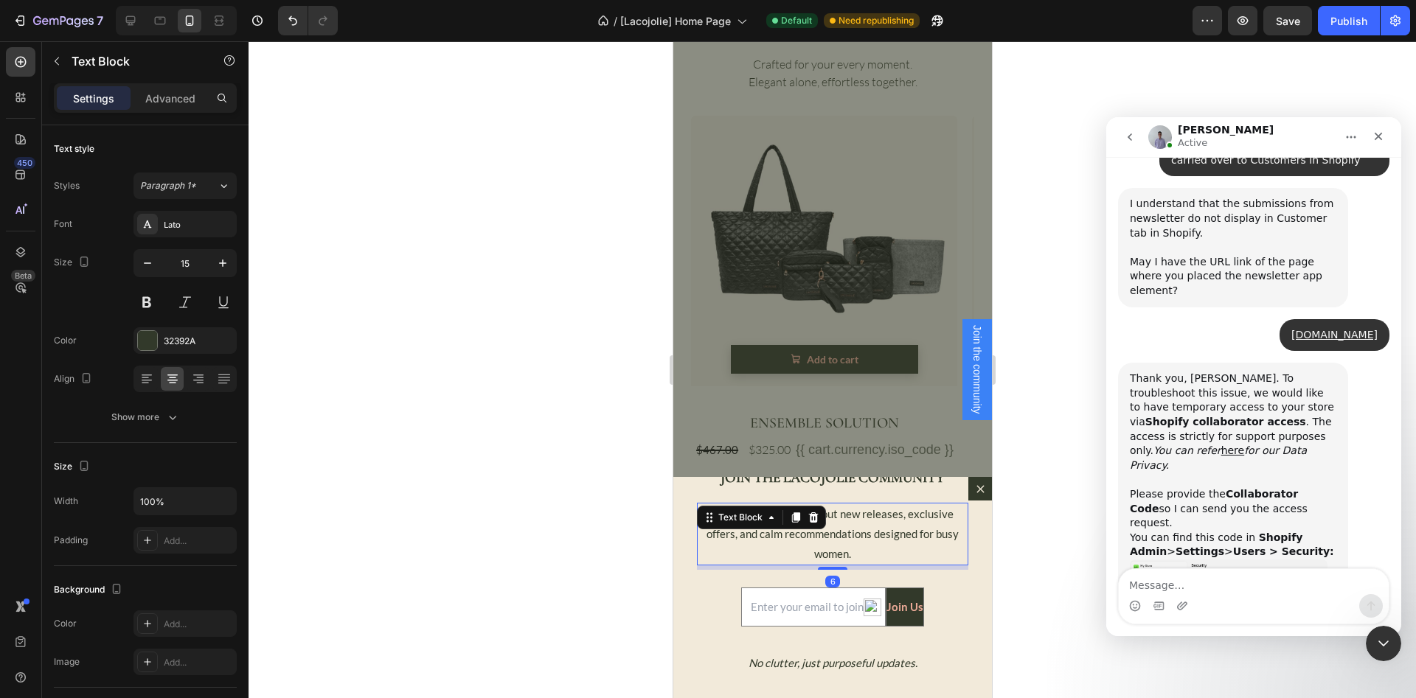
click at [663, 469] on div at bounding box center [831, 369] width 1167 height 657
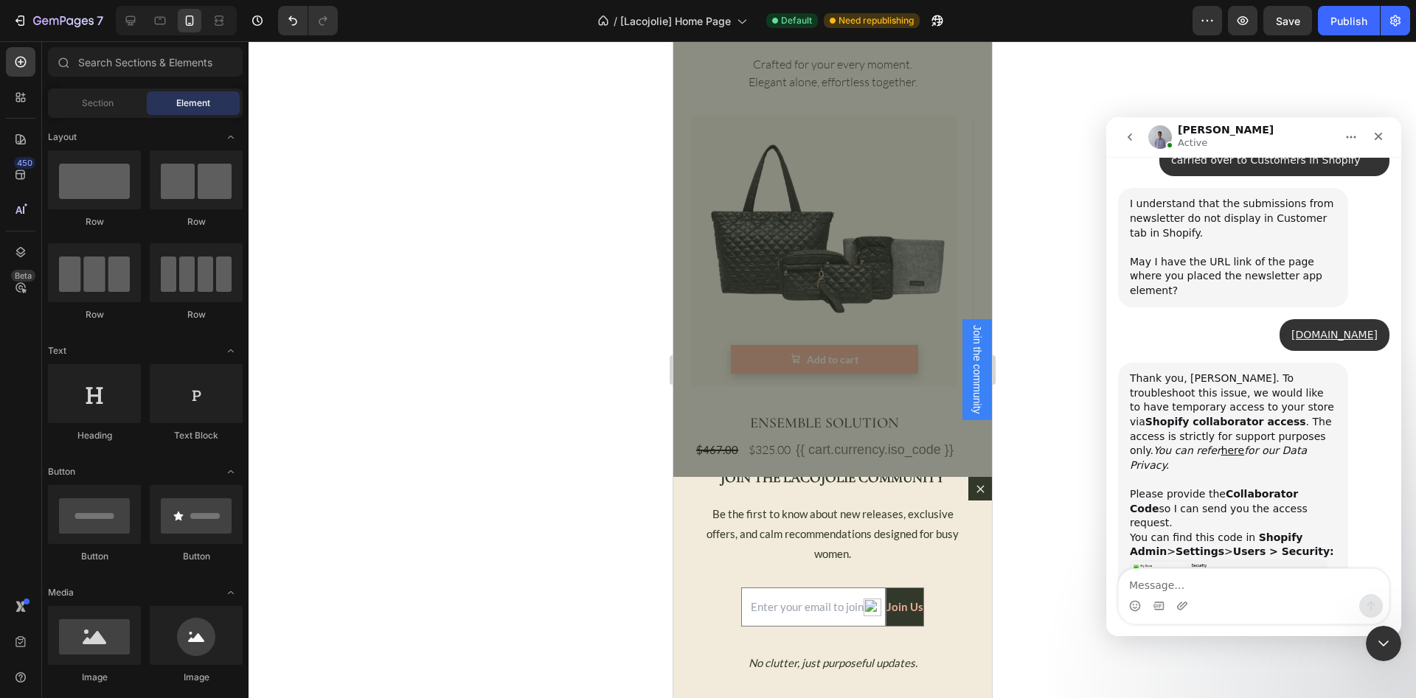
click at [731, 345] on div "Backdrop" at bounding box center [831, 369] width 319 height 657
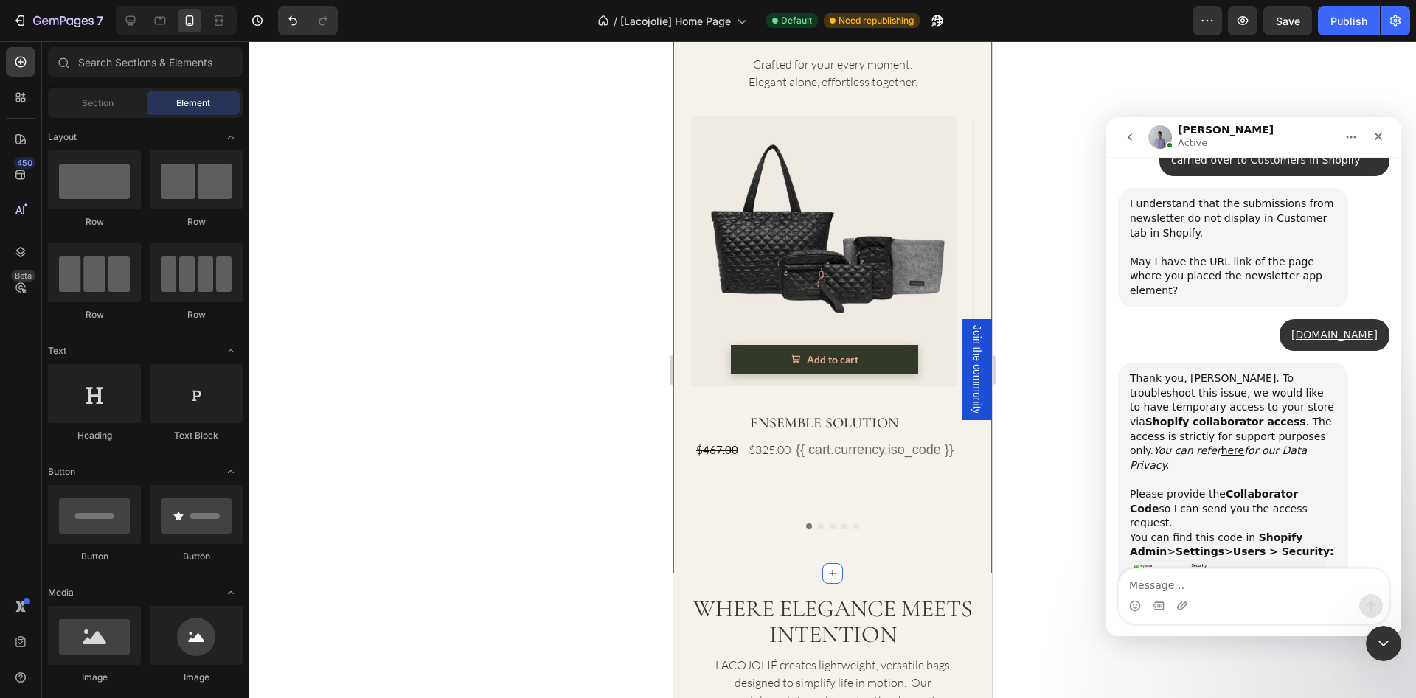
click at [544, 404] on div at bounding box center [831, 369] width 1167 height 657
click at [542, 284] on div at bounding box center [831, 369] width 1167 height 657
click at [1036, 141] on div at bounding box center [831, 369] width 1167 height 657
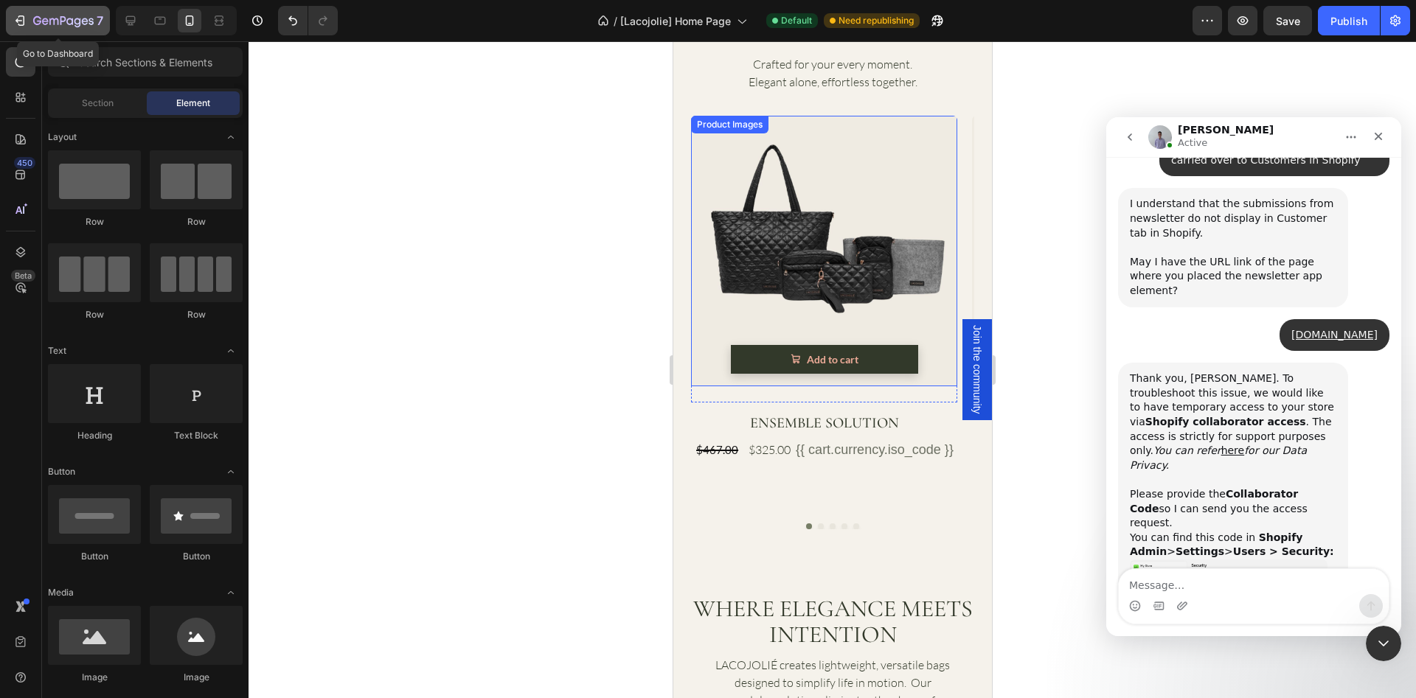
click at [52, 21] on icon "button" at bounding box center [63, 21] width 60 height 13
